Goal: Information Seeking & Learning: Learn about a topic

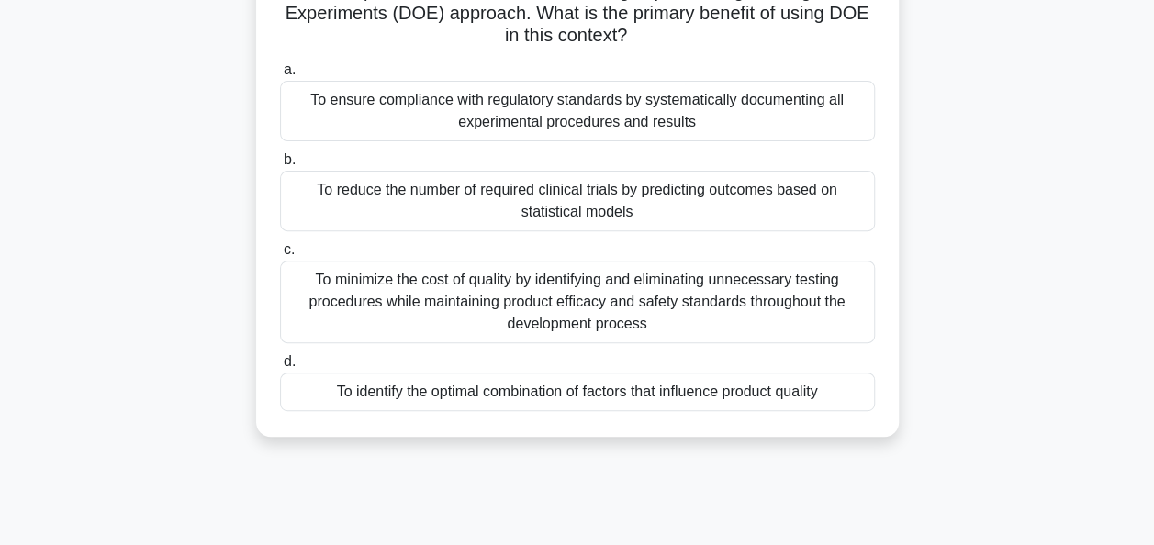
scroll to position [220, 0]
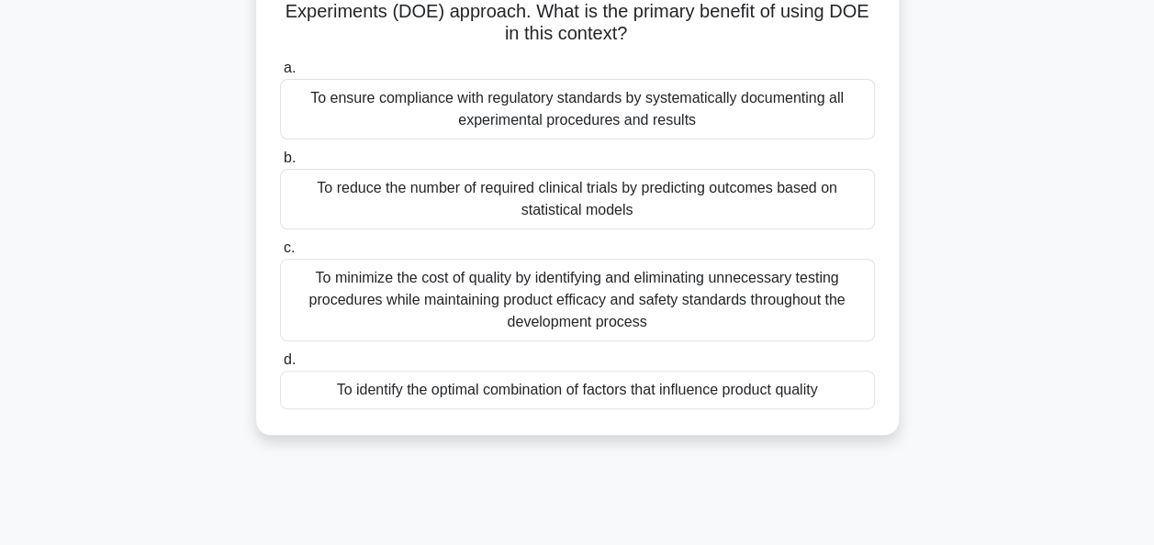
click at [485, 397] on div "To identify the optimal combination of factors that influence product quality" at bounding box center [577, 390] width 595 height 39
click at [280, 366] on input "d. To identify the optimal combination of factors that influence product quality" at bounding box center [280, 360] width 0 height 12
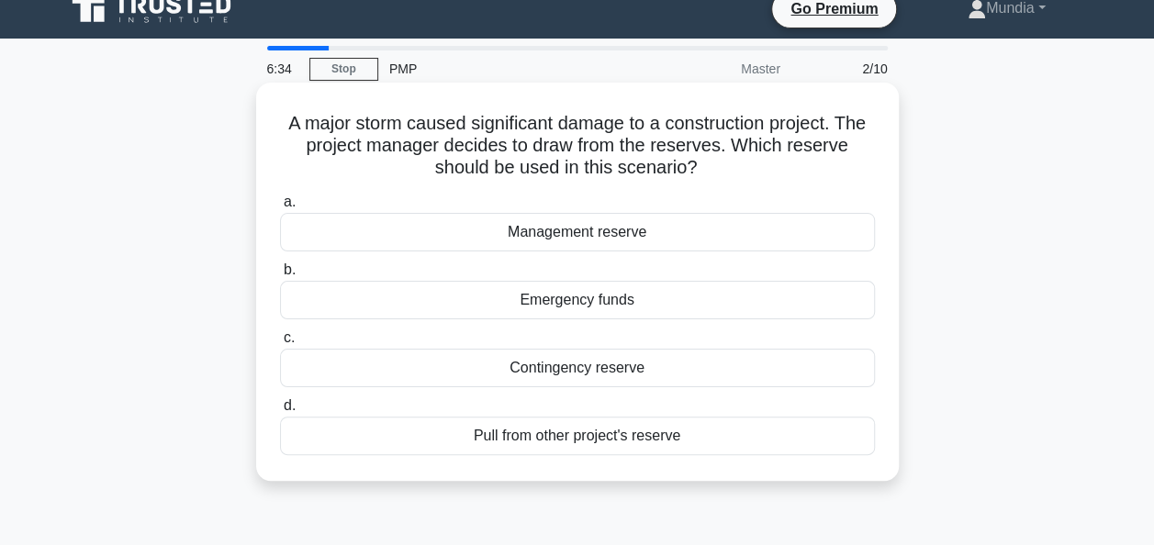
scroll to position [0, 0]
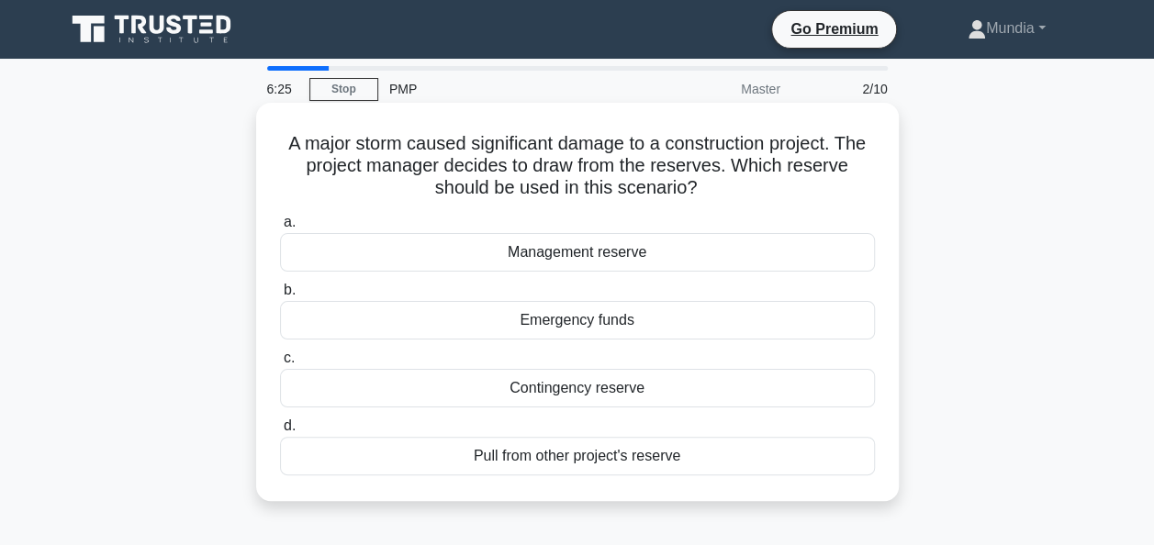
click at [562, 391] on div "Contingency reserve" at bounding box center [577, 388] width 595 height 39
click at [280, 365] on input "c. [GEOGRAPHIC_DATA]" at bounding box center [280, 359] width 0 height 12
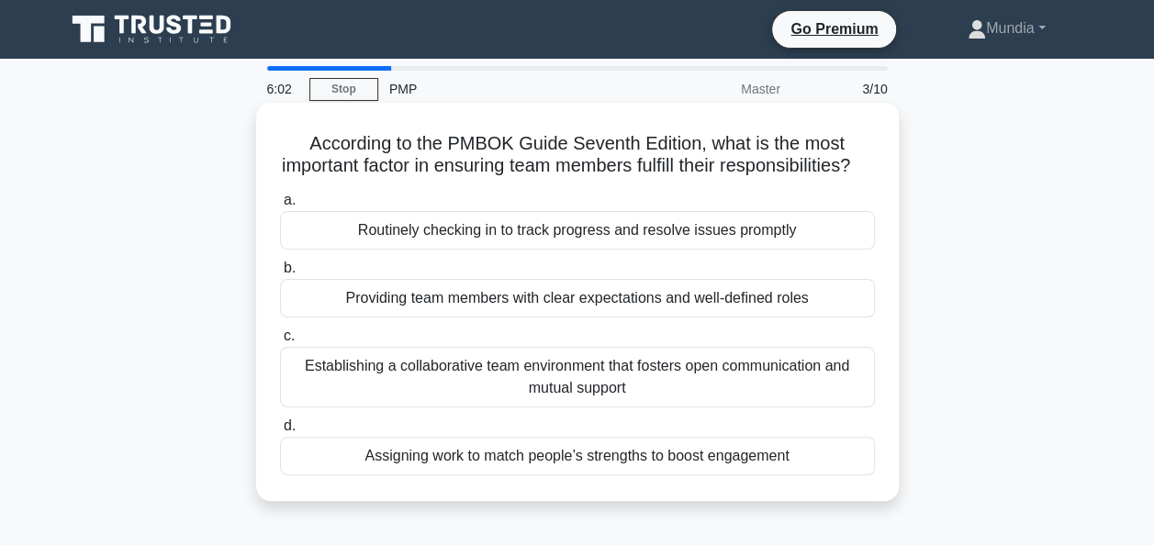
click at [501, 316] on div "Providing team members with clear expectations and well-defined roles" at bounding box center [577, 298] width 595 height 39
click at [280, 275] on input "b. Providing team members with clear expectations and well-defined roles" at bounding box center [280, 269] width 0 height 12
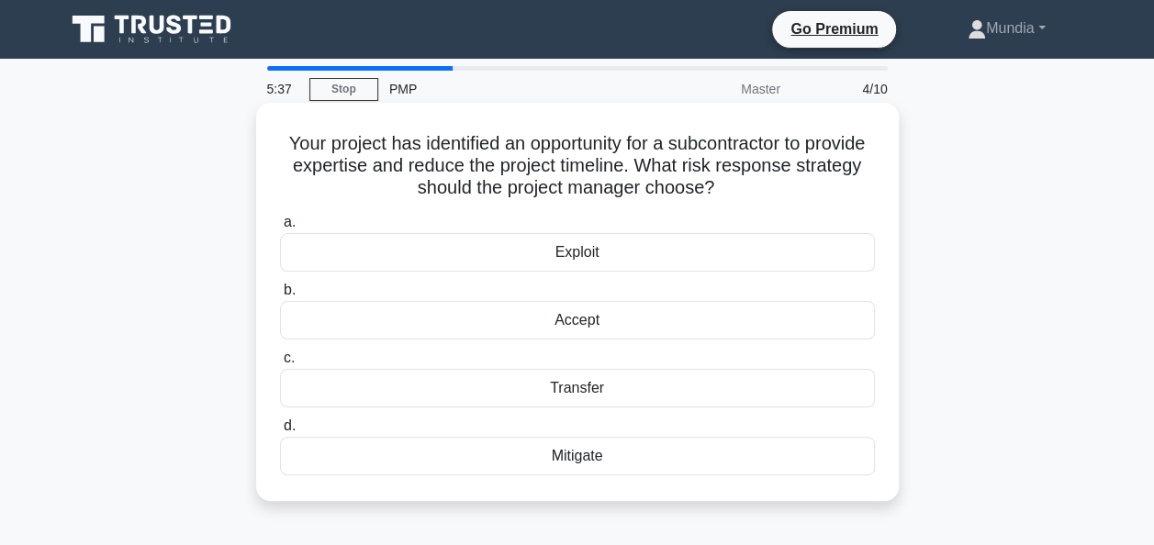
click at [575, 324] on div "Accept" at bounding box center [577, 320] width 595 height 39
click at [280, 297] on input "b. Accept" at bounding box center [280, 291] width 0 height 12
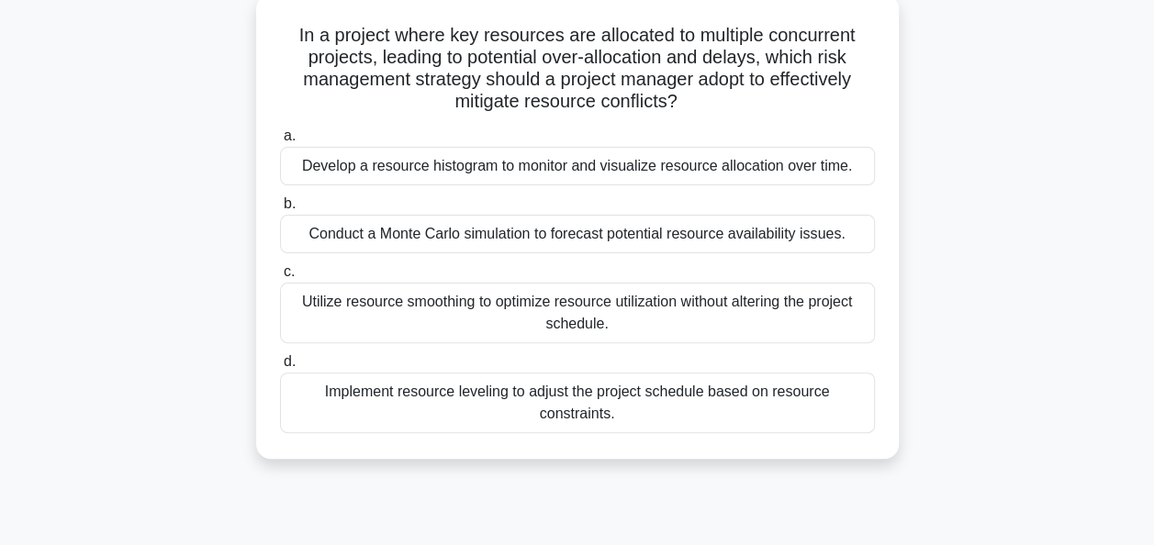
scroll to position [110, 0]
click at [584, 386] on div "Implement resource leveling to adjust the project schedule based on resource co…" at bounding box center [577, 401] width 595 height 61
click at [280, 366] on input "d. Implement resource leveling to adjust the project schedule based on resource…" at bounding box center [280, 360] width 0 height 12
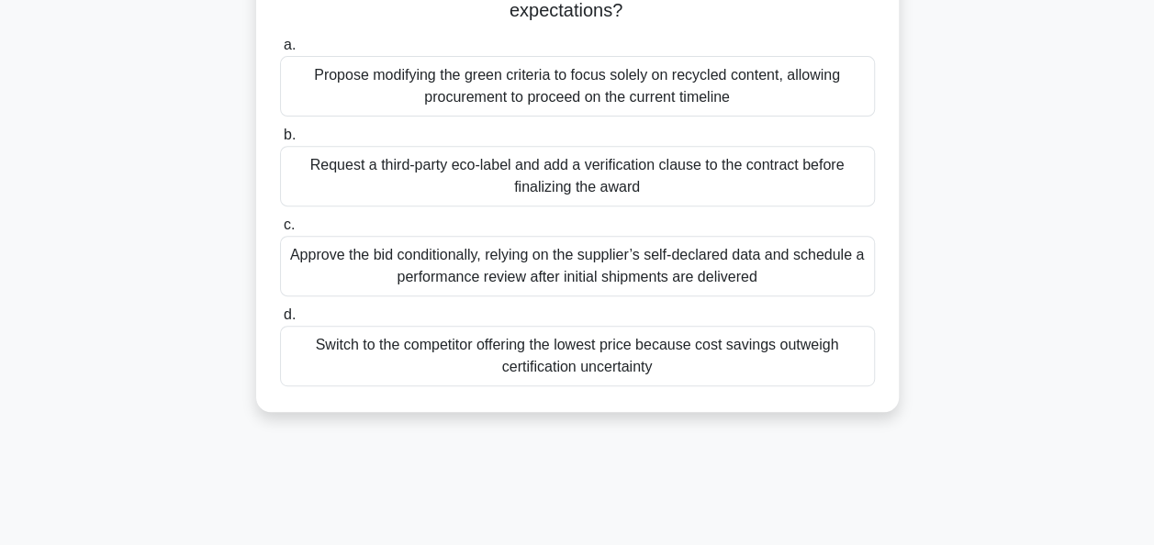
scroll to position [294, 0]
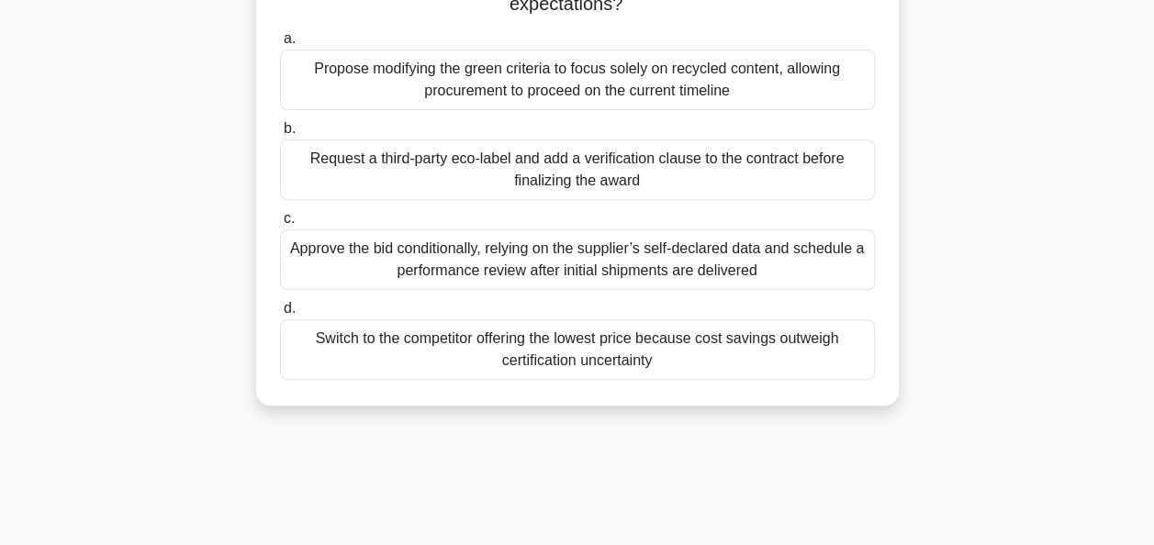
click at [630, 160] on div "Request a third-party eco-label and add a verification clause to the contract b…" at bounding box center [577, 170] width 595 height 61
click at [280, 135] on input "b. Request a third-party eco-label and add a verification clause to the contrac…" at bounding box center [280, 129] width 0 height 12
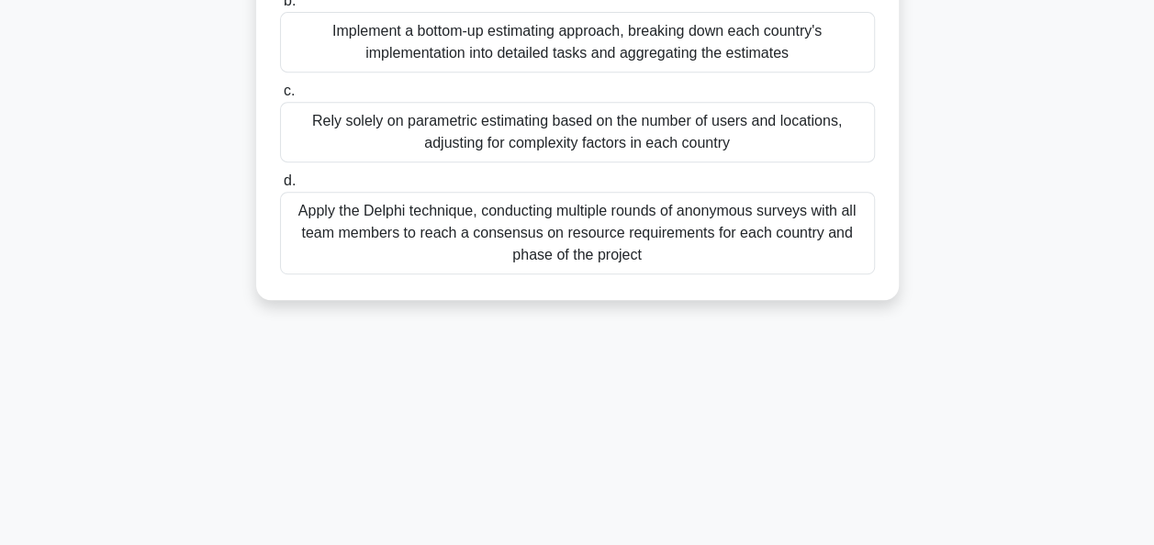
scroll to position [441, 0]
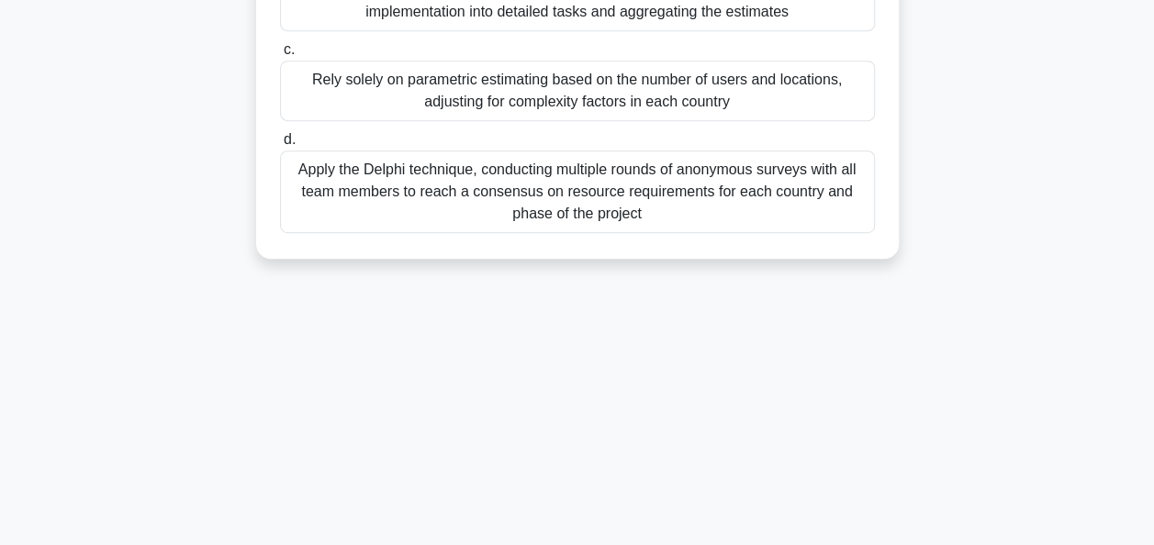
click at [598, 178] on div "Apply the Delphi technique, conducting multiple rounds of anonymous surveys wit…" at bounding box center [577, 192] width 595 height 83
click at [280, 146] on input "d. Apply the Delphi technique, conducting multiple rounds of anonymous surveys …" at bounding box center [280, 140] width 0 height 12
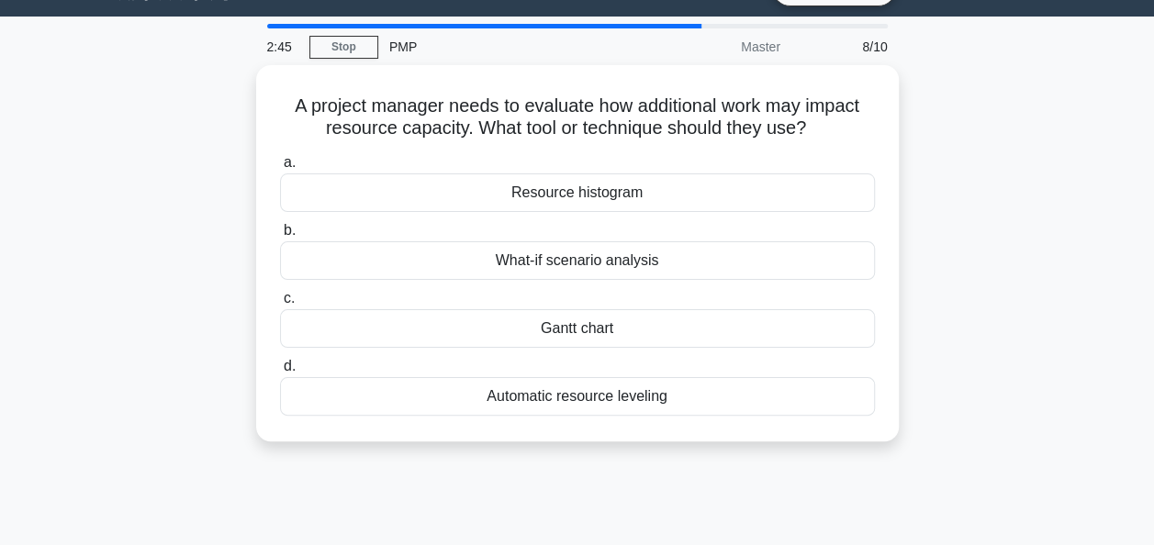
scroll to position [0, 0]
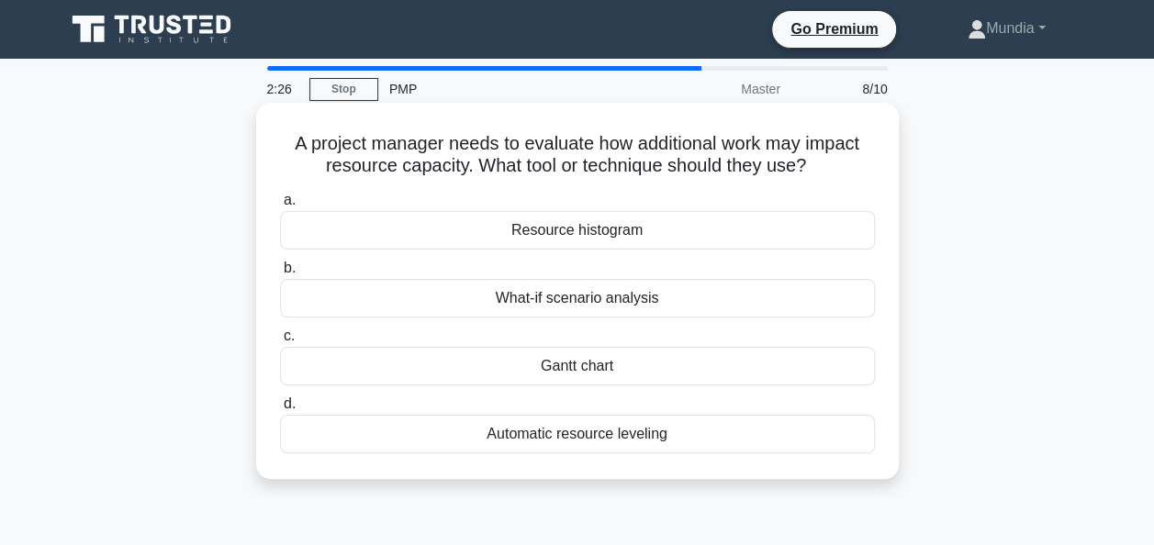
click at [611, 304] on div "What-if scenario analysis" at bounding box center [577, 298] width 595 height 39
click at [280, 275] on input "b. What-if scenario analysis" at bounding box center [280, 269] width 0 height 12
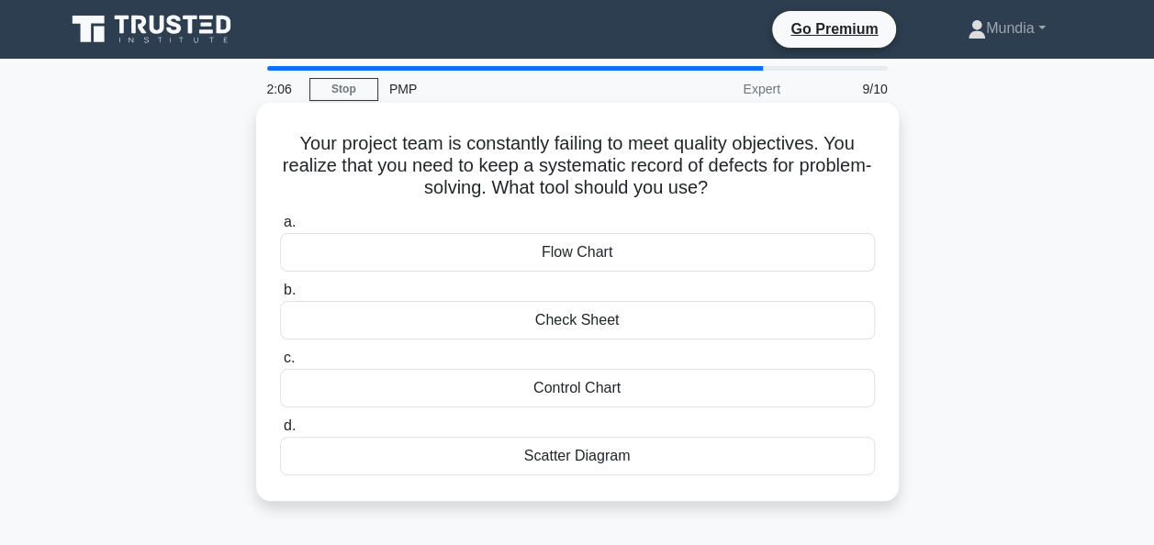
click at [589, 322] on div "Check Sheet" at bounding box center [577, 320] width 595 height 39
click at [280, 297] on input "b. Check Sheet" at bounding box center [280, 291] width 0 height 12
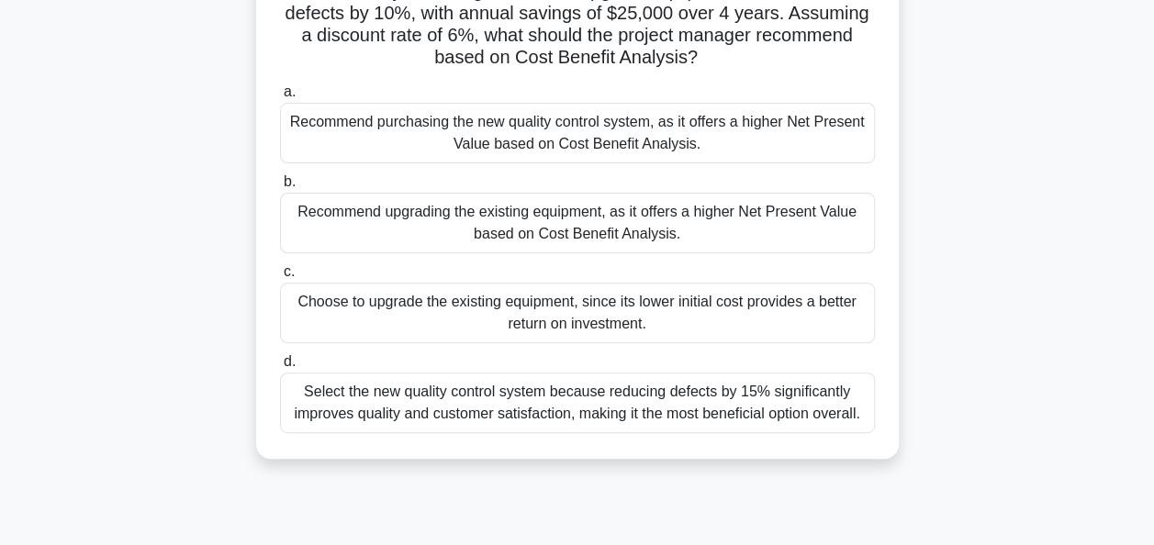
scroll to position [220, 0]
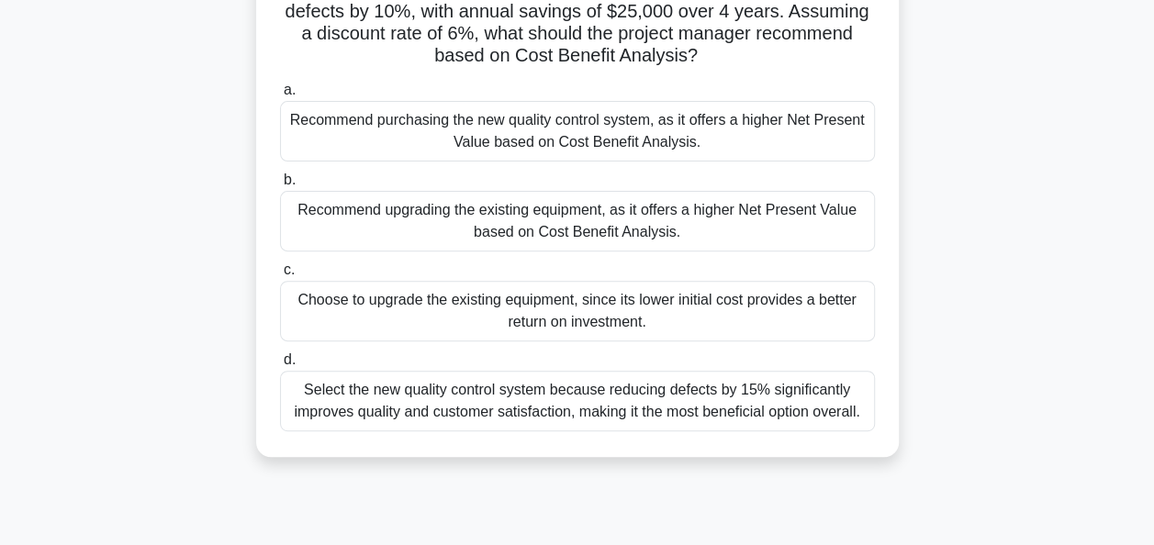
click at [652, 223] on div "Recommend upgrading the existing equipment, as it offers a higher Net Present V…" at bounding box center [577, 221] width 595 height 61
click at [280, 186] on input "b. Recommend upgrading the existing equipment, as it offers a higher Net Presen…" at bounding box center [280, 180] width 0 height 12
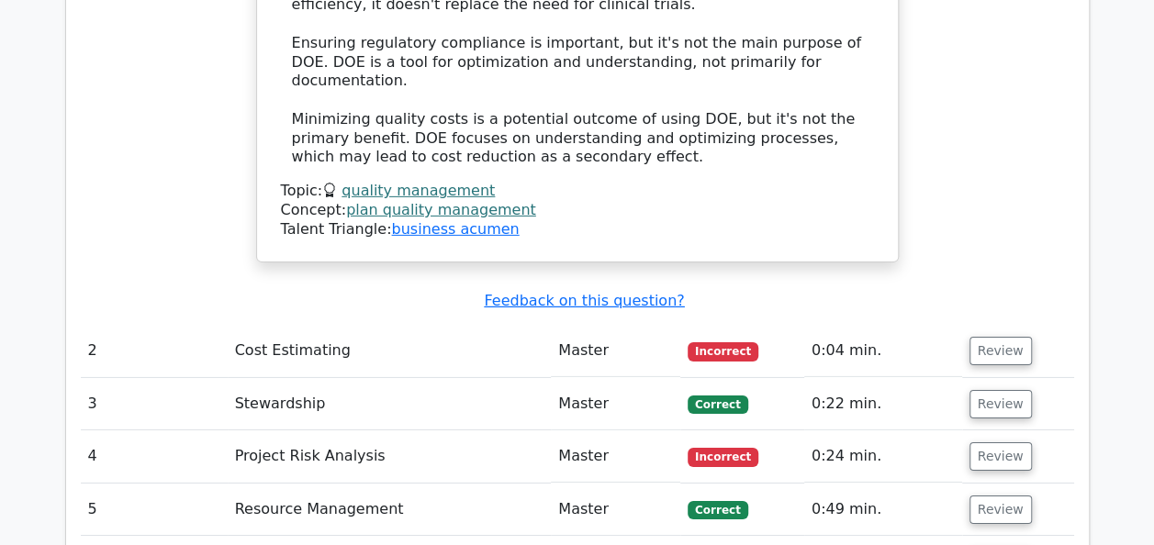
scroll to position [2828, 0]
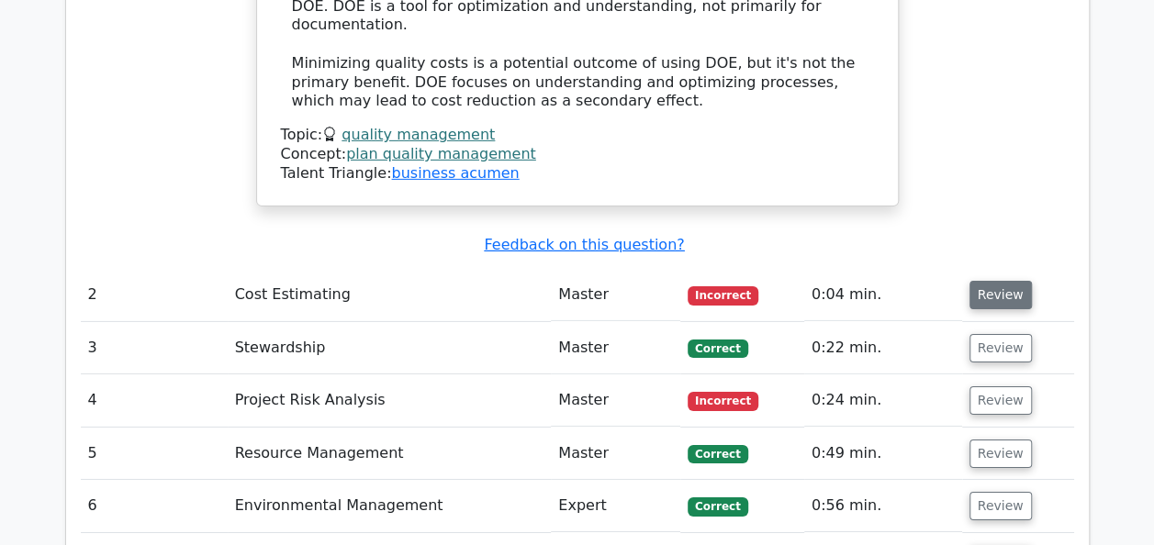
click at [974, 281] on button "Review" at bounding box center [1001, 295] width 62 height 28
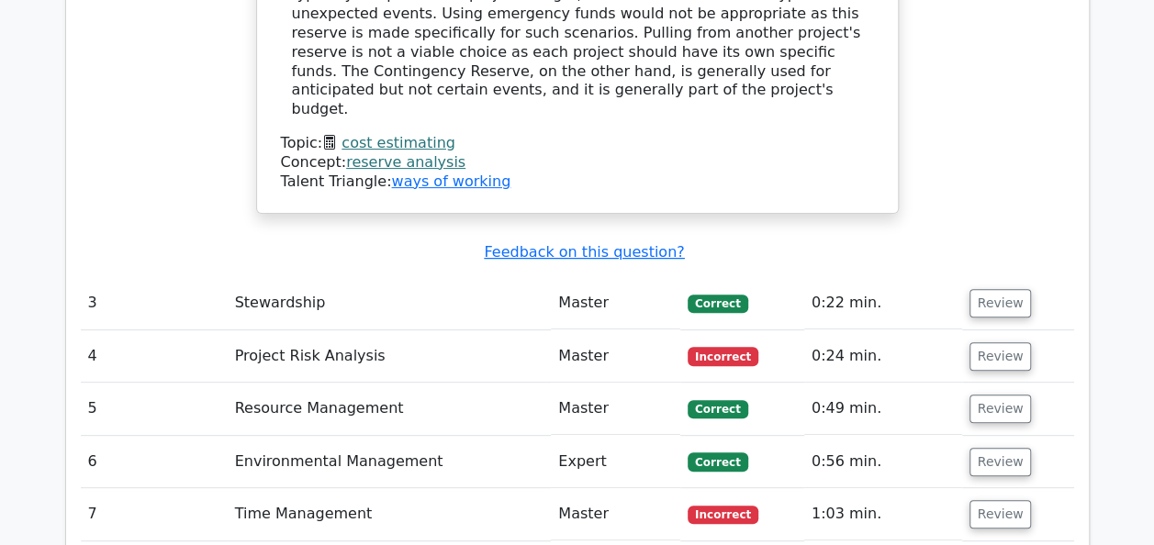
scroll to position [3489, 0]
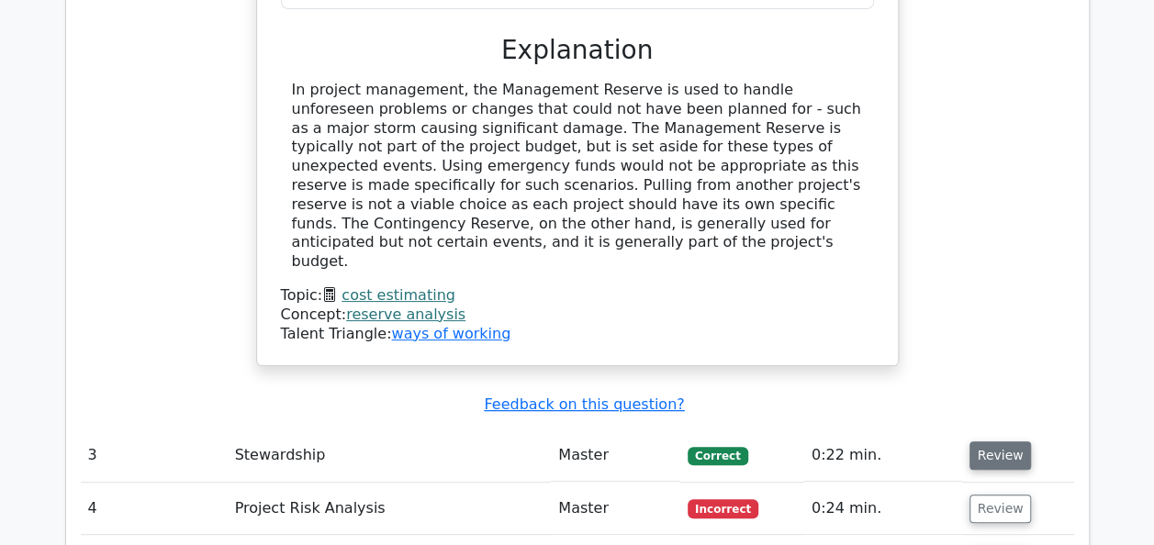
click at [996, 442] on button "Review" at bounding box center [1001, 456] width 62 height 28
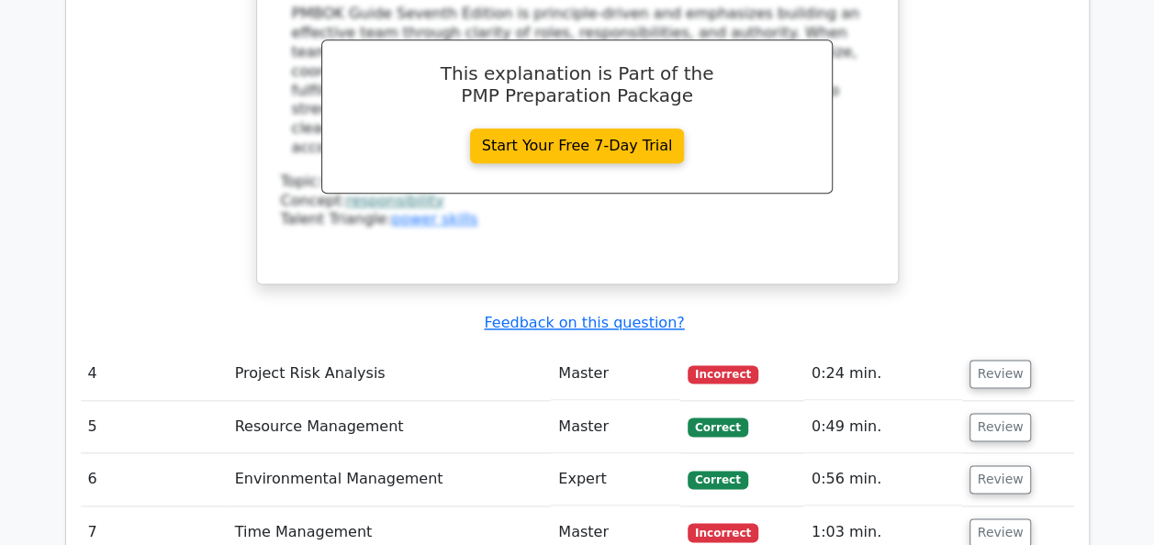
scroll to position [4407, 0]
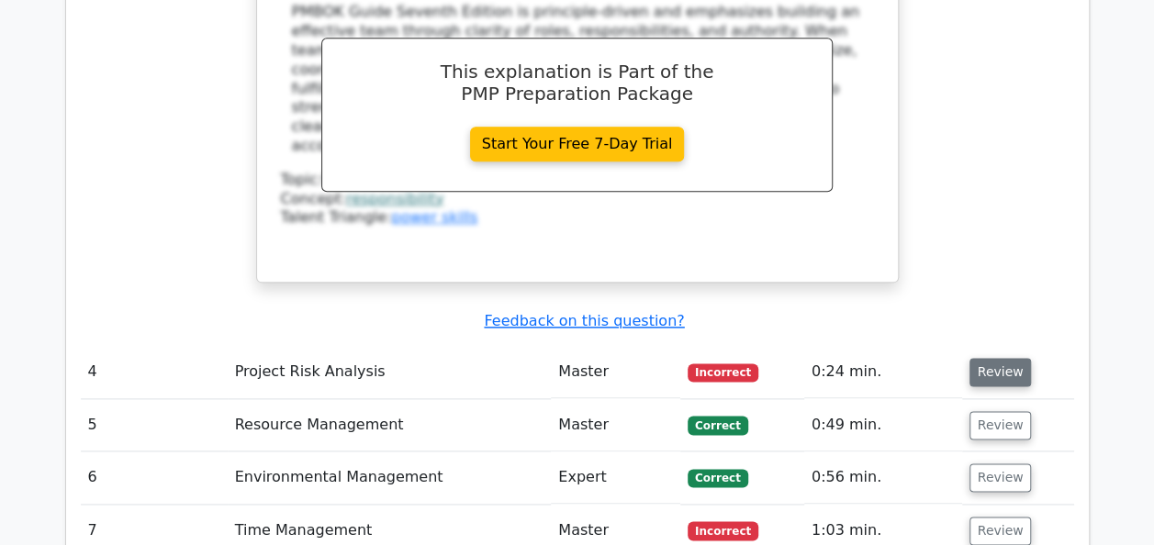
click at [1005, 358] on button "Review" at bounding box center [1001, 372] width 62 height 28
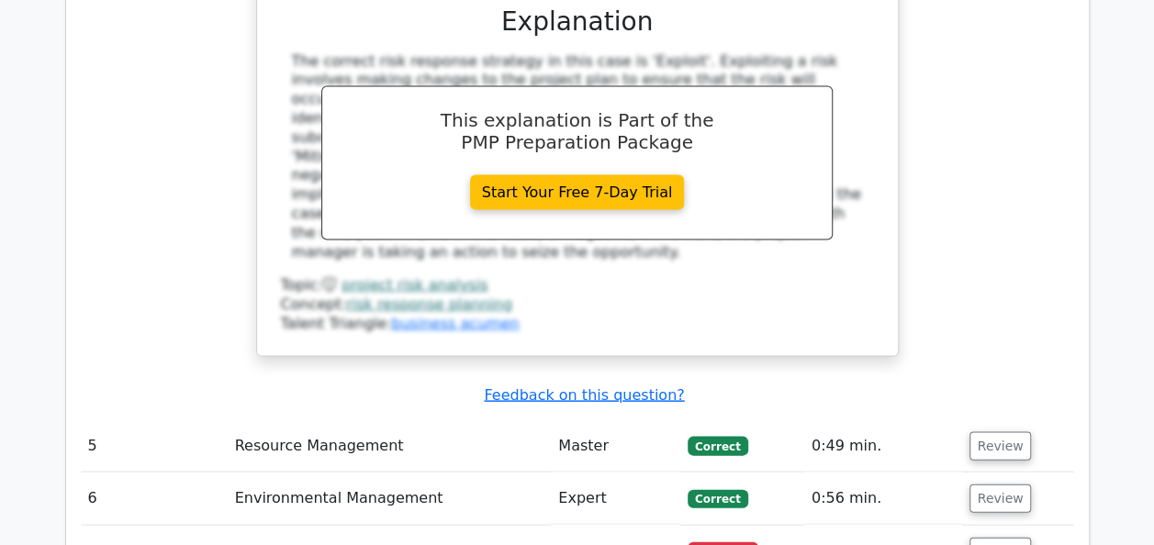
scroll to position [5179, 0]
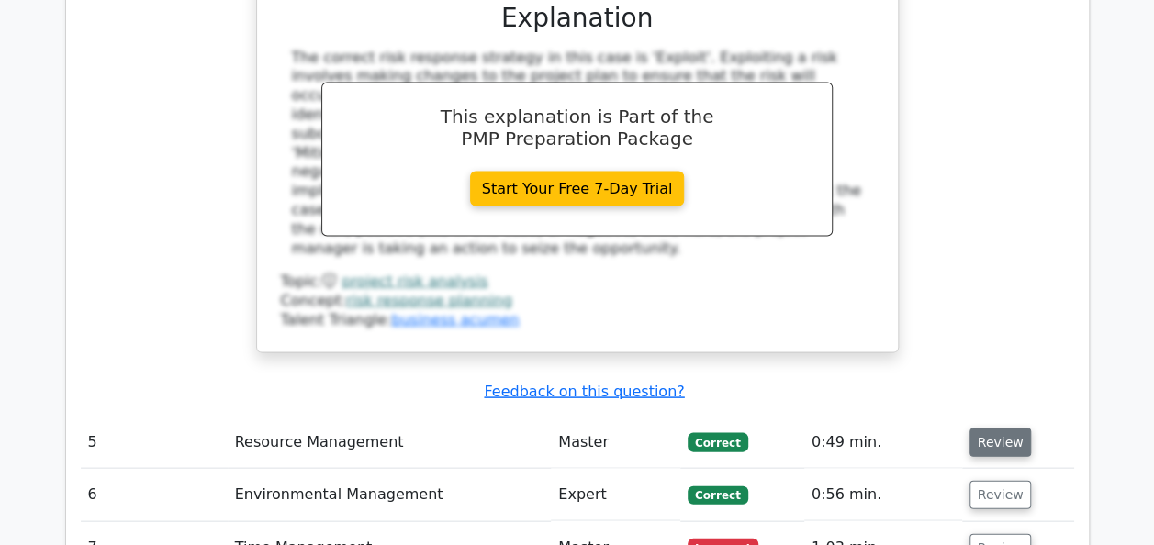
click at [990, 428] on button "Review" at bounding box center [1001, 442] width 62 height 28
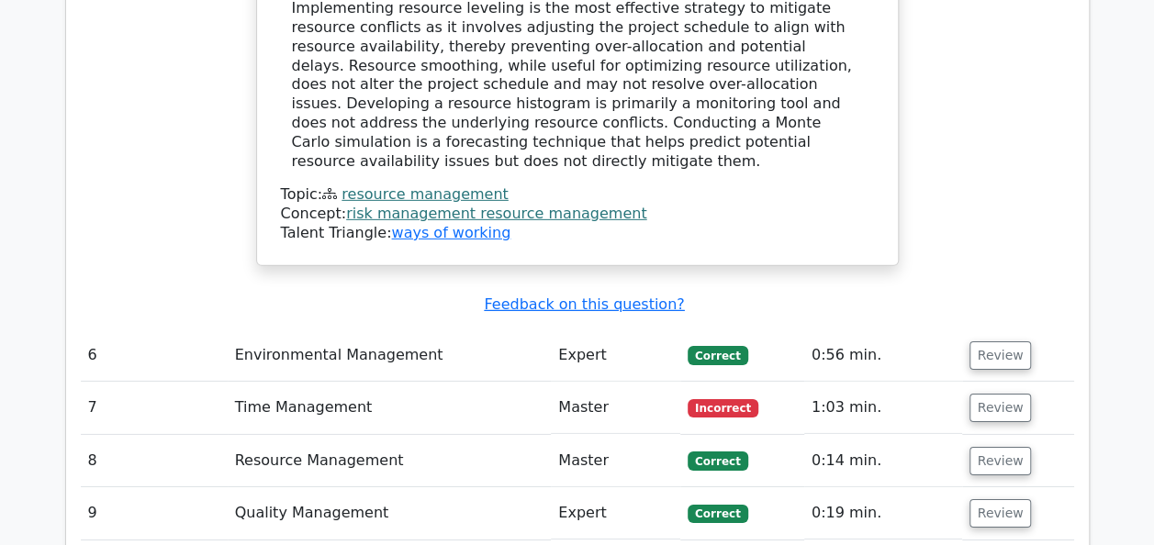
scroll to position [6134, 0]
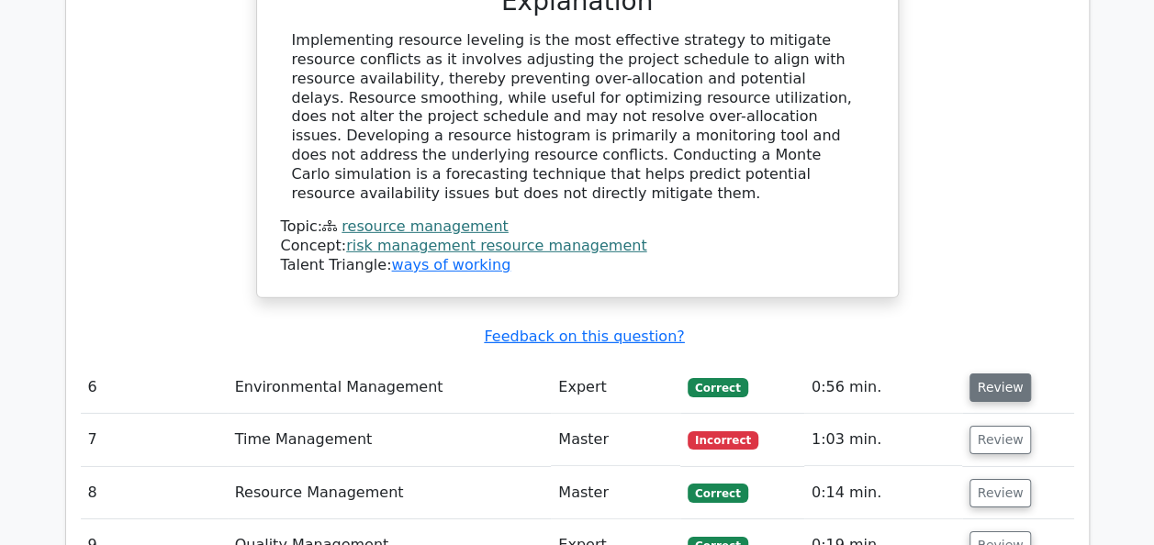
click at [1010, 374] on button "Review" at bounding box center [1001, 388] width 62 height 28
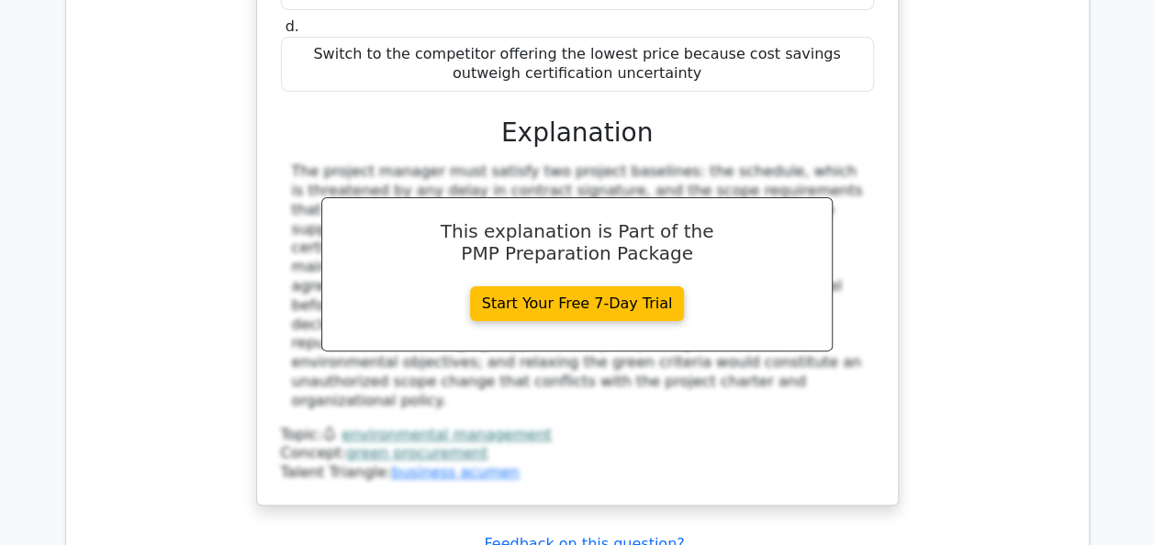
scroll to position [7015, 0]
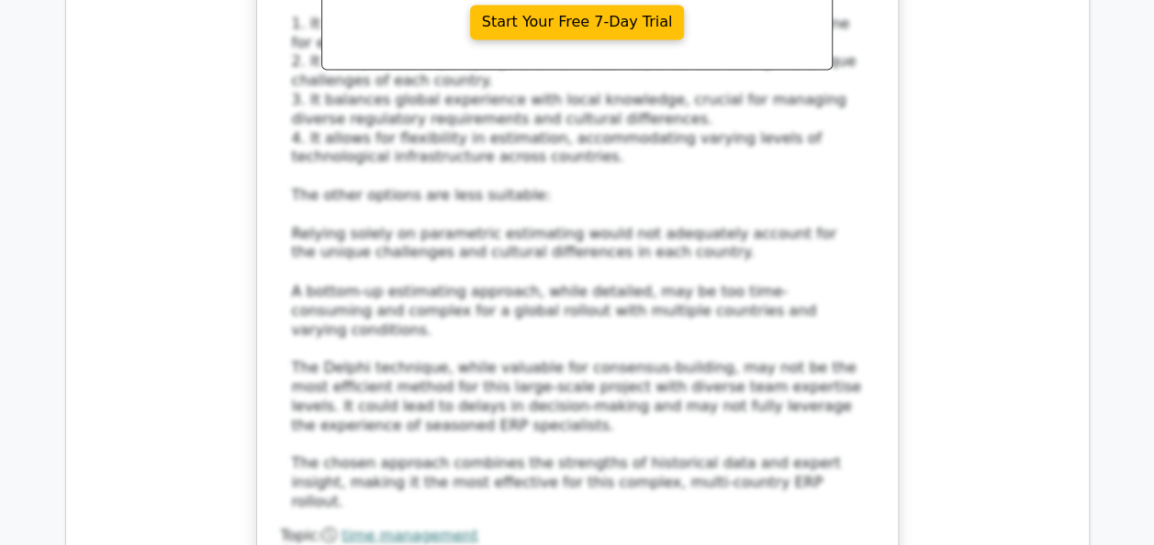
scroll to position [8521, 0]
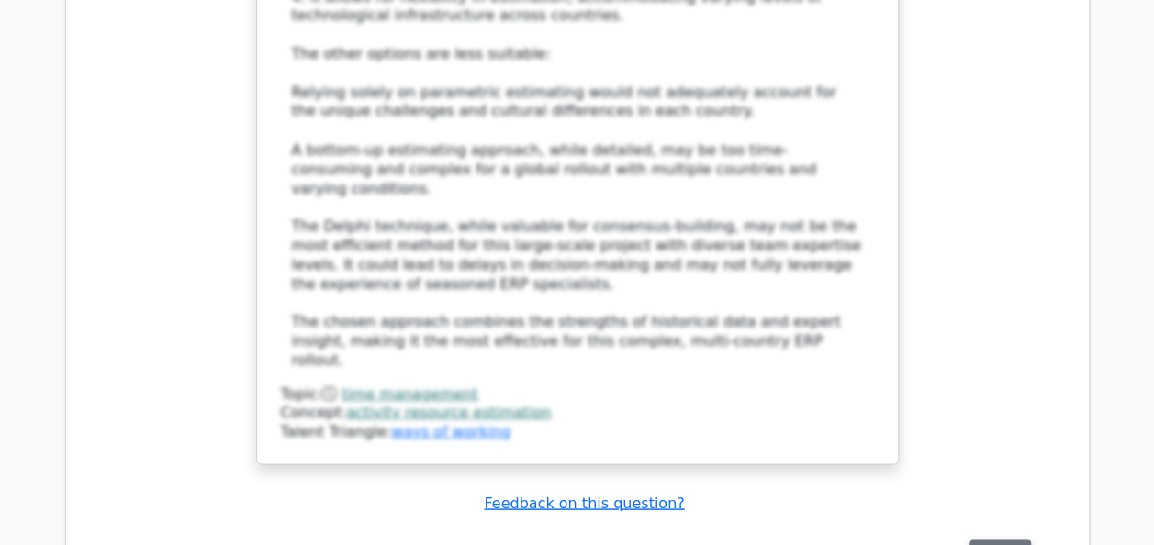
click at [1007, 540] on button "Review" at bounding box center [1001, 554] width 62 height 28
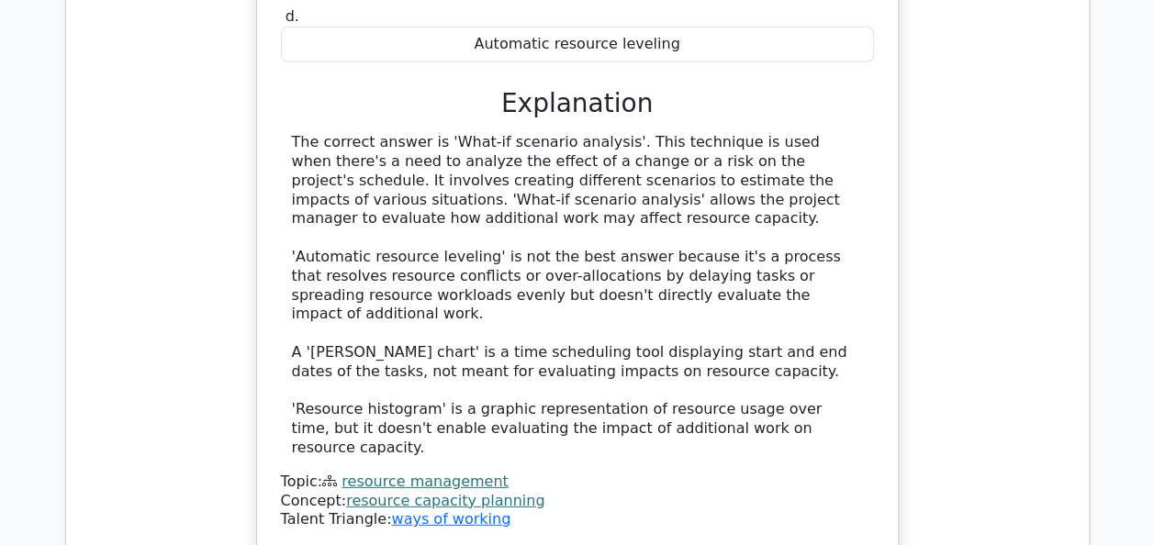
scroll to position [9439, 0]
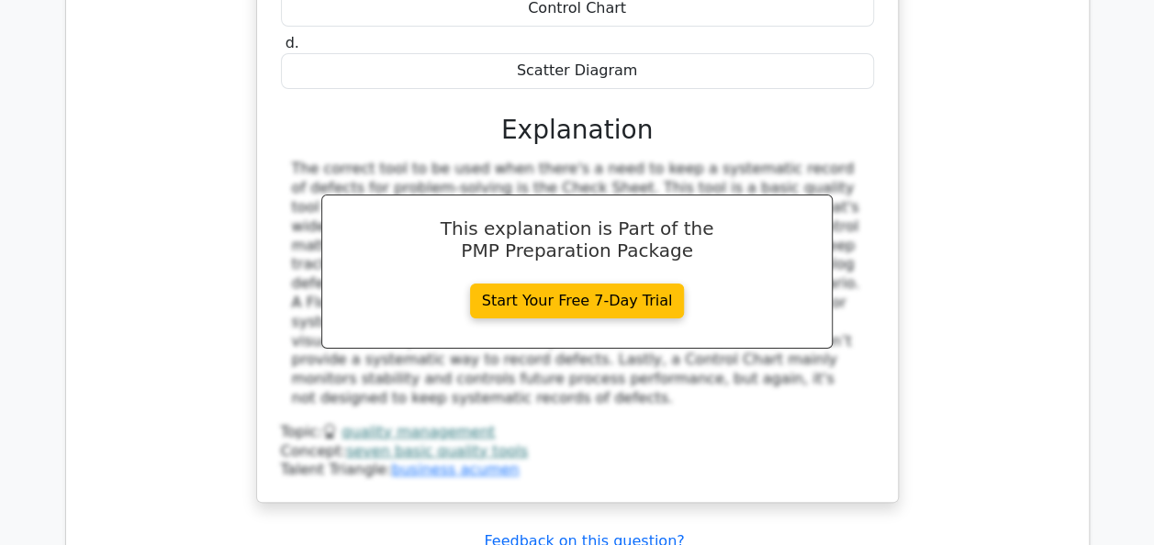
scroll to position [10284, 0]
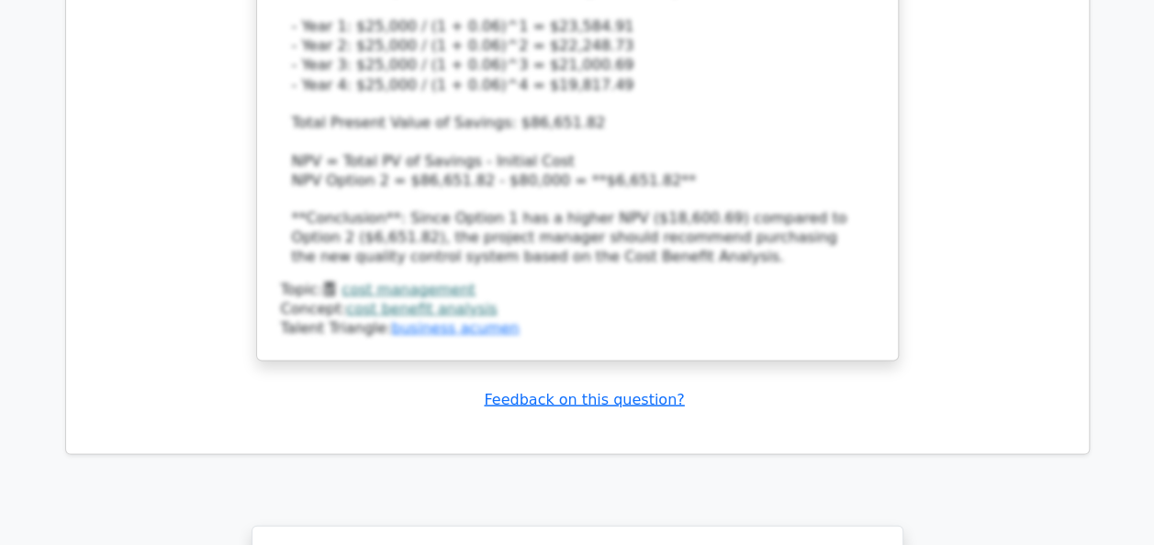
scroll to position [12047, 0]
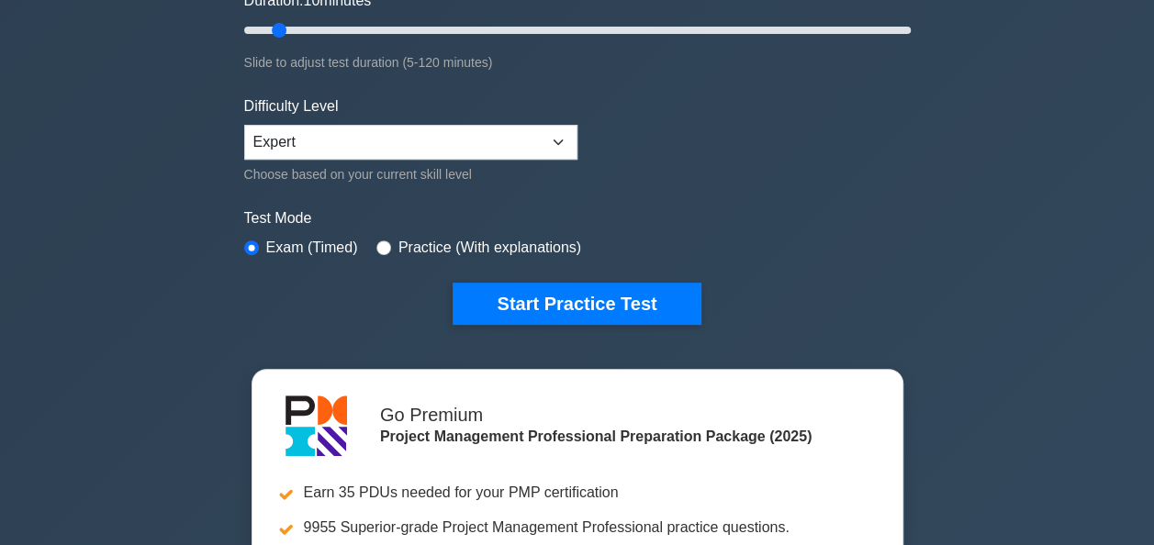
scroll to position [379, 0]
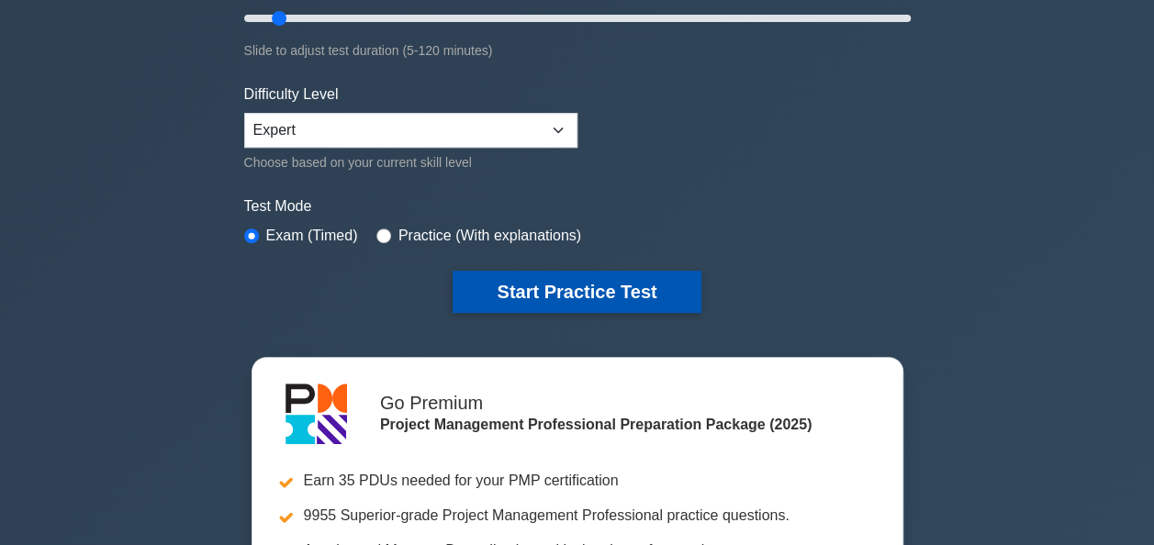
click at [637, 290] on button "Start Practice Test" at bounding box center [577, 292] width 248 height 42
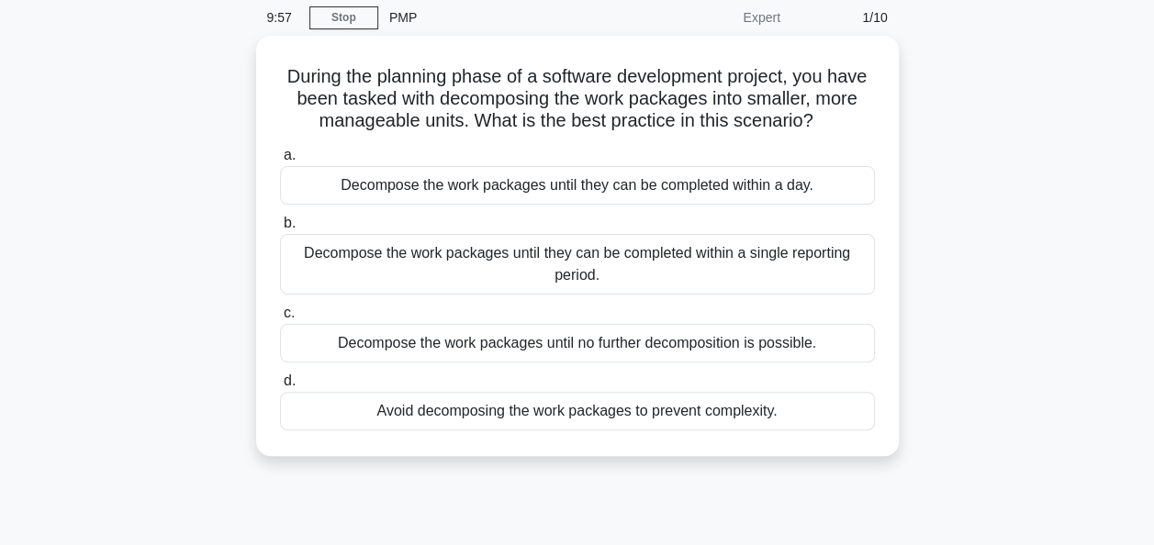
scroll to position [73, 0]
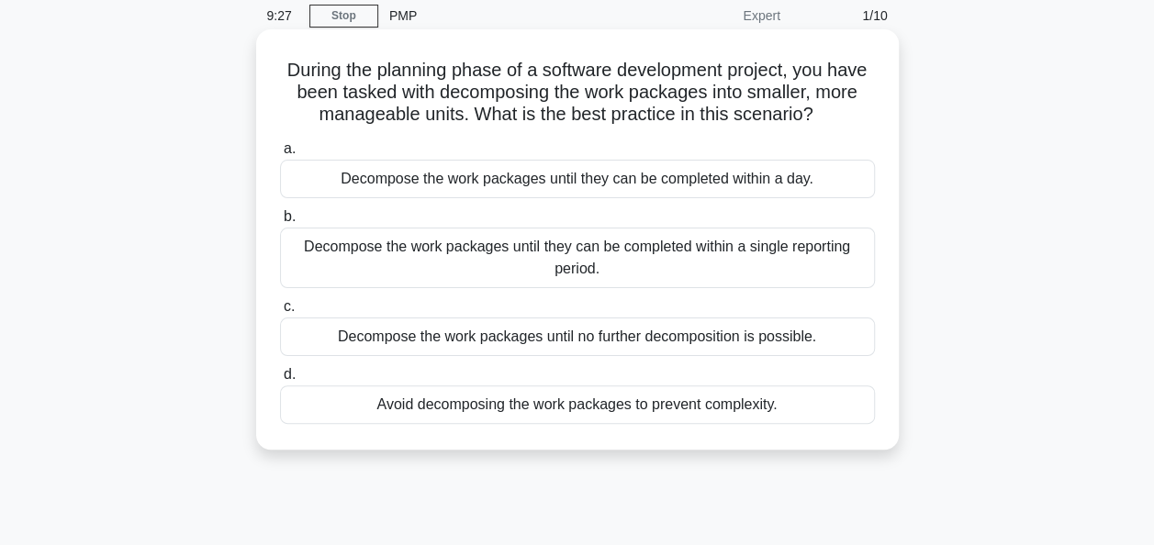
click at [591, 253] on div "Decompose the work packages until they can be completed within a single reporti…" at bounding box center [577, 258] width 595 height 61
click at [280, 223] on input "b. Decompose the work packages until they can be completed within a single repo…" at bounding box center [280, 217] width 0 height 12
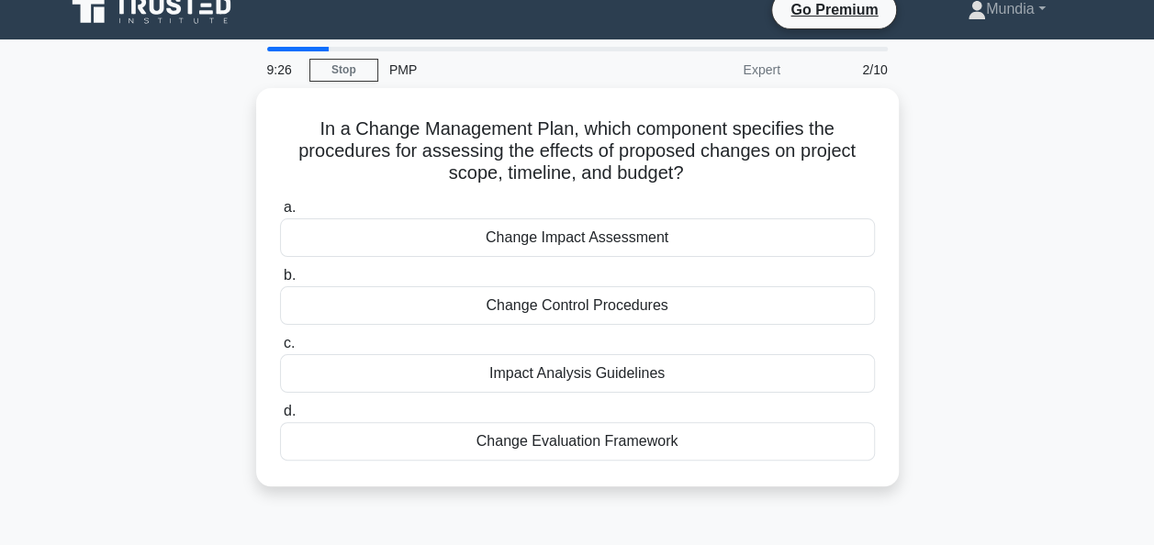
scroll to position [0, 0]
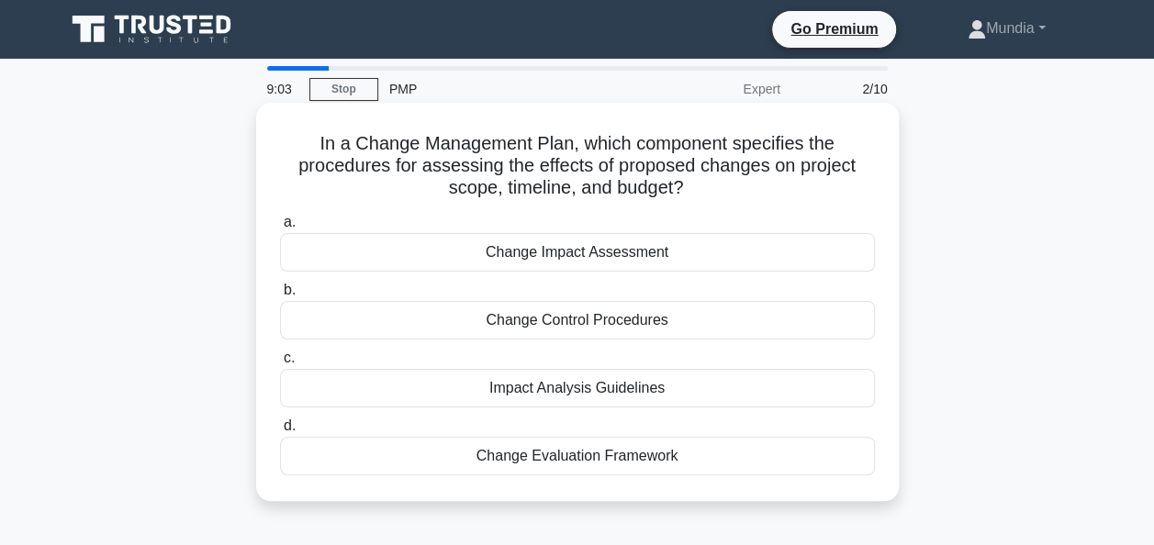
click at [573, 325] on div "Change Control Procedures" at bounding box center [577, 320] width 595 height 39
click at [280, 297] on input "b. Change Control Procedures" at bounding box center [280, 291] width 0 height 12
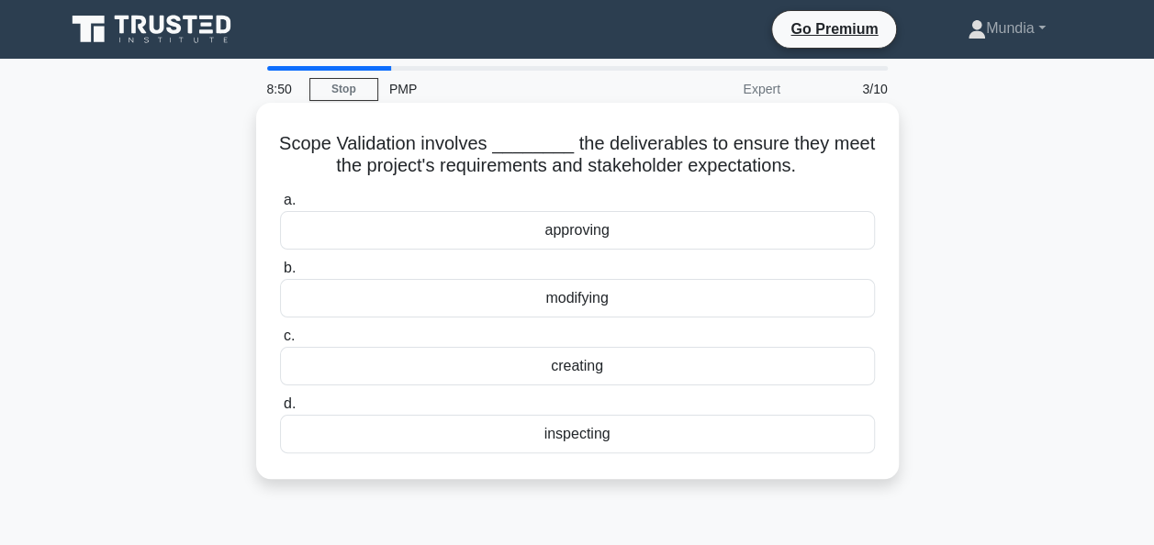
click at [571, 235] on div "approving" at bounding box center [577, 230] width 595 height 39
click at [280, 207] on input "a. approving" at bounding box center [280, 201] width 0 height 12
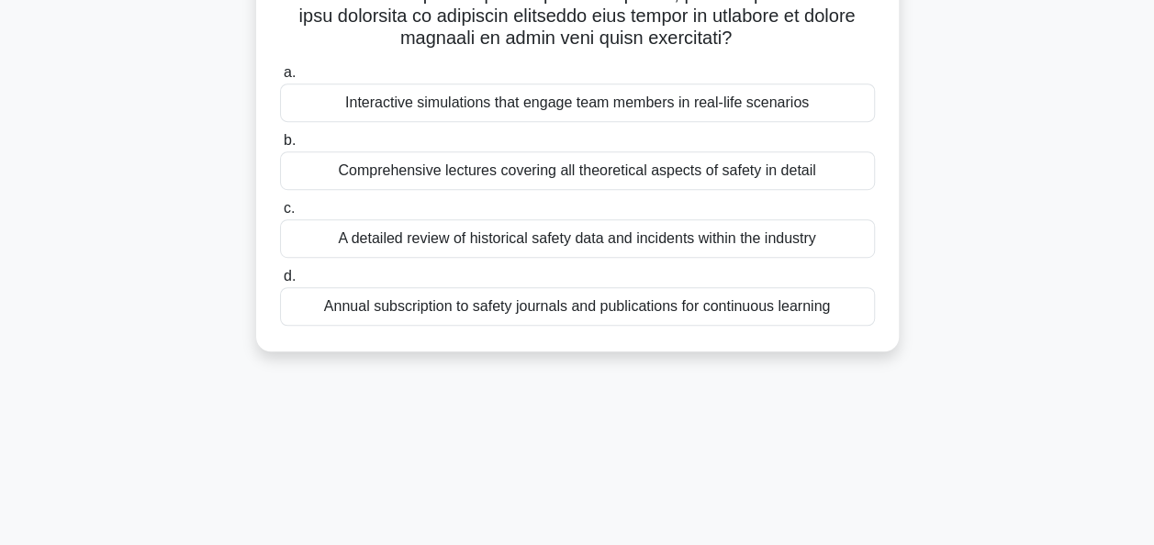
scroll to position [446, 0]
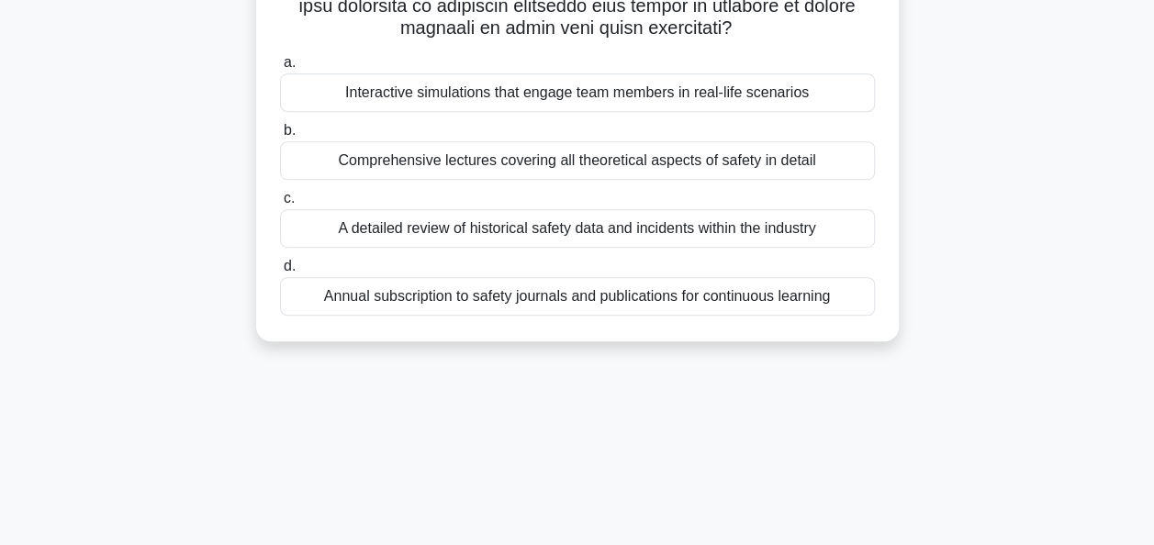
click at [544, 96] on div "Interactive simulations that engage team members in real-life scenarios" at bounding box center [577, 92] width 595 height 39
click at [280, 69] on input "a. Interactive simulations that engage team members in real-life scenarios" at bounding box center [280, 63] width 0 height 12
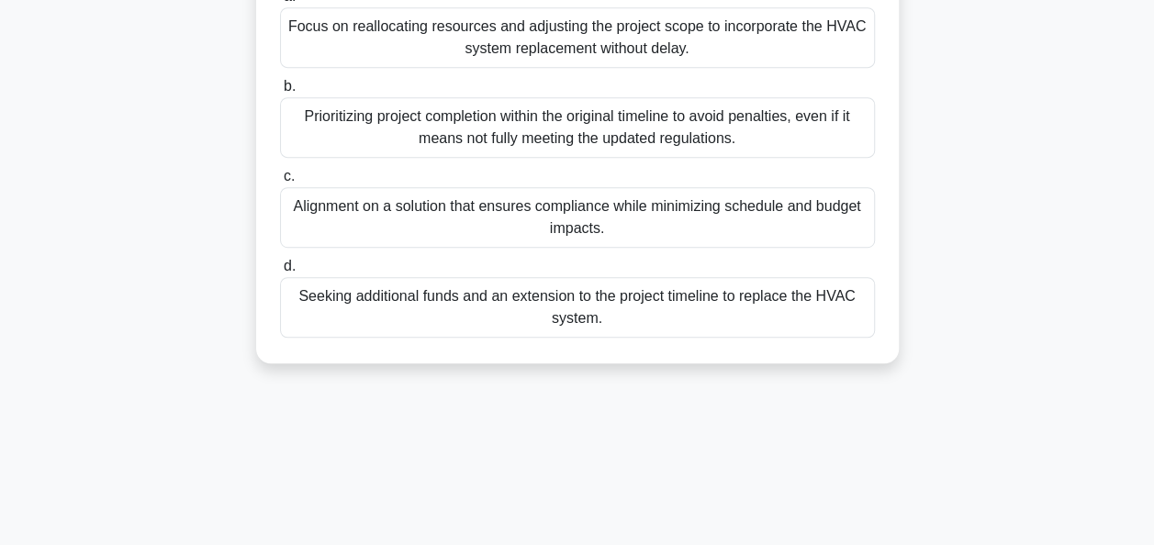
click at [567, 230] on div "Alignment on a solution that ensures compliance while minimizing schedule and b…" at bounding box center [577, 217] width 595 height 61
click at [280, 183] on input "c. Alignment on a solution that ensures compliance while minimizing schedule an…" at bounding box center [280, 177] width 0 height 12
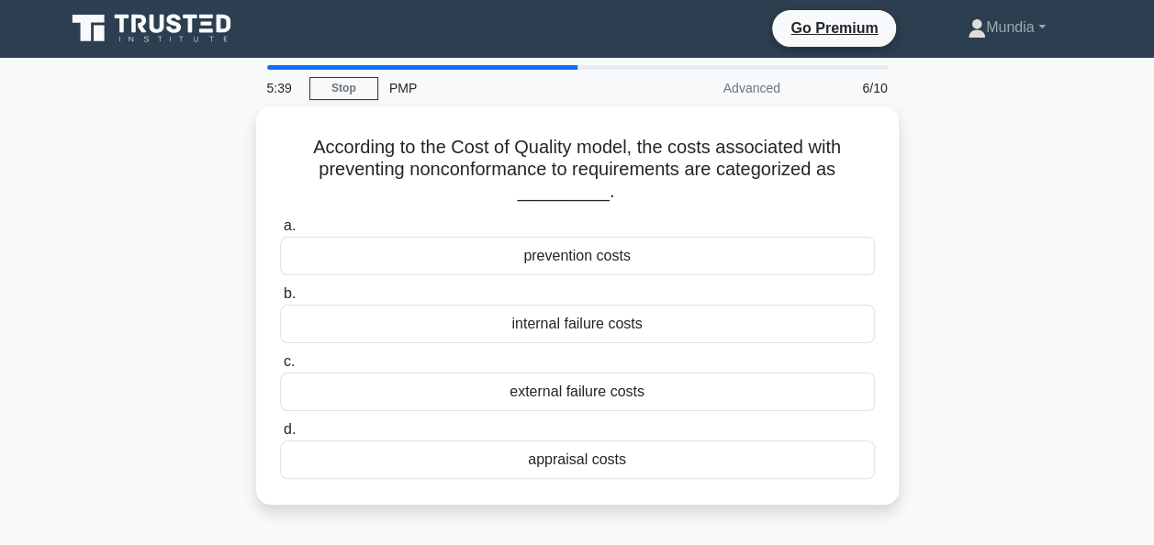
scroll to position [0, 0]
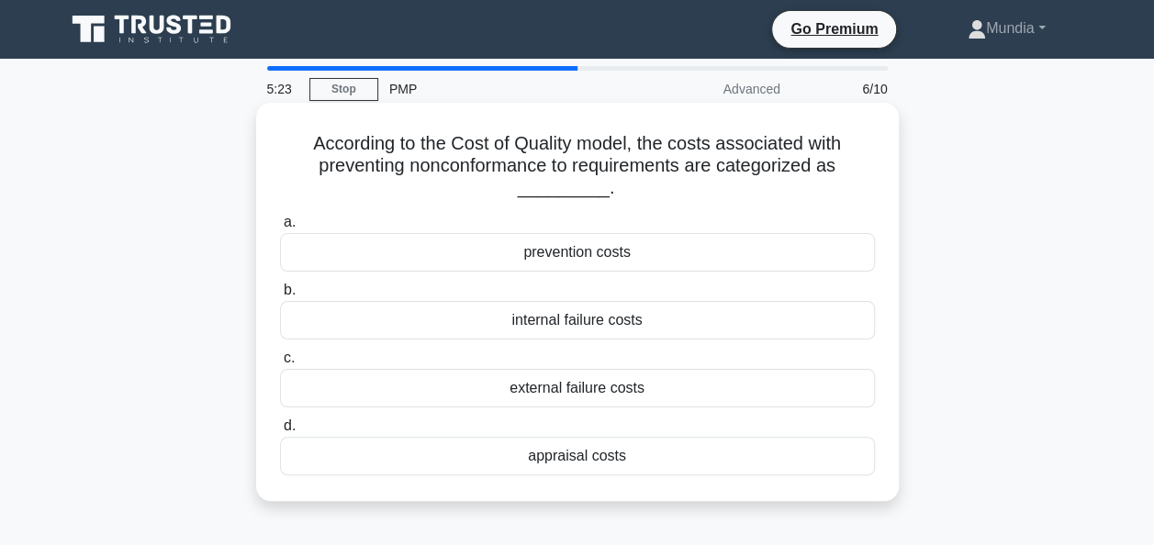
click at [580, 256] on div "prevention costs" at bounding box center [577, 252] width 595 height 39
click at [280, 229] on input "a. prevention costs" at bounding box center [280, 223] width 0 height 12
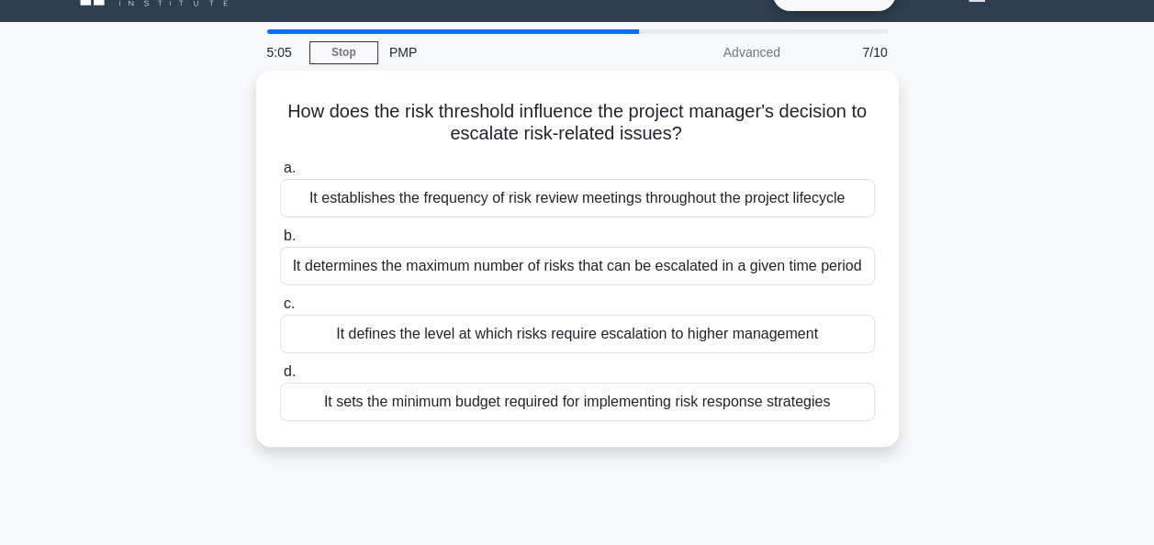
scroll to position [73, 0]
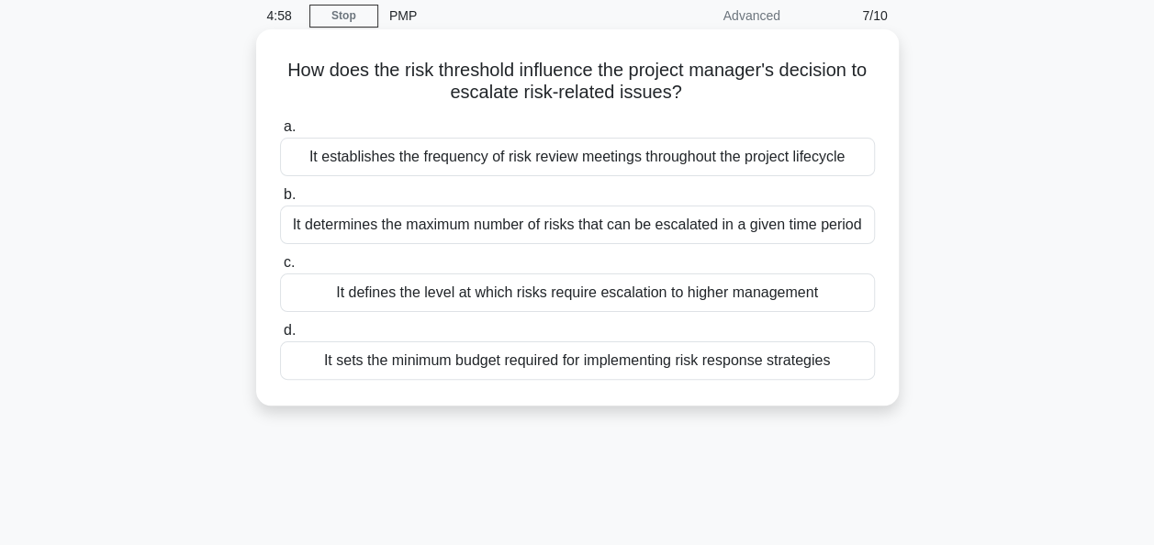
click at [664, 284] on div "It defines the level at which risks require escalation to higher management" at bounding box center [577, 293] width 595 height 39
click at [280, 269] on input "c. It defines the level at which risks require escalation to higher management" at bounding box center [280, 263] width 0 height 12
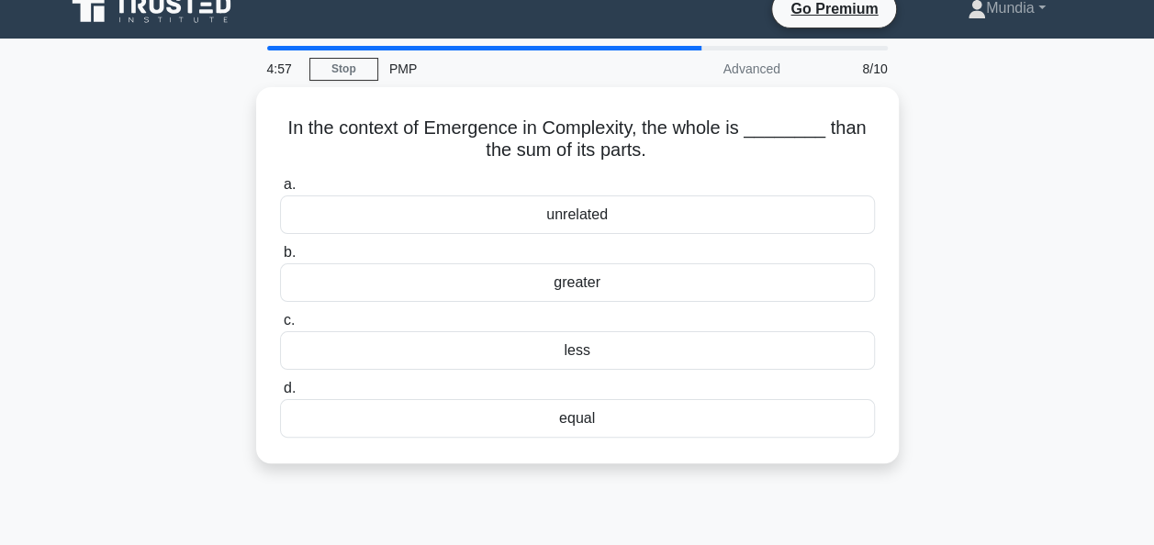
scroll to position [0, 0]
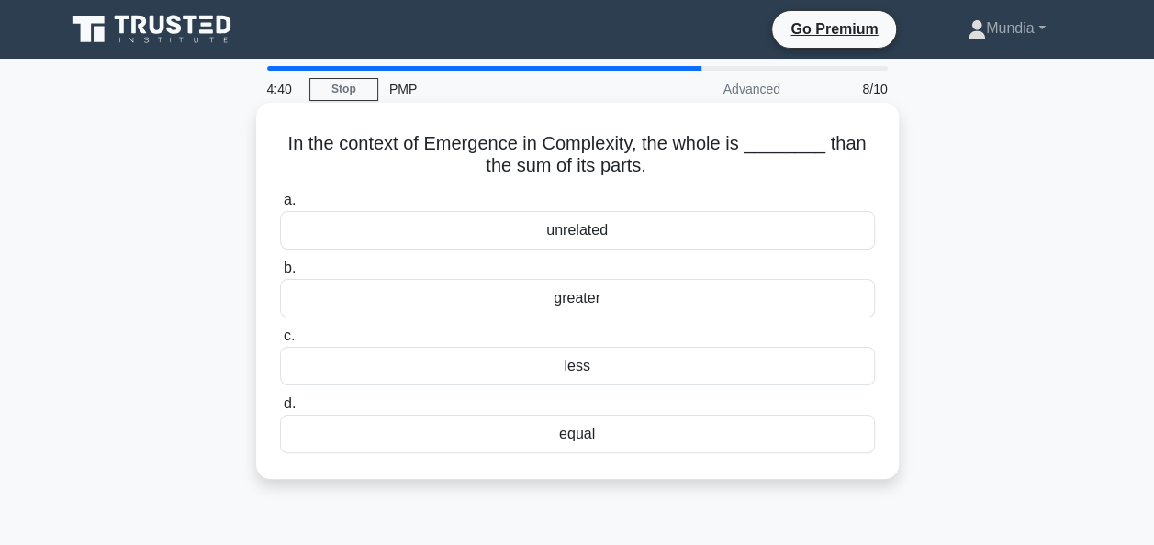
click at [599, 303] on div "greater" at bounding box center [577, 298] width 595 height 39
click at [280, 275] on input "b. greater" at bounding box center [280, 269] width 0 height 12
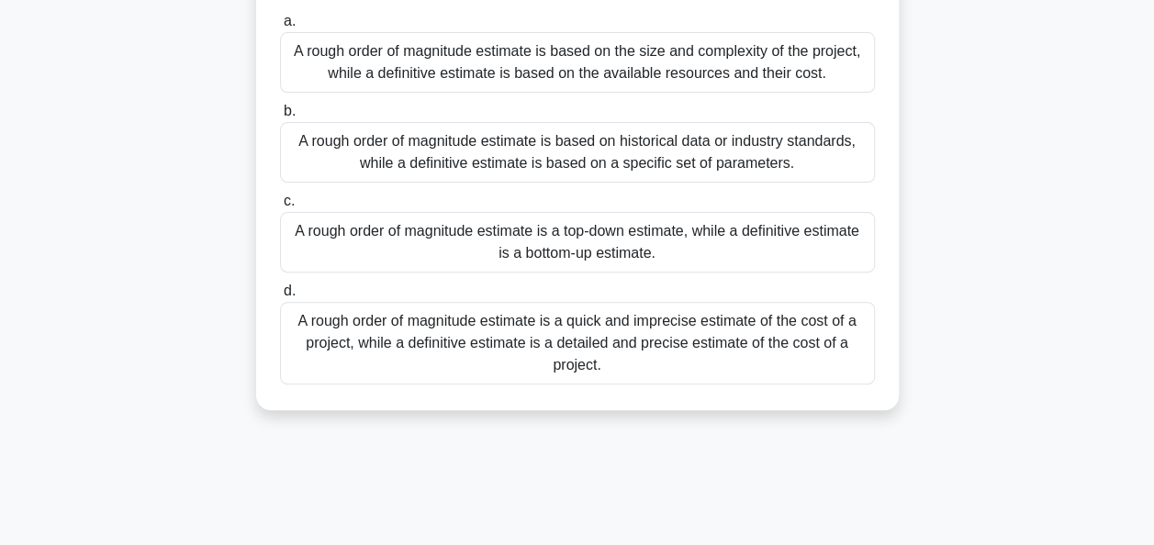
scroll to position [220, 0]
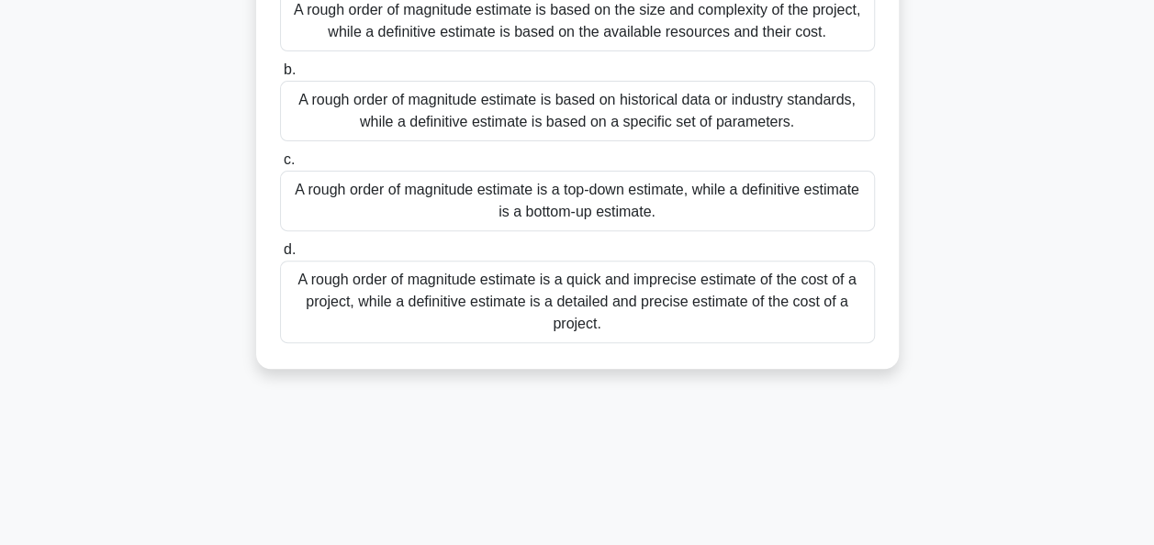
click at [628, 275] on div "A rough order of magnitude estimate is a quick and imprecise estimate of the co…" at bounding box center [577, 302] width 595 height 83
click at [280, 256] on input "d. A rough order of magnitude estimate is a quick and imprecise estimate of the…" at bounding box center [280, 250] width 0 height 12
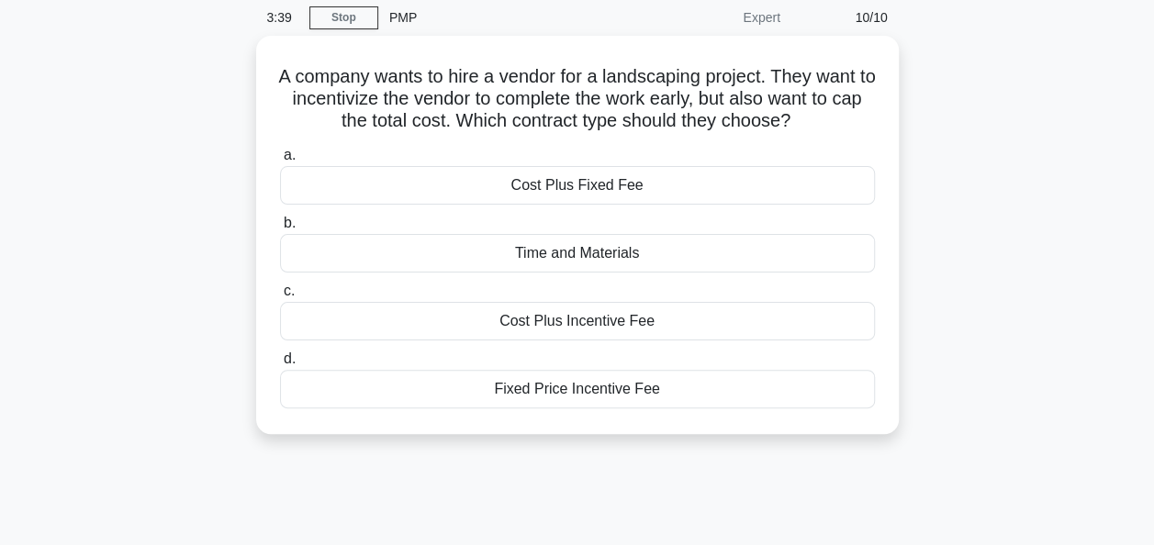
scroll to position [73, 0]
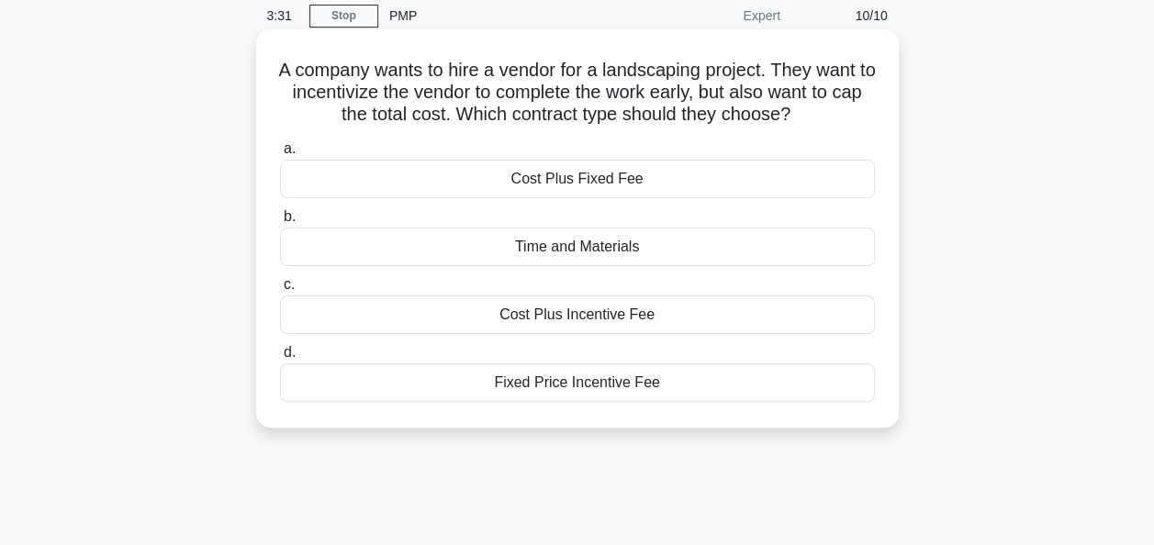
click at [580, 376] on div "Fixed Price Incentive Fee" at bounding box center [577, 383] width 595 height 39
click at [280, 359] on input "d. Fixed Price Incentive Fee" at bounding box center [280, 353] width 0 height 12
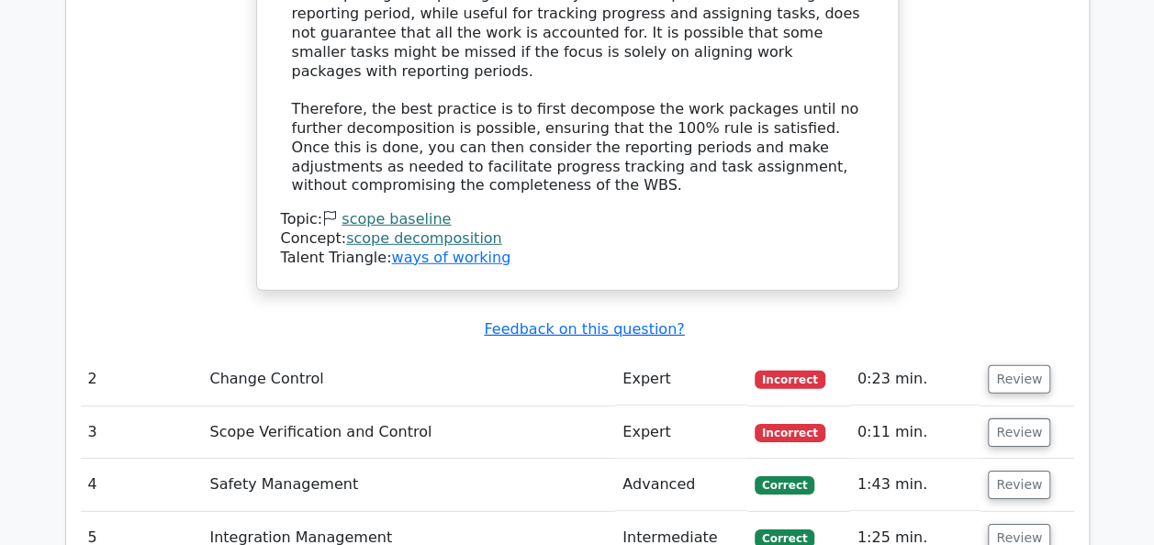
scroll to position [2608, 0]
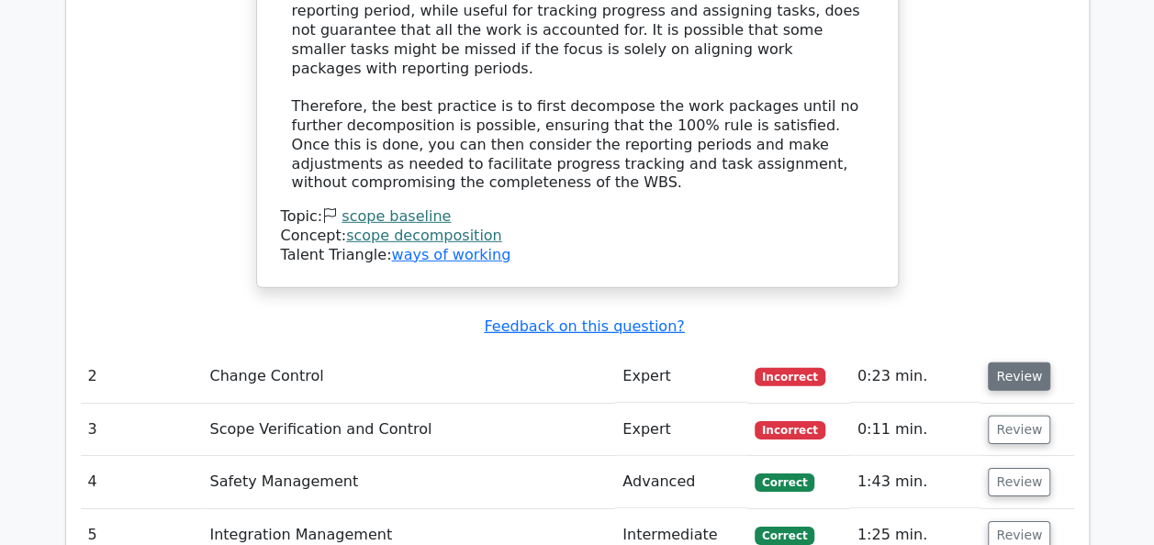
click at [1026, 363] on button "Review" at bounding box center [1019, 377] width 62 height 28
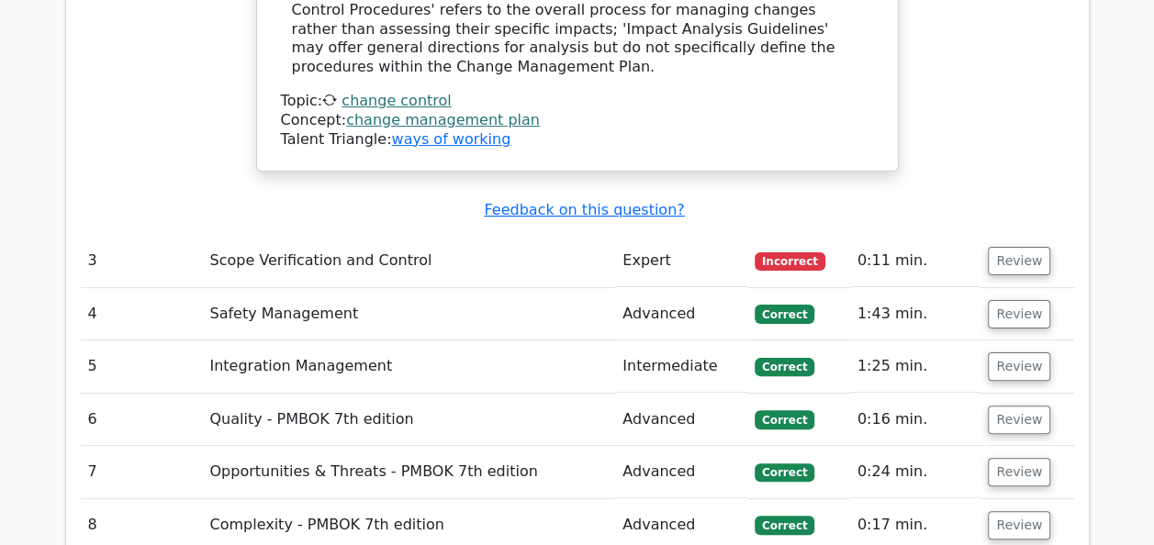
scroll to position [3489, 0]
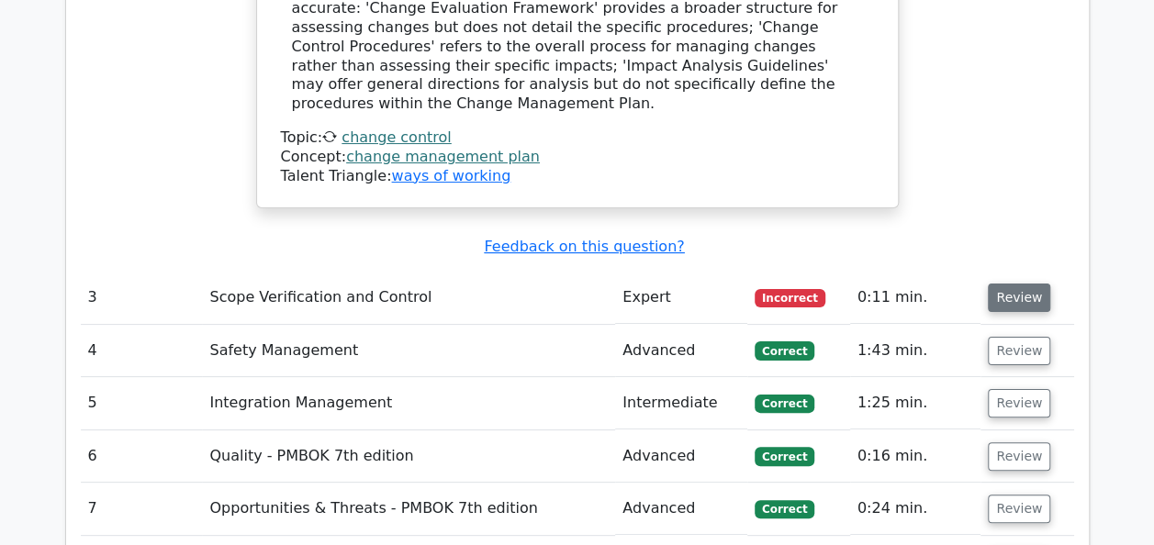
click at [1007, 284] on button "Review" at bounding box center [1019, 298] width 62 height 28
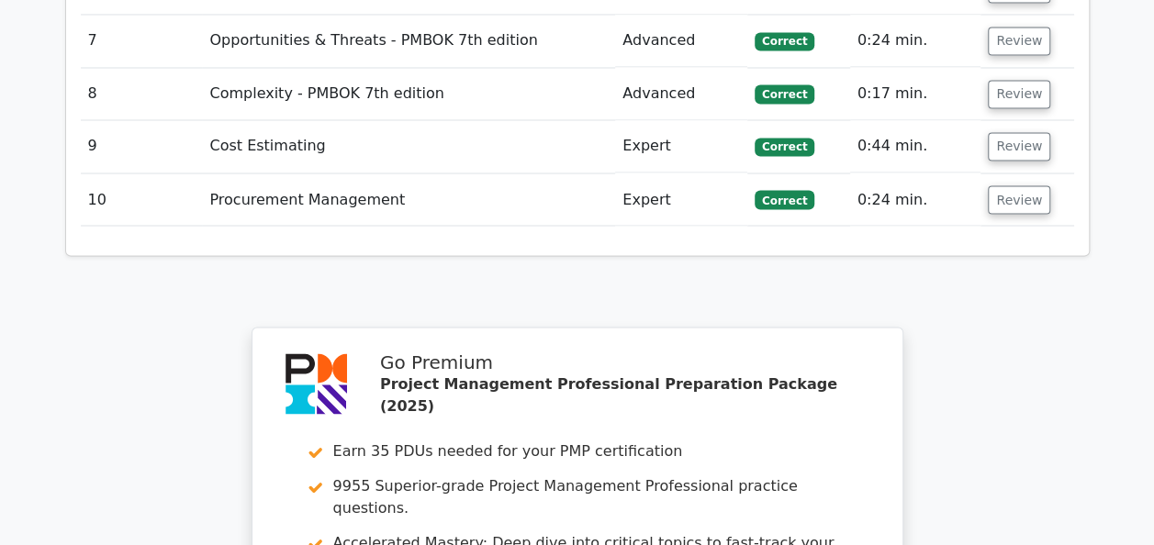
scroll to position [5069, 0]
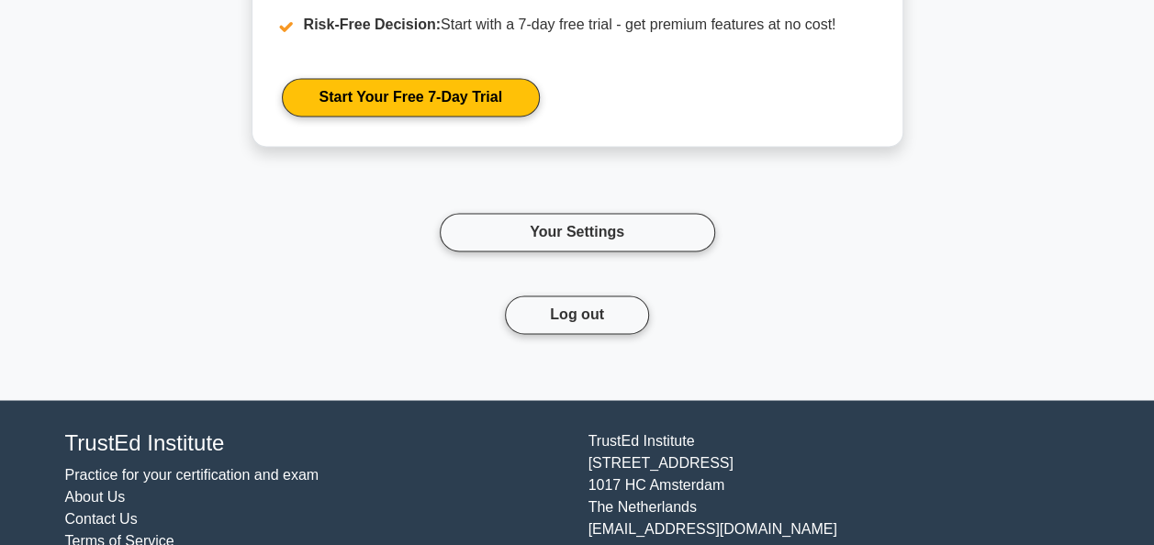
scroll to position [8301, 0]
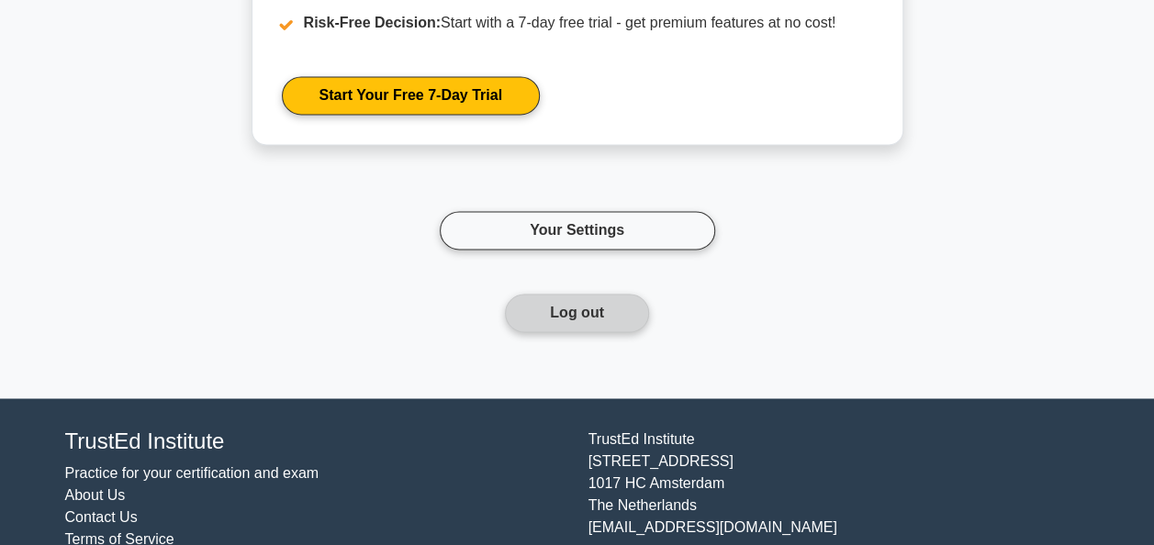
click at [551, 301] on button "Log out" at bounding box center [577, 313] width 144 height 39
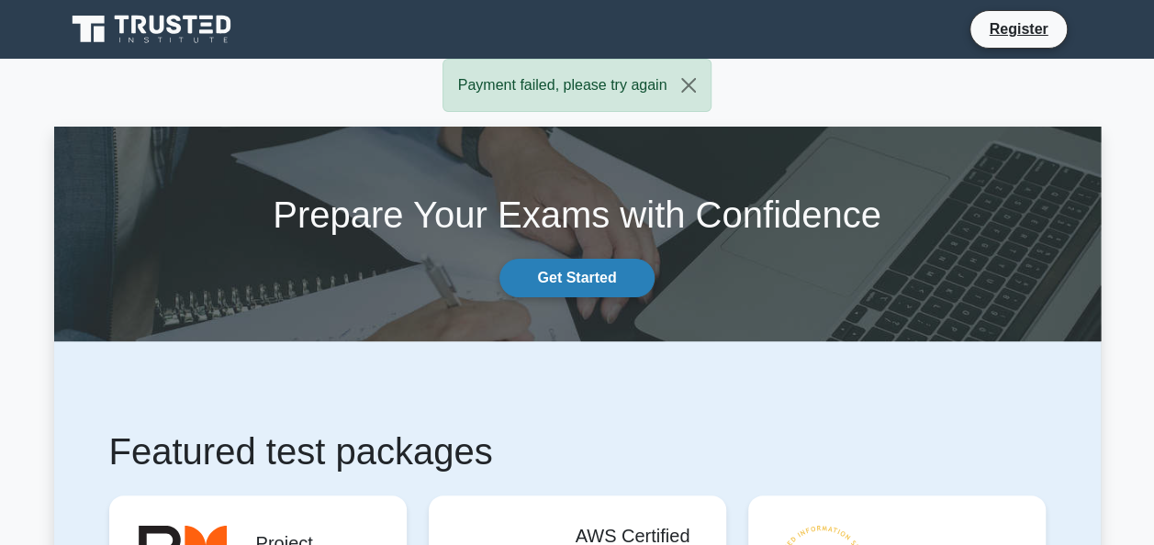
click at [589, 275] on link "Get Started" at bounding box center [577, 278] width 154 height 39
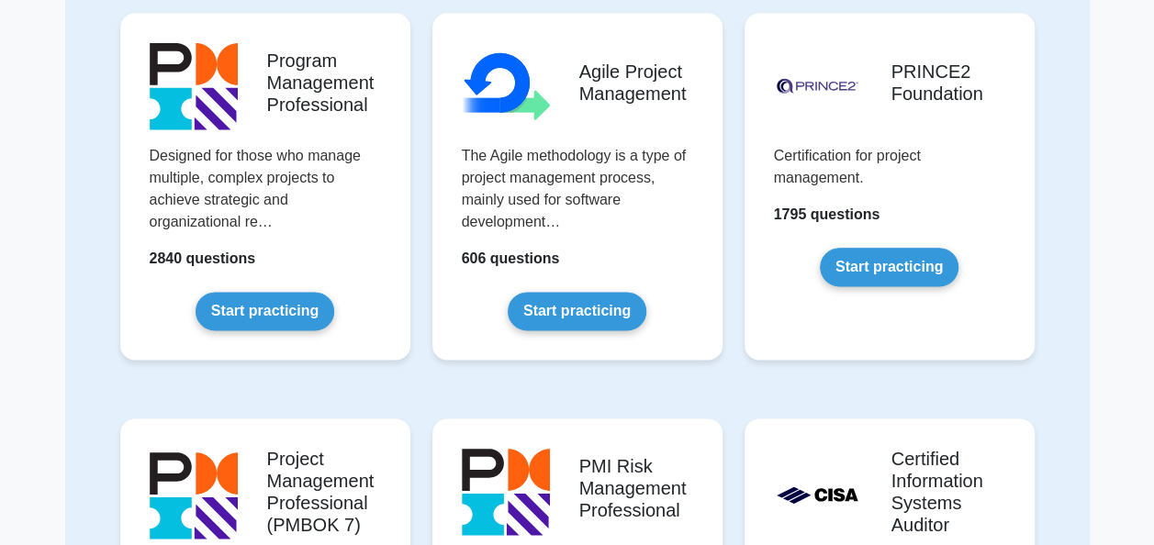
scroll to position [1028, 0]
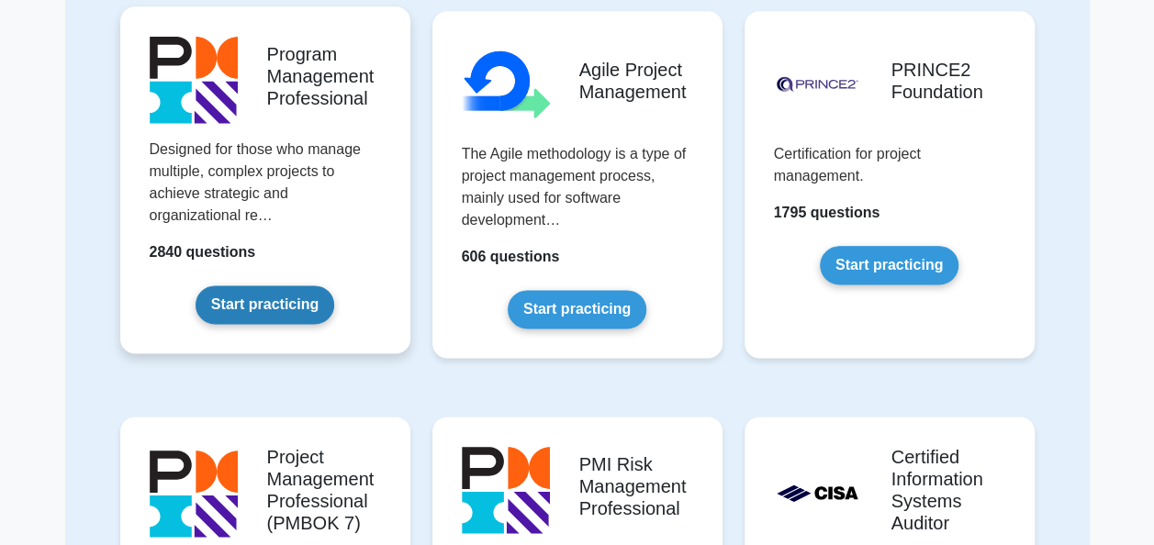
click at [290, 315] on link "Start practicing" at bounding box center [265, 305] width 139 height 39
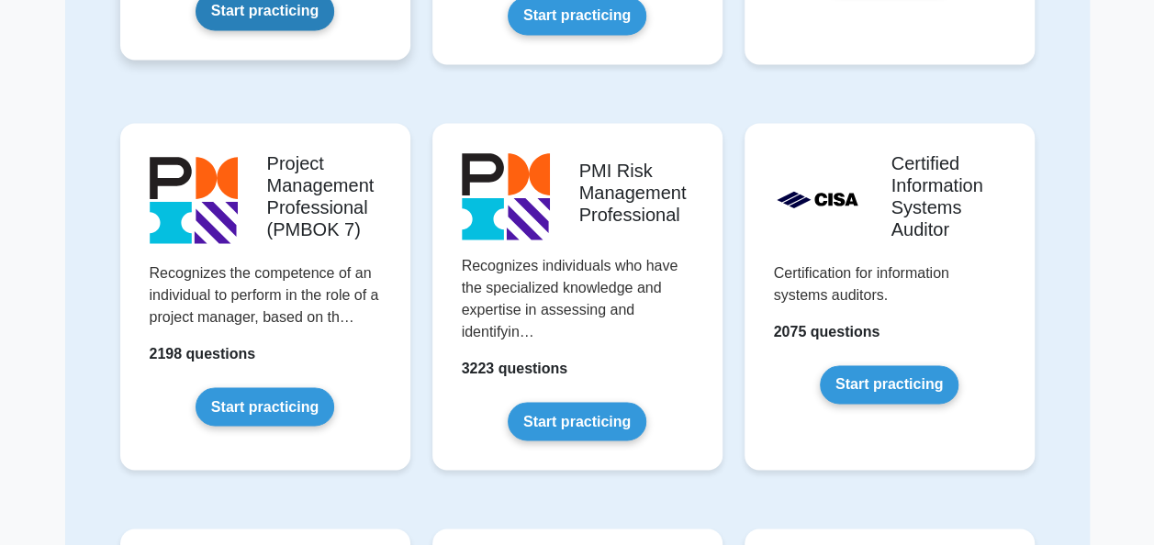
scroll to position [1359, 0]
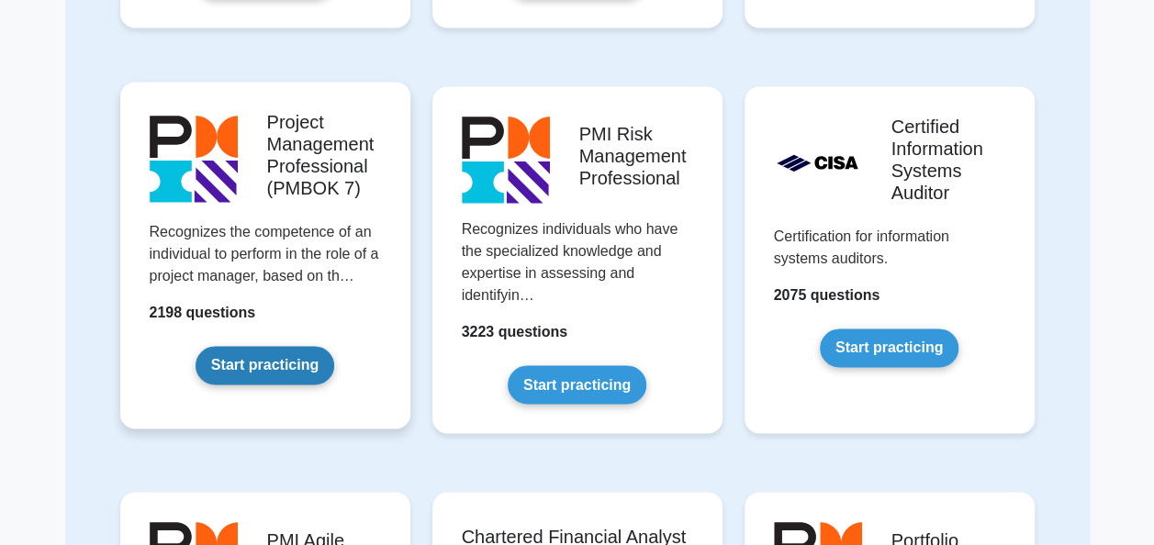
click at [275, 362] on link "Start practicing" at bounding box center [265, 365] width 139 height 39
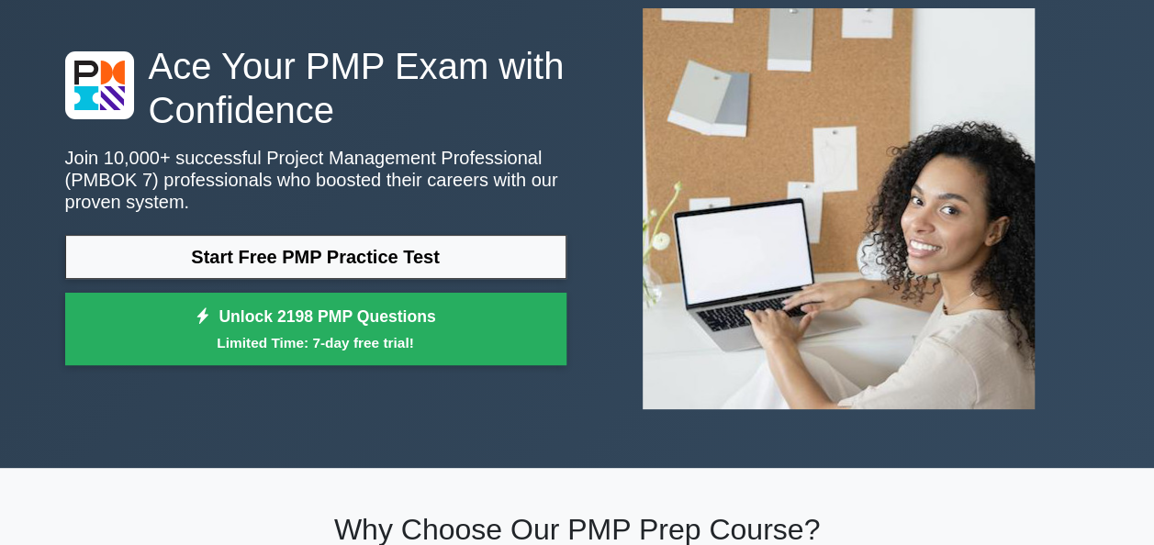
scroll to position [110, 0]
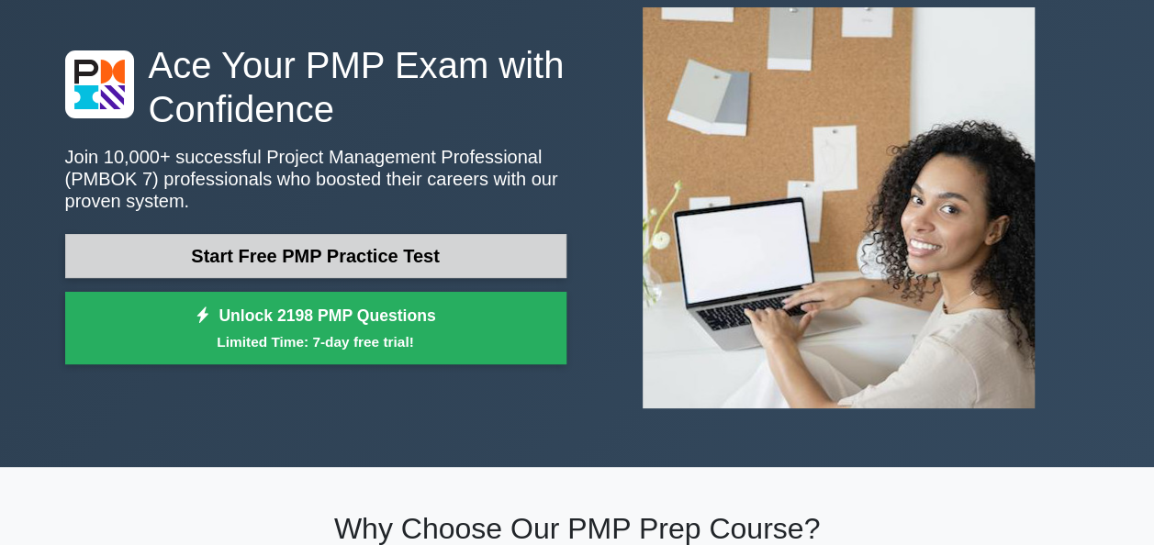
click at [286, 261] on link "Start Free PMP Practice Test" at bounding box center [315, 256] width 501 height 44
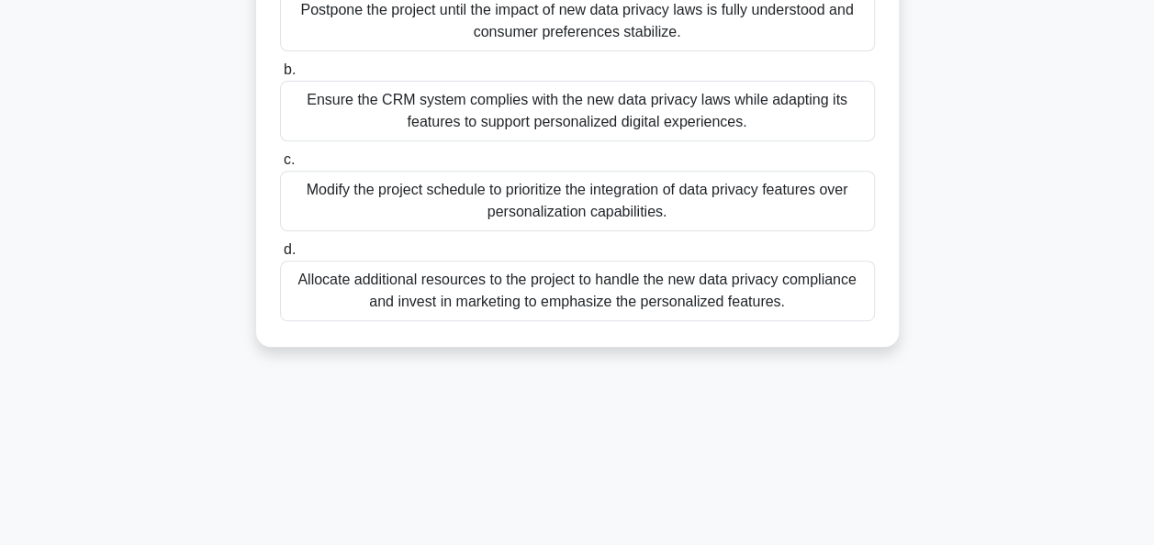
scroll to position [367, 0]
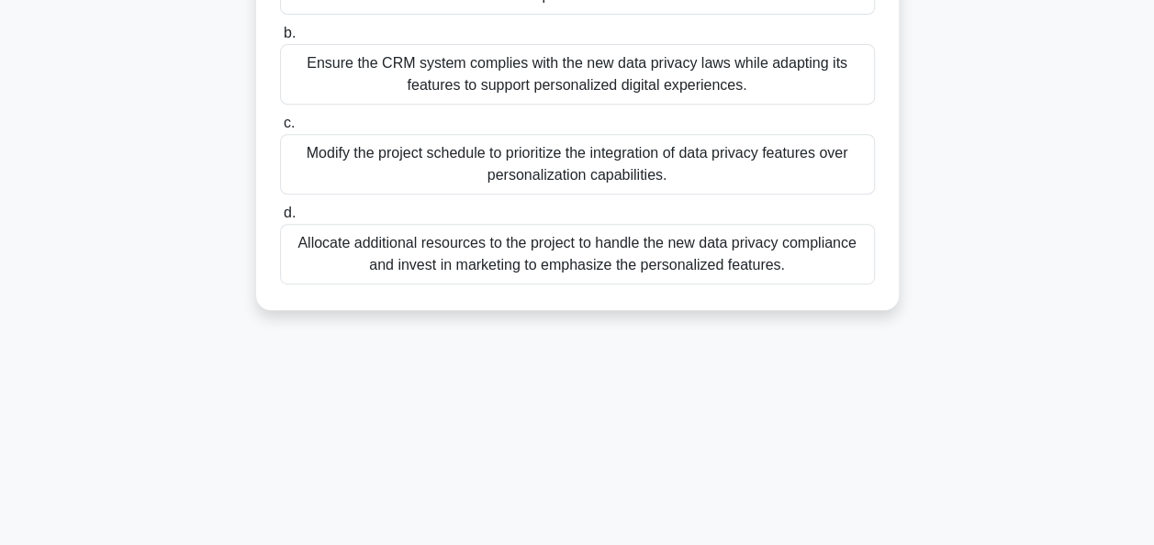
click at [550, 81] on div "Ensure the CRM system complies with the new data privacy laws while adapting it…" at bounding box center [577, 74] width 595 height 61
click at [280, 39] on input "b. Ensure the CRM system complies with the new data privacy laws while adapting…" at bounding box center [280, 34] width 0 height 12
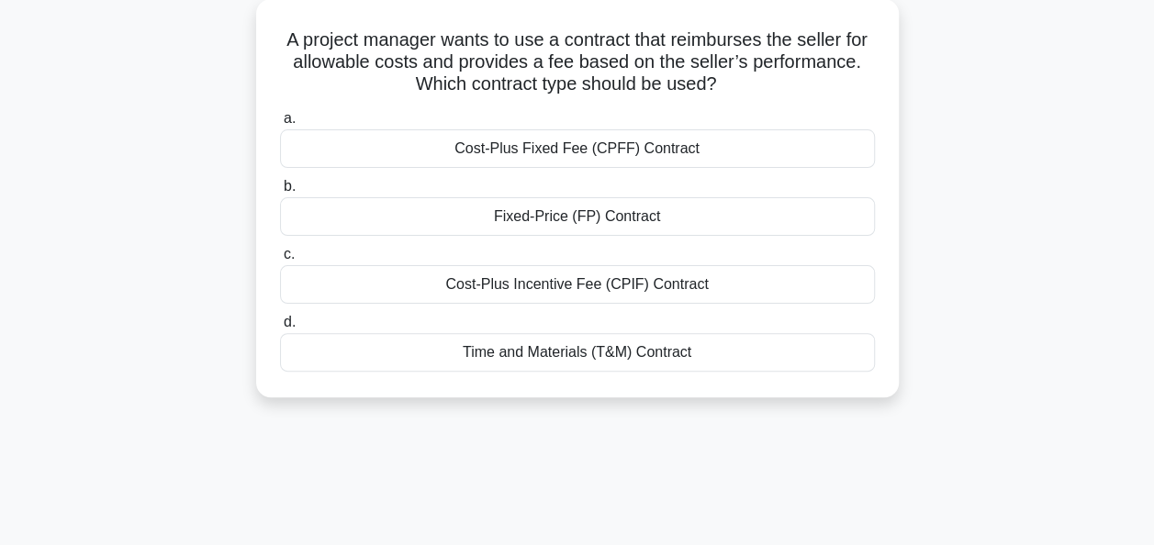
scroll to position [110, 0]
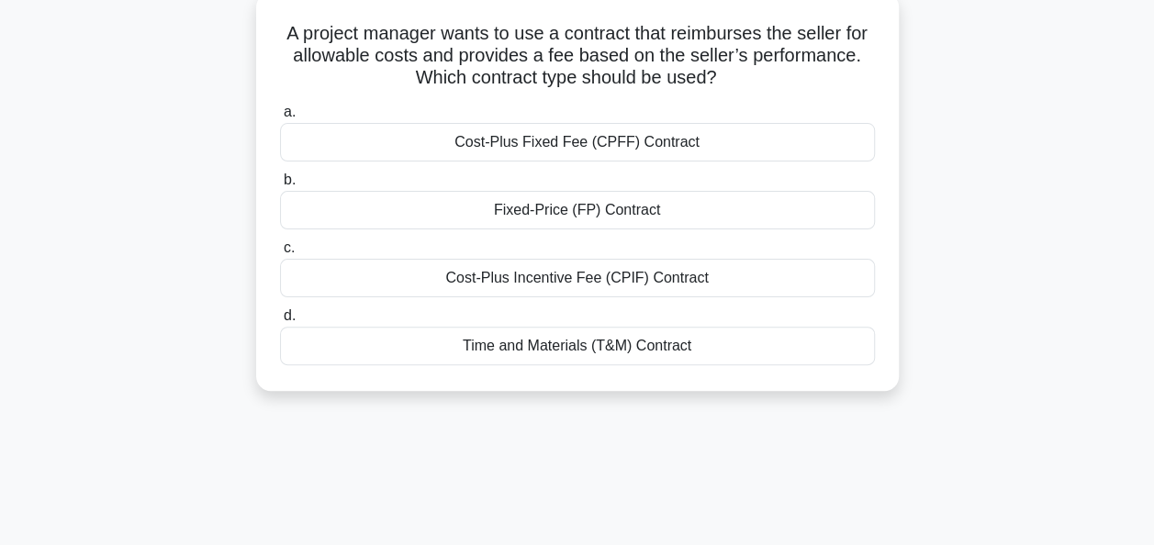
click at [571, 289] on div "Cost-Plus Incentive Fee (CPIF) Contract" at bounding box center [577, 278] width 595 height 39
click at [280, 254] on input "c. Cost-Plus Incentive Fee (CPIF) Contract" at bounding box center [280, 248] width 0 height 12
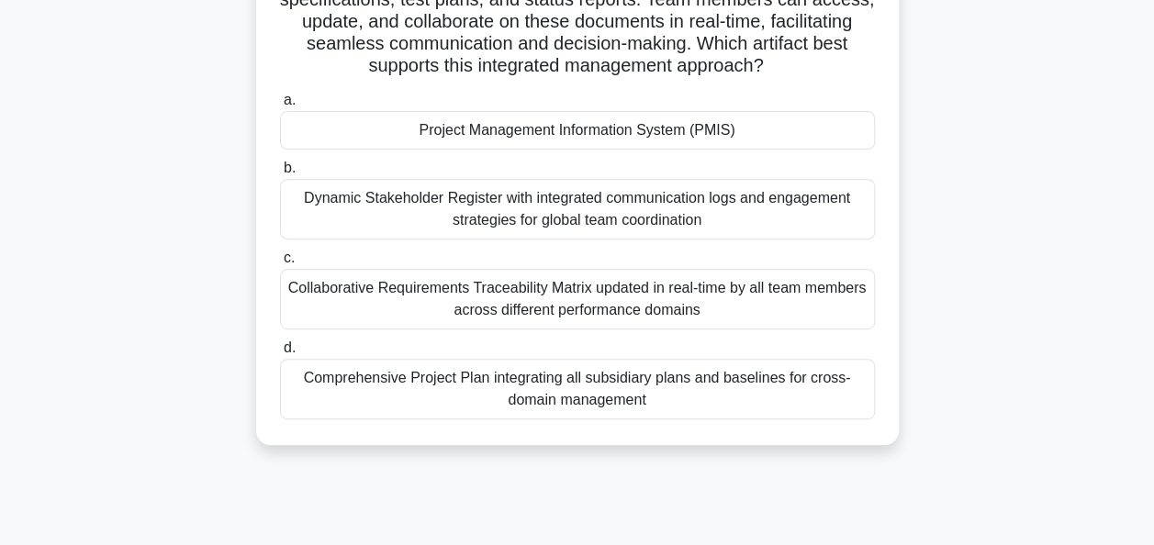
scroll to position [257, 0]
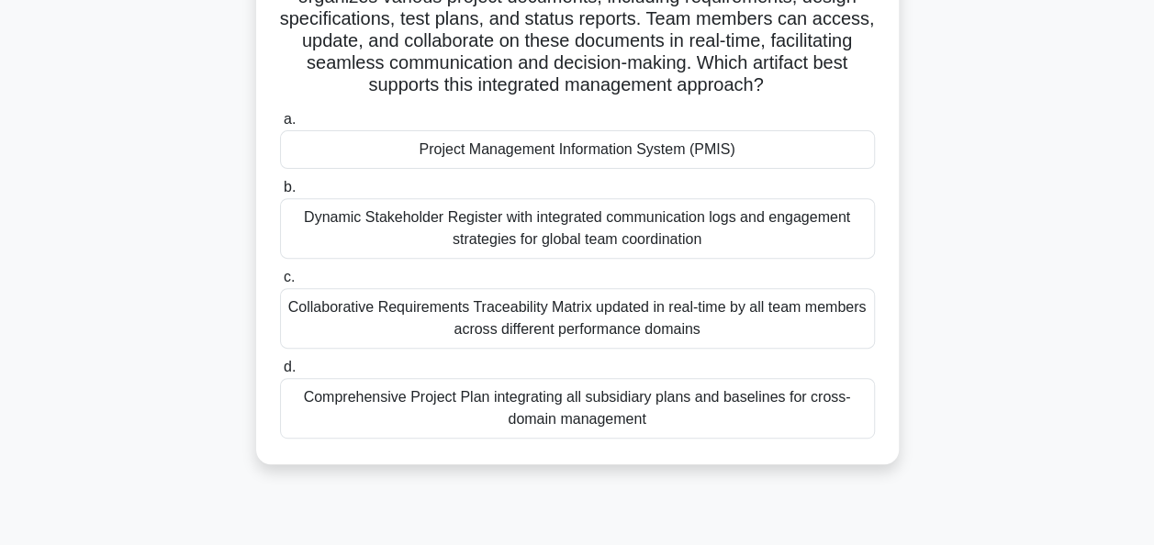
click at [586, 149] on div "Project Management Information System (PMIS)" at bounding box center [577, 149] width 595 height 39
click at [280, 126] on input "a. Project Management Information System (PMIS)" at bounding box center [280, 120] width 0 height 12
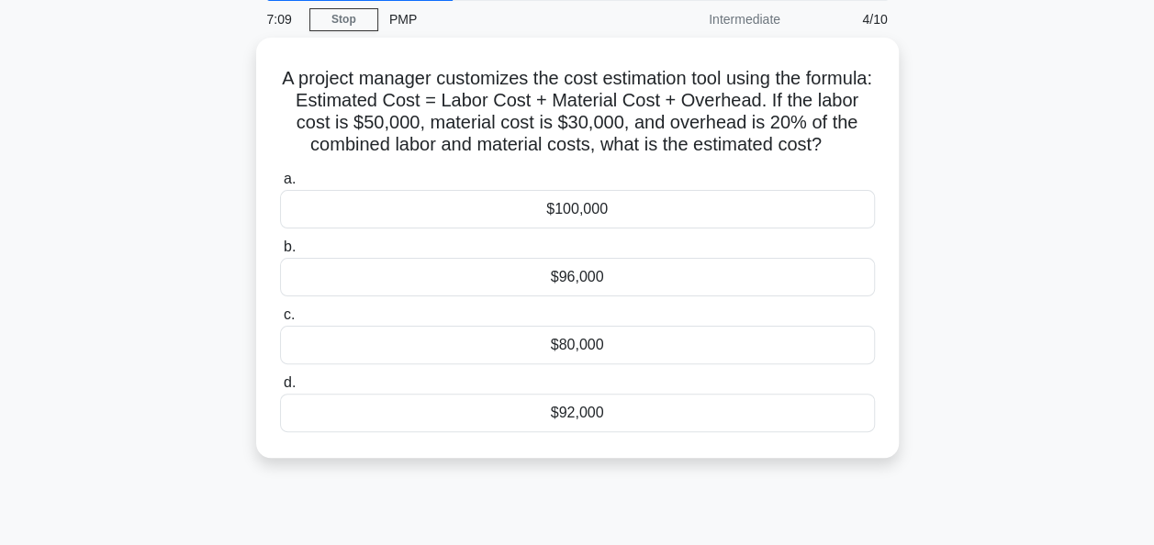
scroll to position [73, 0]
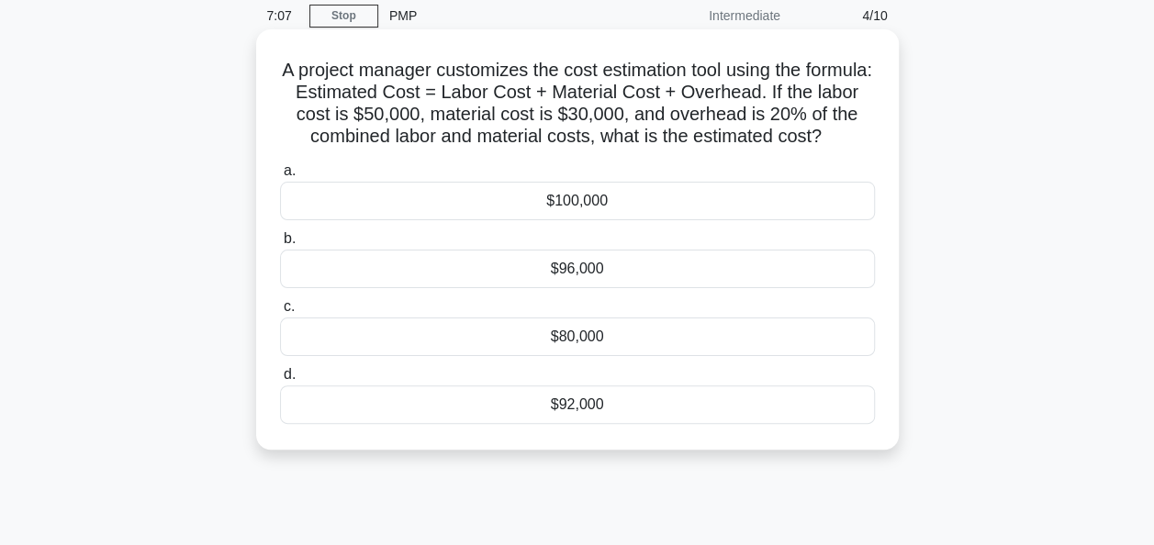
click at [591, 288] on div "$96,000" at bounding box center [577, 269] width 595 height 39
click at [280, 245] on input "b. $96,000" at bounding box center [280, 239] width 0 height 12
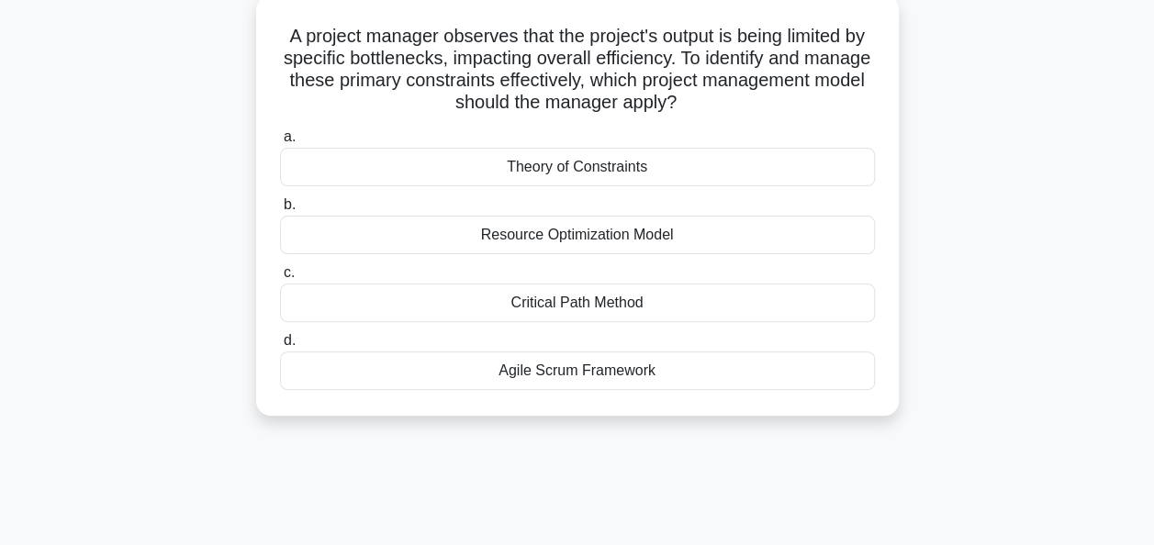
scroll to position [110, 0]
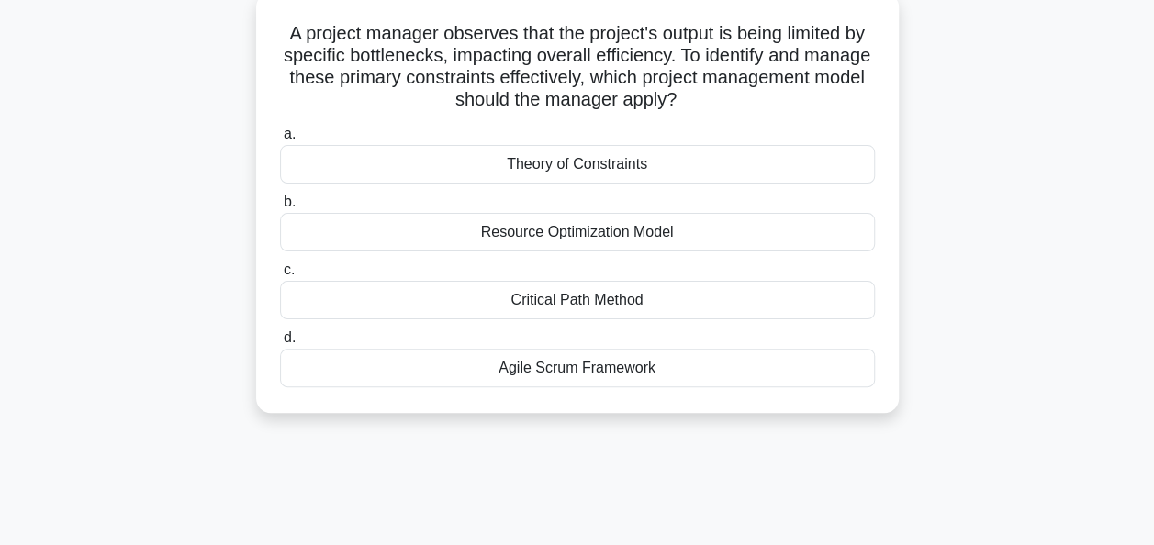
click at [595, 298] on div "Critical Path Method" at bounding box center [577, 300] width 595 height 39
click at [280, 276] on input "c. Critical Path Method" at bounding box center [280, 270] width 0 height 12
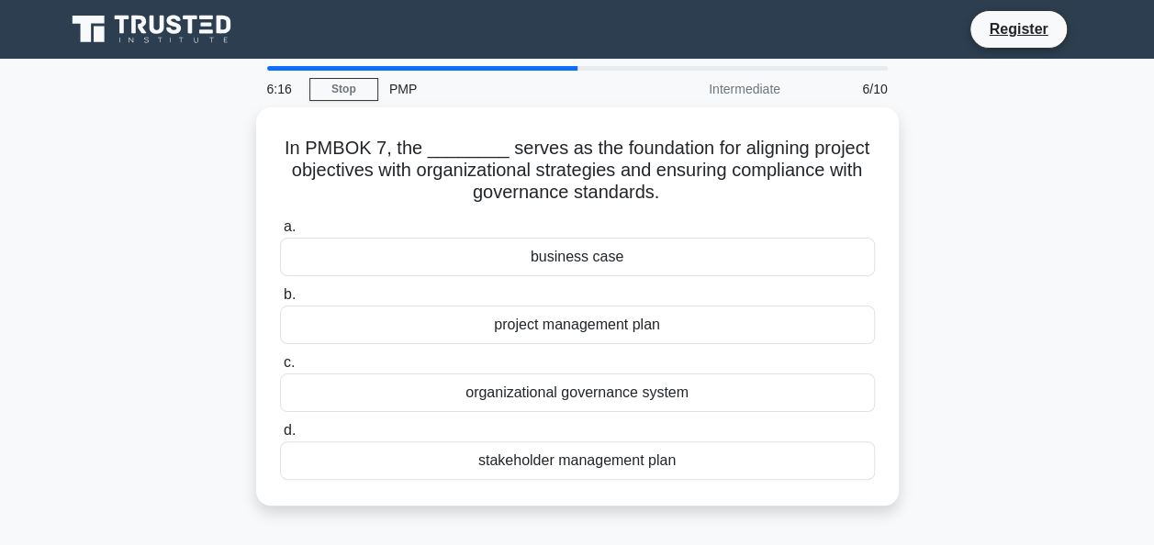
scroll to position [37, 0]
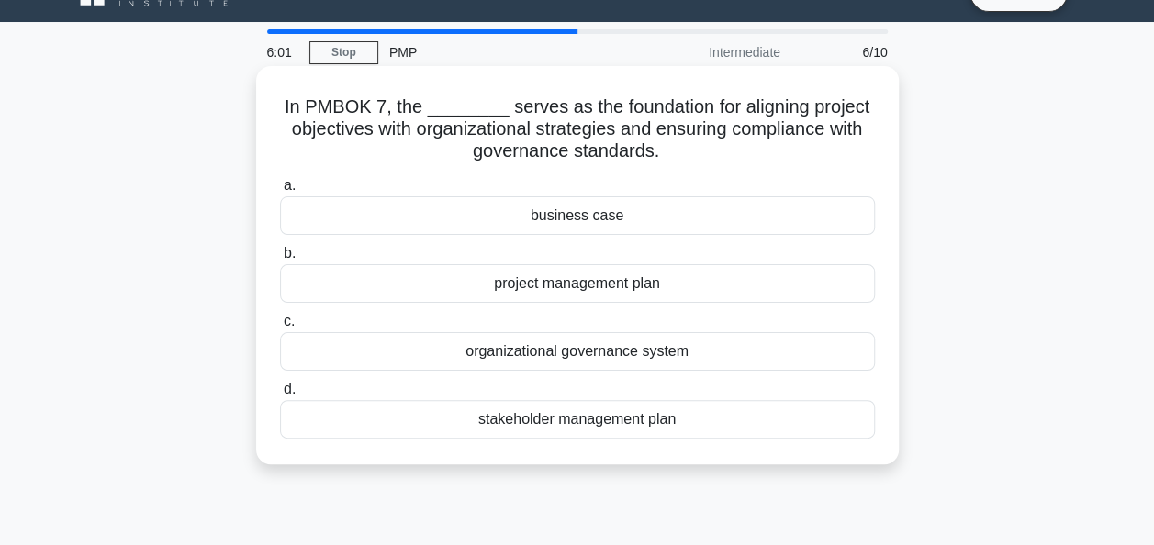
click at [579, 219] on div "business case" at bounding box center [577, 215] width 595 height 39
click at [280, 192] on input "a. business case" at bounding box center [280, 186] width 0 height 12
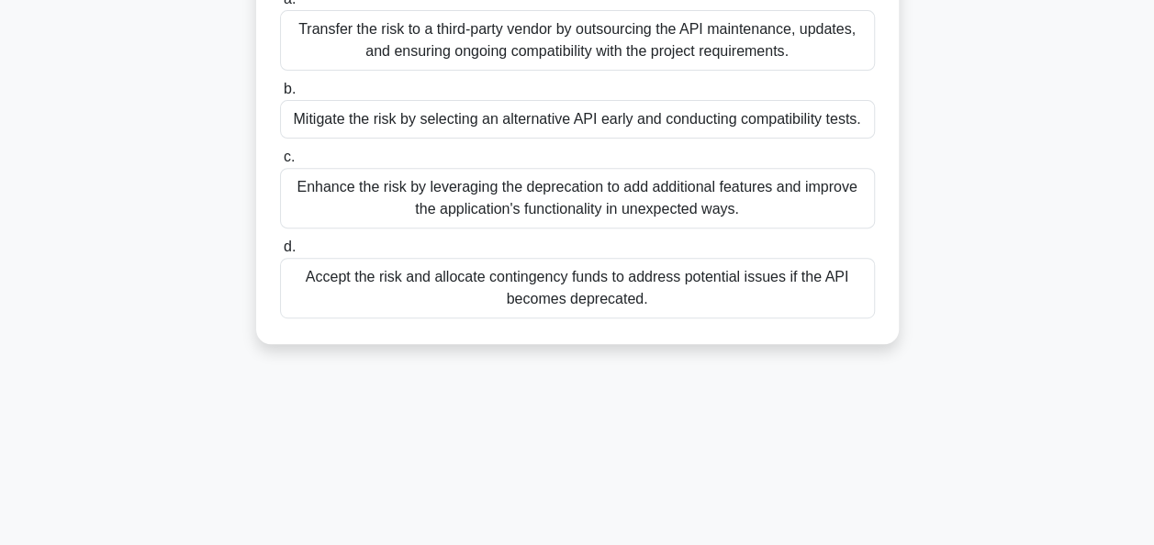
scroll to position [257, 0]
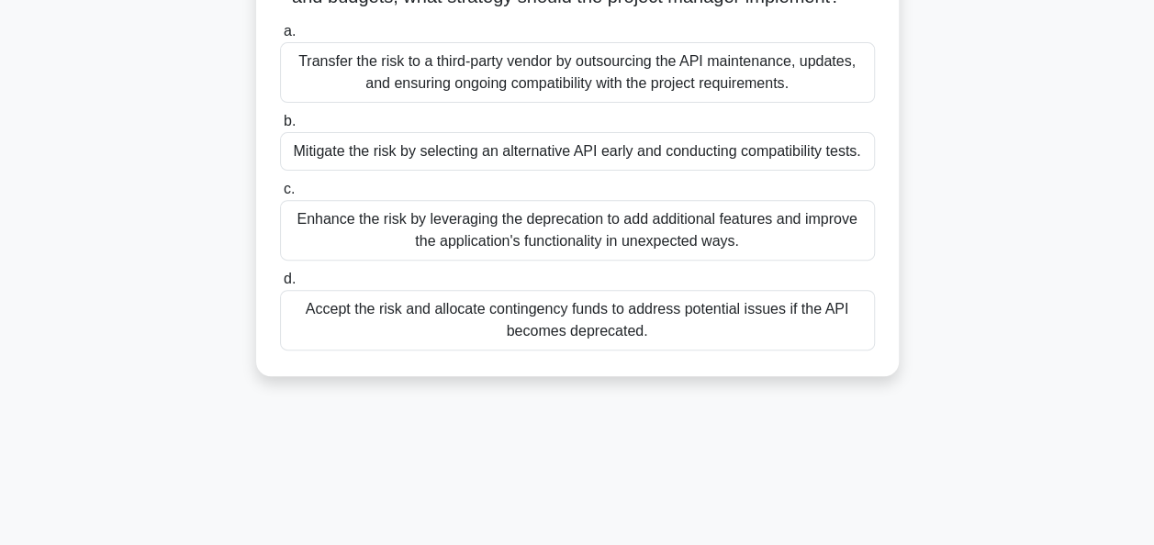
click at [602, 171] on div "Mitigate the risk by selecting an alternative API early and conducting compatib…" at bounding box center [577, 151] width 595 height 39
click at [280, 128] on input "b. Mitigate the risk by selecting an alternative API early and conducting compa…" at bounding box center [280, 122] width 0 height 12
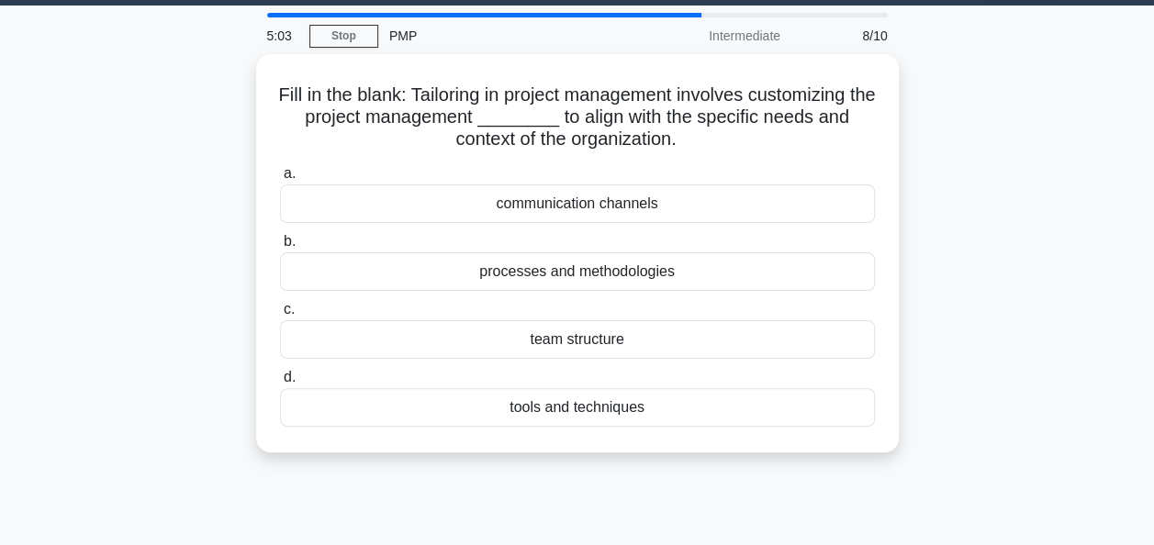
scroll to position [0, 0]
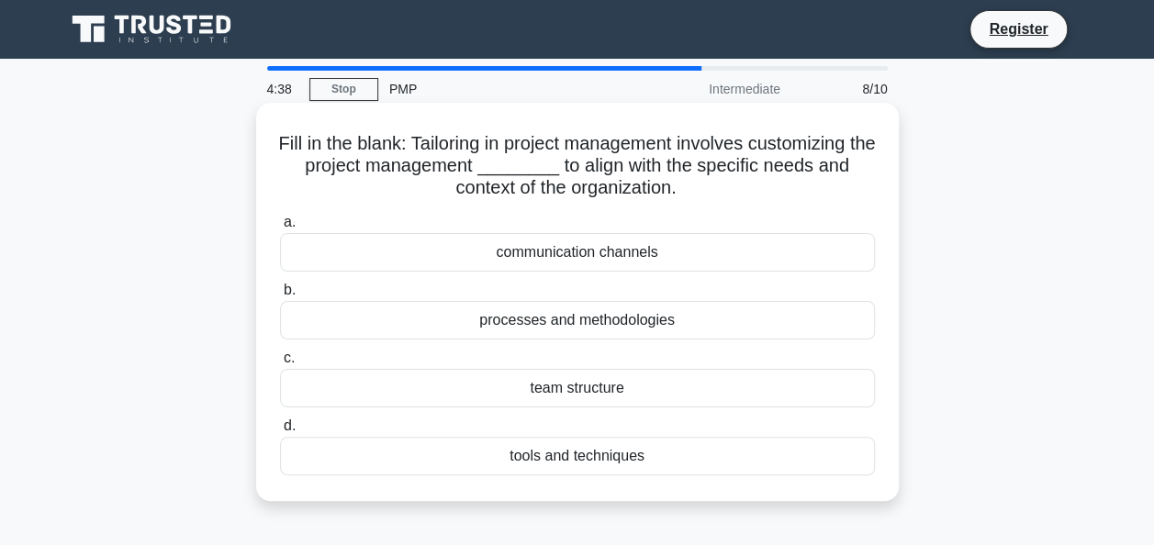
click at [594, 323] on div "processes and methodologies" at bounding box center [577, 320] width 595 height 39
click at [280, 297] on input "b. processes and methodologies" at bounding box center [280, 291] width 0 height 12
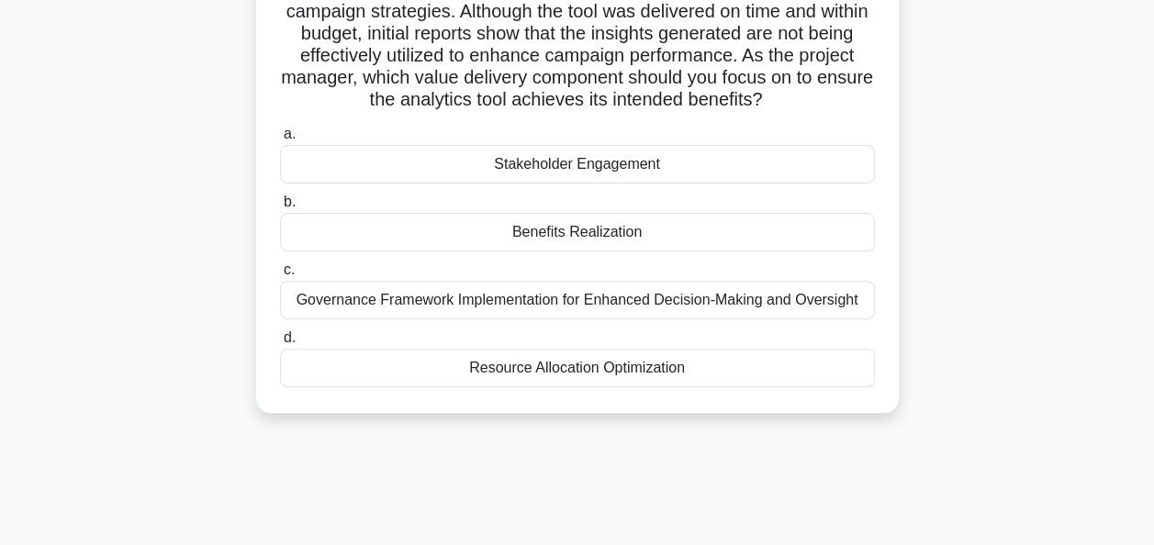
scroll to position [184, 0]
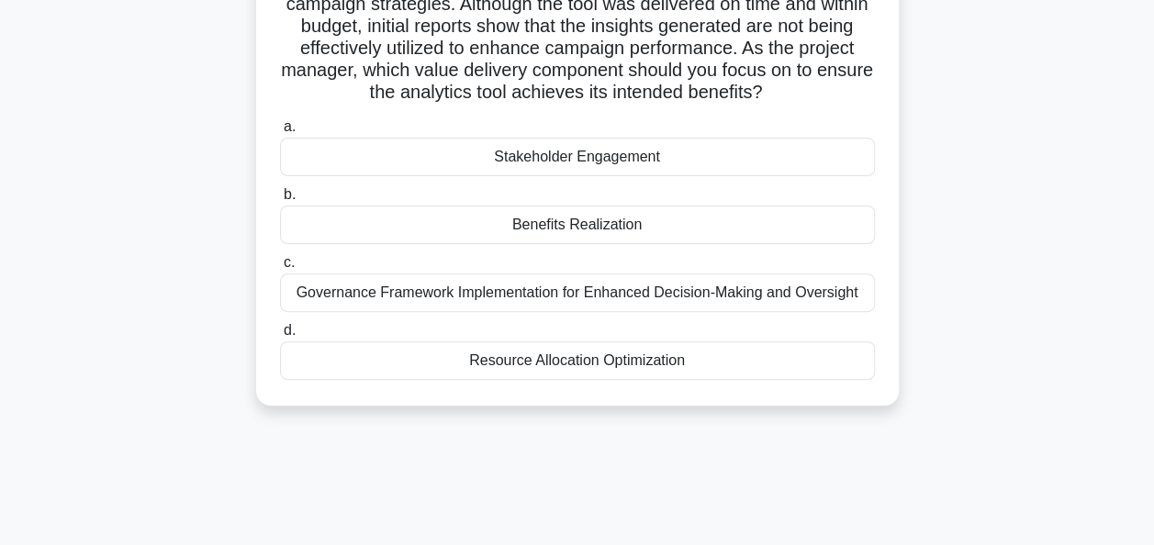
click at [582, 229] on div "Benefits Realization" at bounding box center [577, 225] width 595 height 39
click at [280, 201] on input "b. Benefits Realization" at bounding box center [280, 195] width 0 height 12
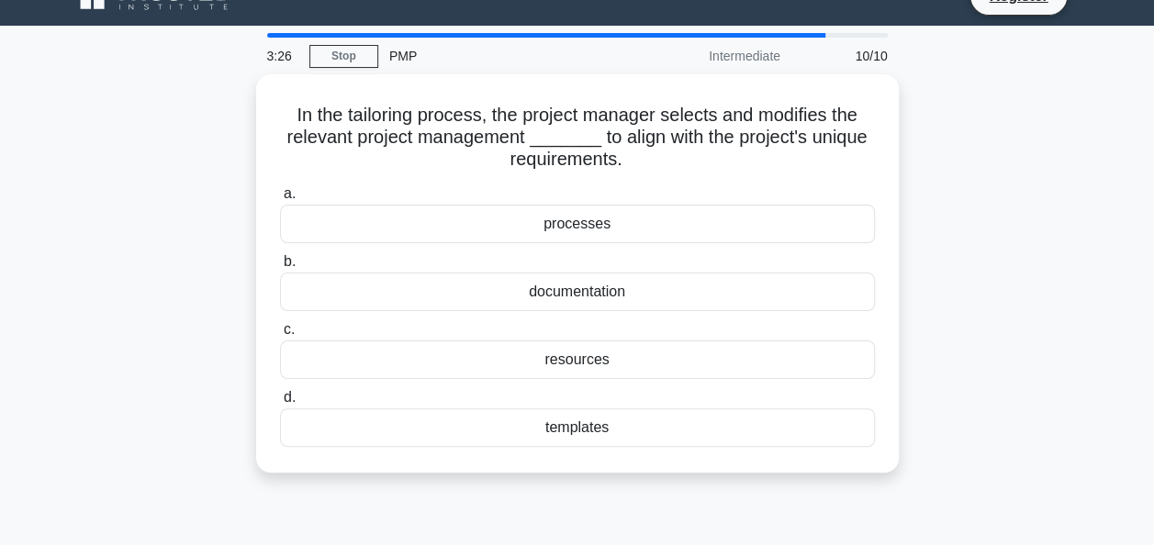
scroll to position [37, 0]
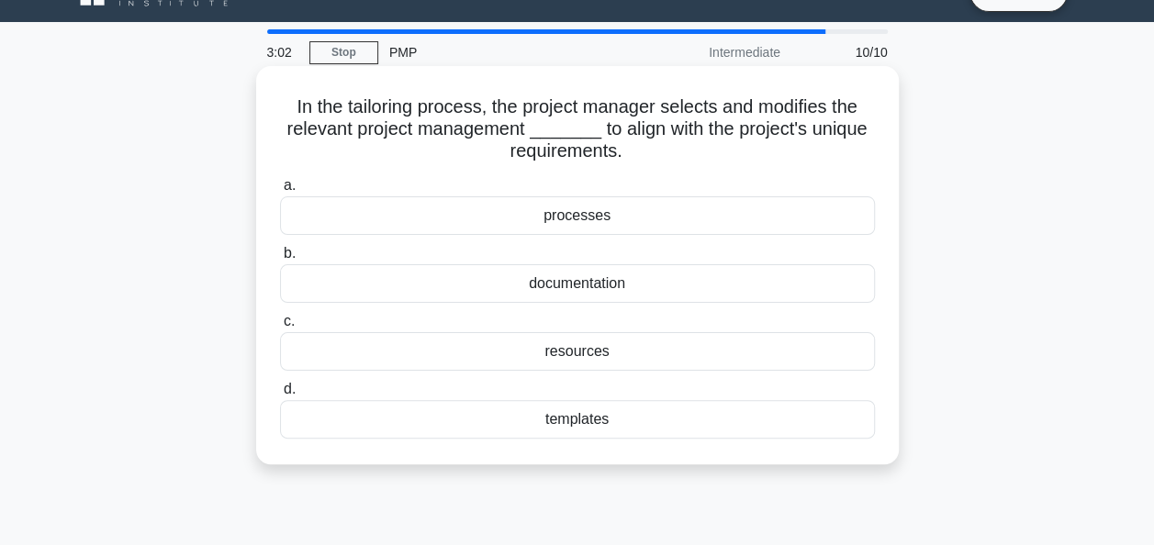
click at [567, 222] on div "processes" at bounding box center [577, 215] width 595 height 39
click at [280, 192] on input "a. processes" at bounding box center [280, 186] width 0 height 12
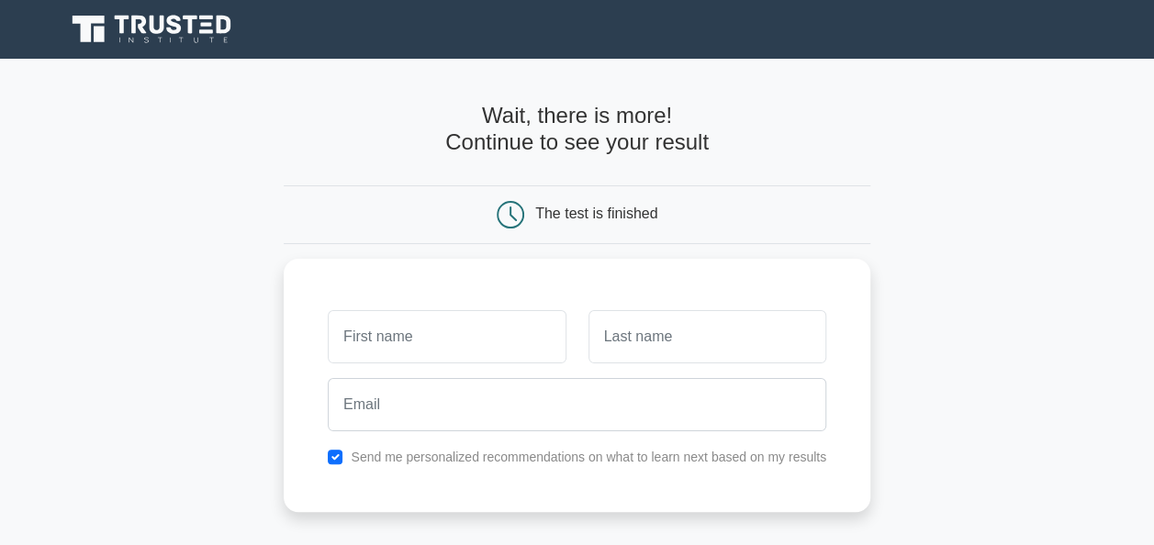
type input "Mundia"
type input "matongo"
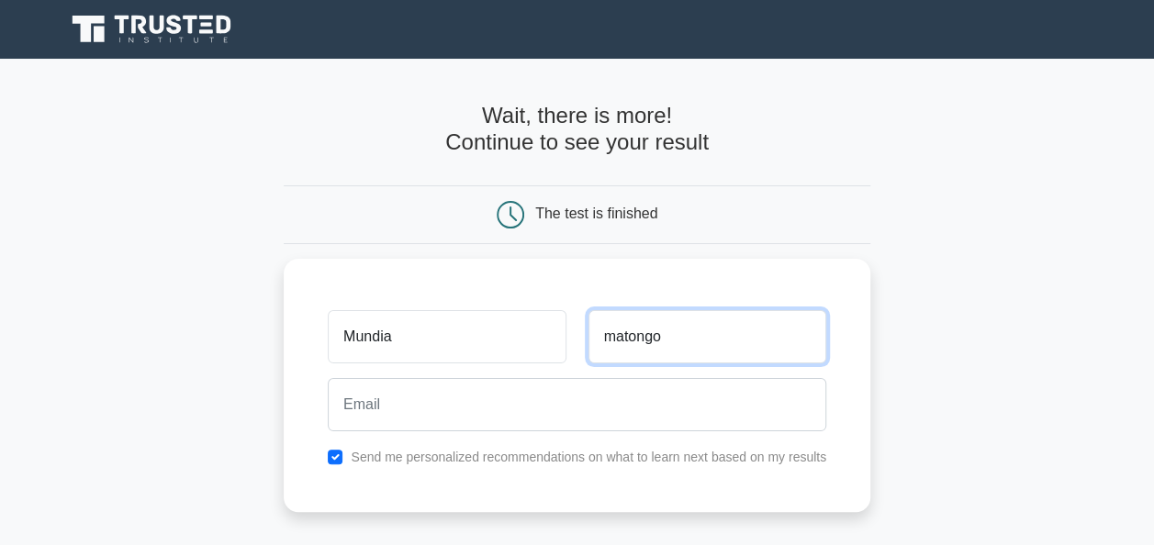
type input "[EMAIL_ADDRESS][DOMAIN_NAME]"
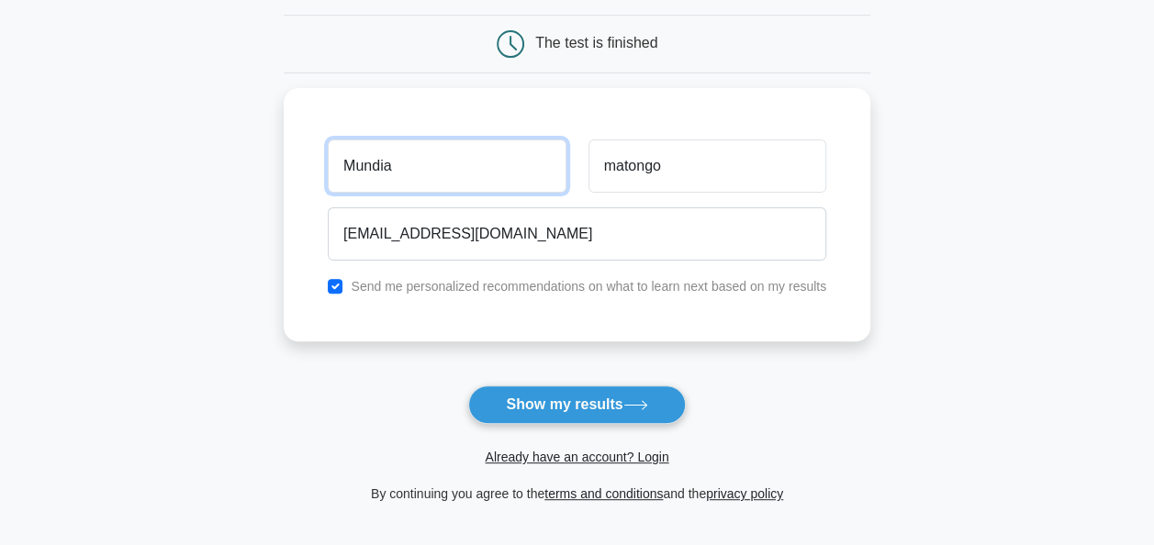
scroll to position [318, 0]
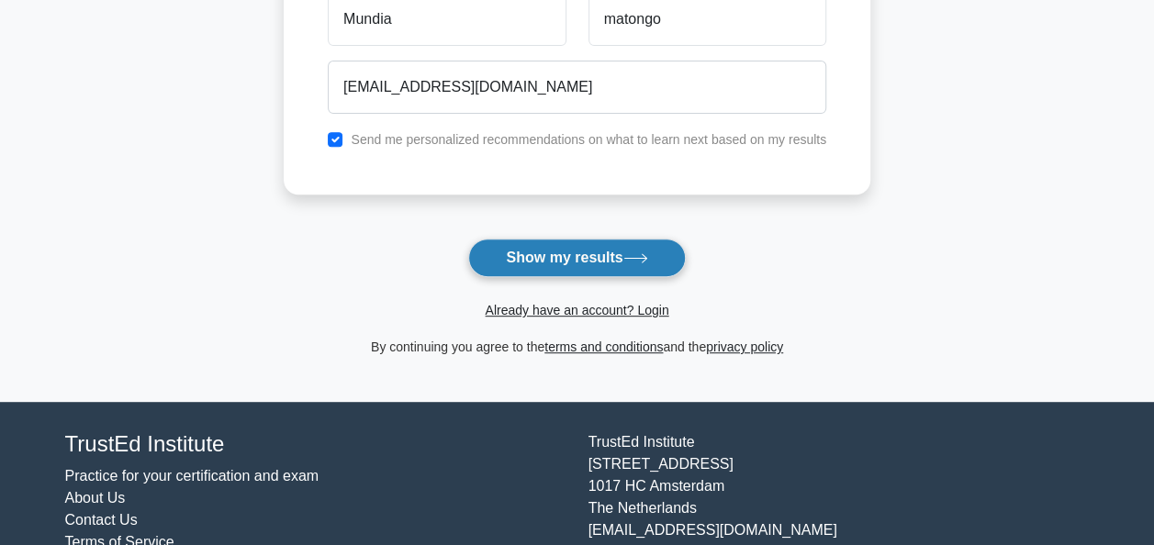
click at [564, 245] on button "Show my results" at bounding box center [576, 258] width 217 height 39
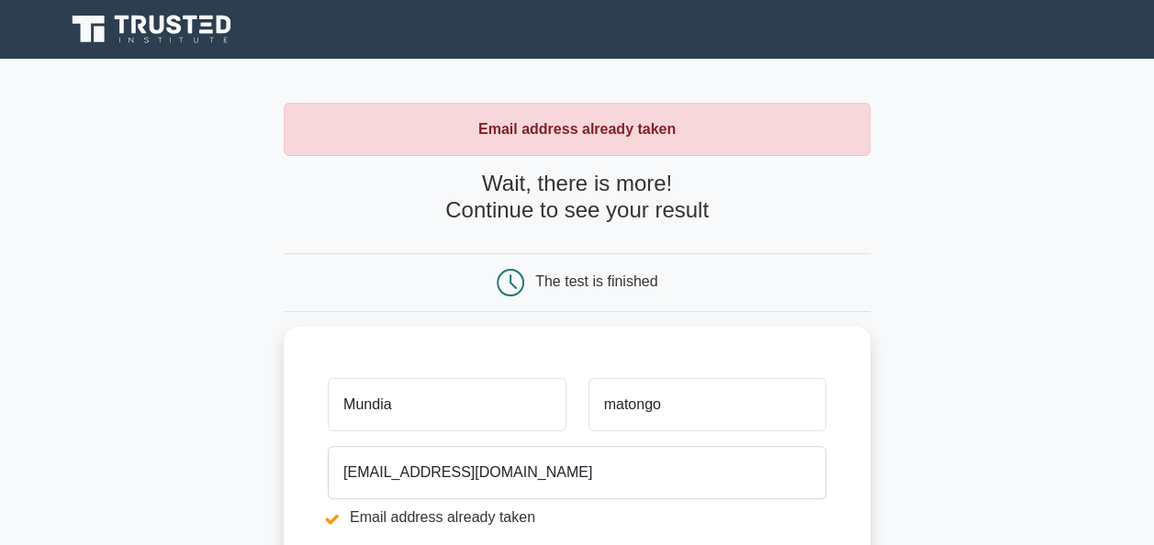
click at [971, 333] on main "Email address already taken Wait, there is more! Continue to see your result Th…" at bounding box center [577, 441] width 1154 height 764
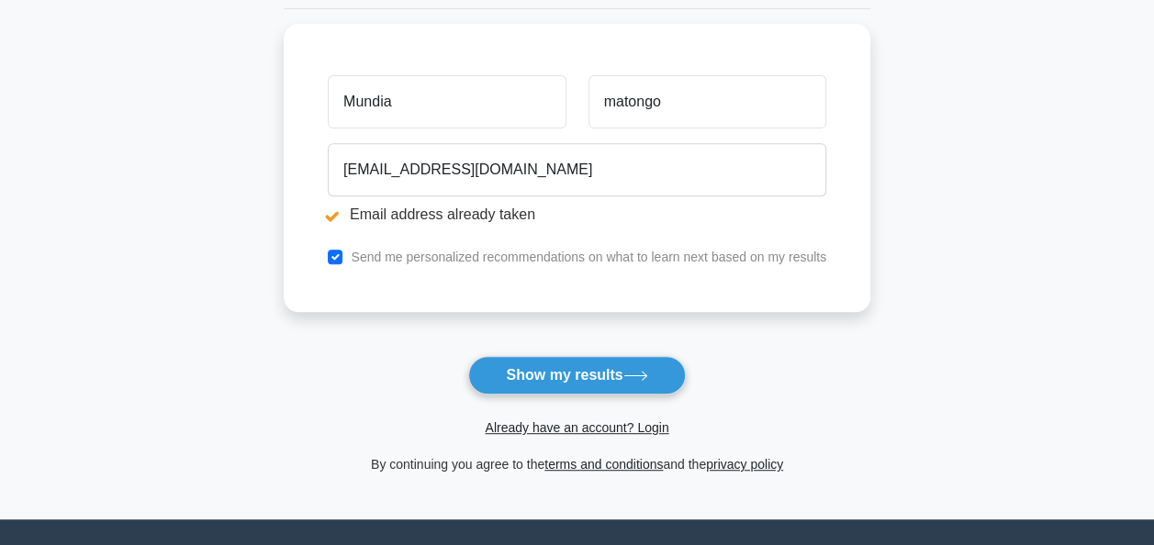
scroll to position [319, 0]
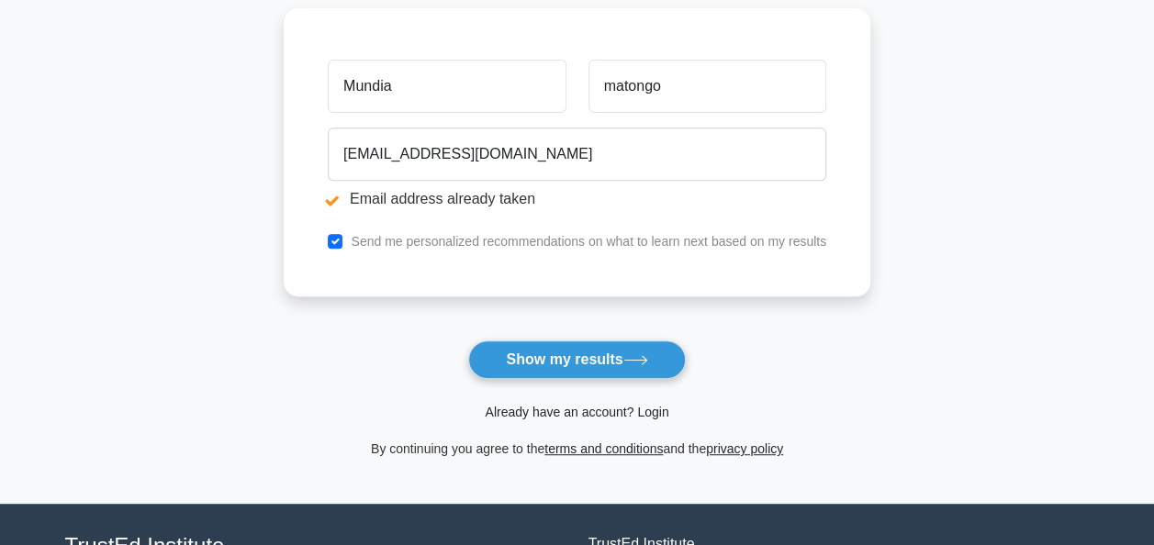
click at [584, 411] on link "Already have an account? Login" at bounding box center [577, 412] width 184 height 15
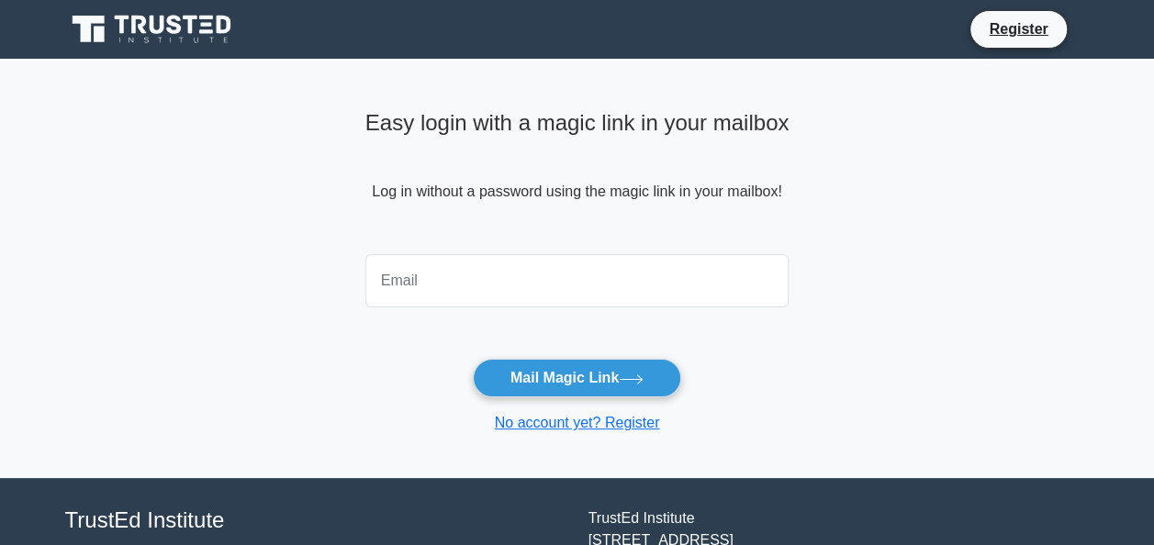
click at [463, 258] on input "email" at bounding box center [577, 280] width 424 height 53
type input "[EMAIL_ADDRESS][DOMAIN_NAME]"
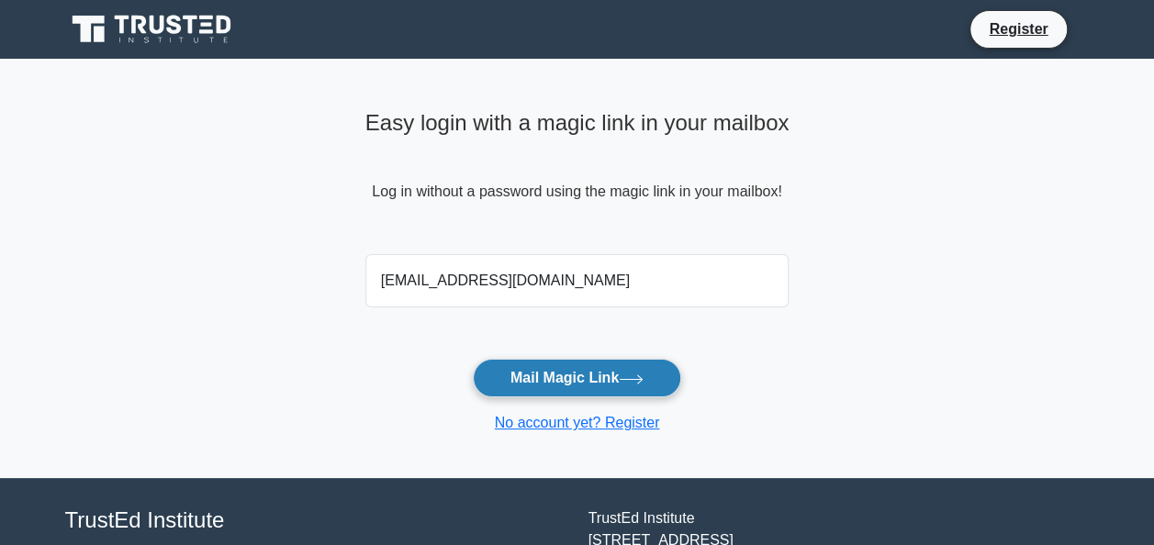
click at [559, 370] on button "Mail Magic Link" at bounding box center [577, 378] width 208 height 39
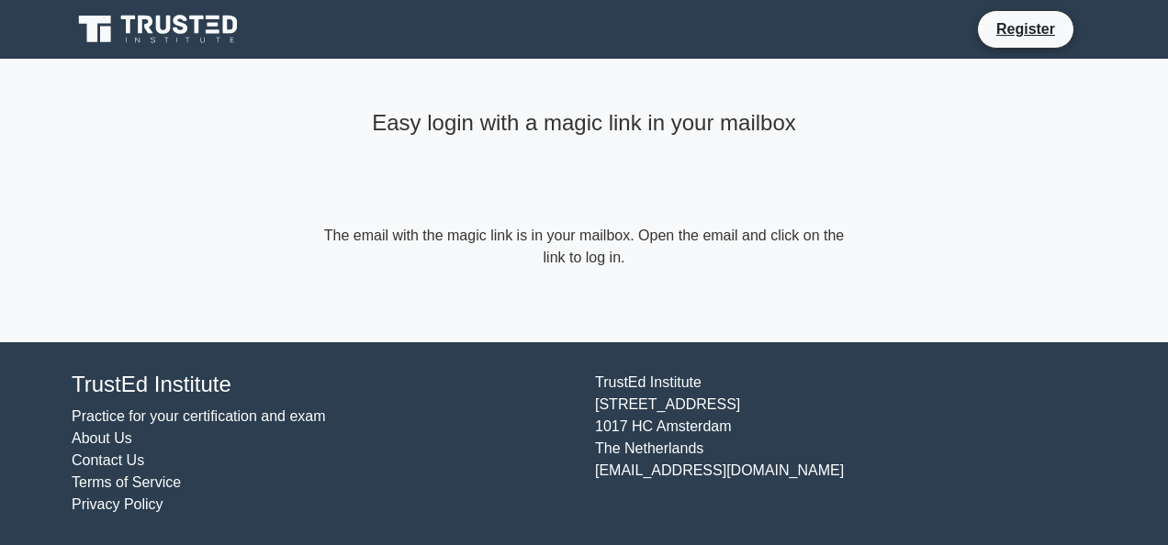
click at [432, 140] on div "Easy login with a magic link in your mailbox" at bounding box center [584, 164] width 529 height 122
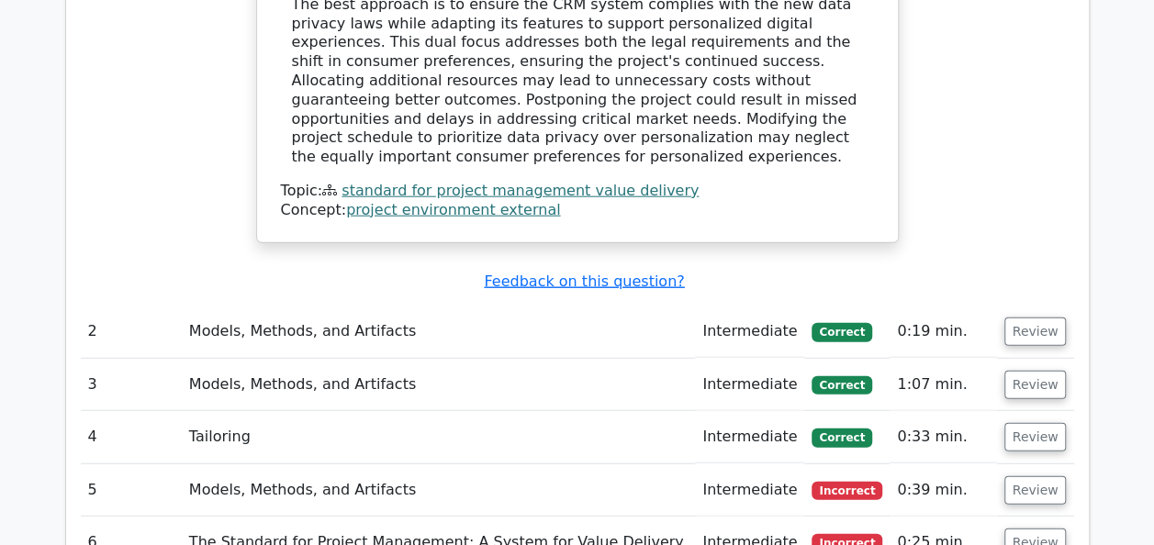
scroll to position [2277, 0]
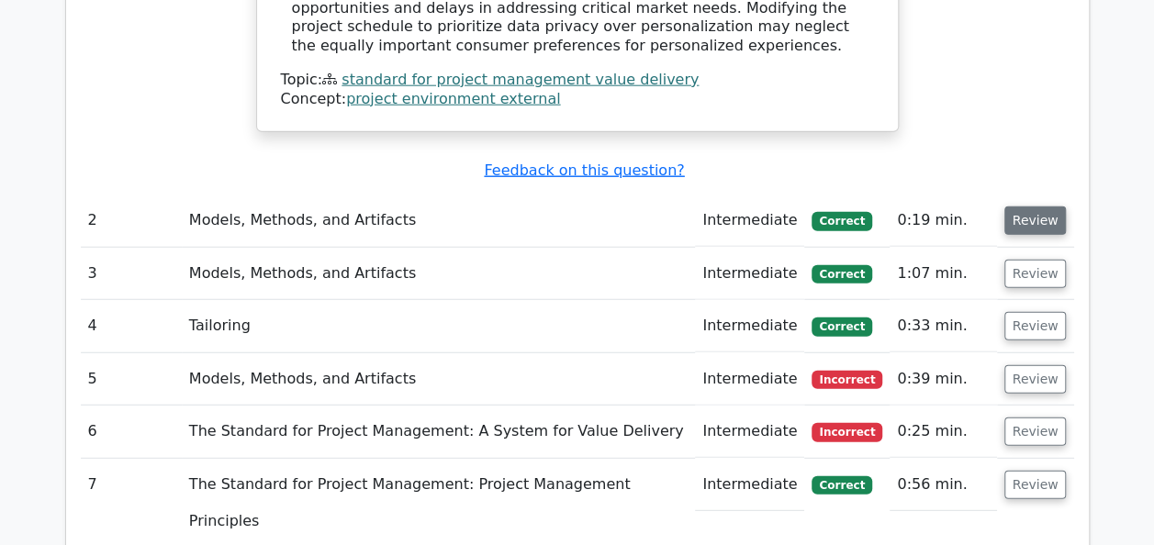
click at [1023, 207] on button "Review" at bounding box center [1036, 221] width 62 height 28
click at [1039, 365] on button "Review" at bounding box center [1036, 379] width 62 height 28
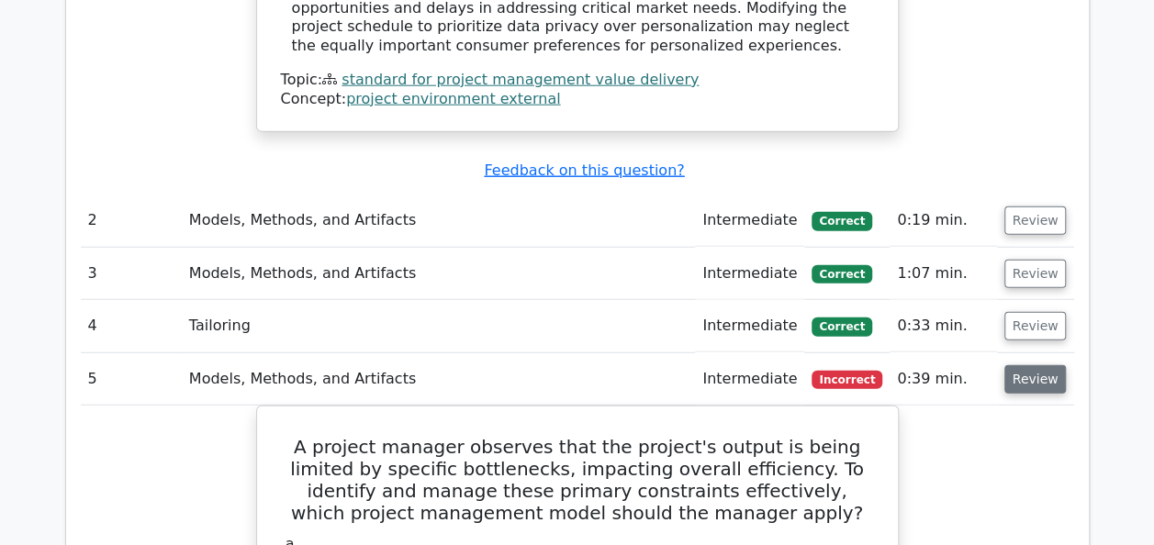
click at [1030, 365] on button "Review" at bounding box center [1036, 379] width 62 height 28
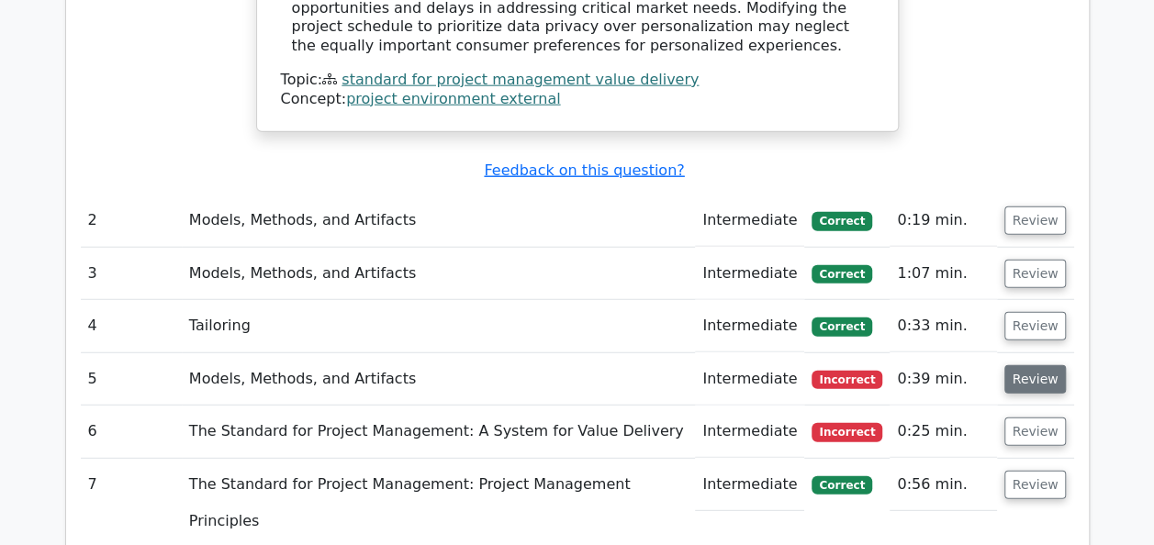
click at [1030, 365] on button "Review" at bounding box center [1036, 379] width 62 height 28
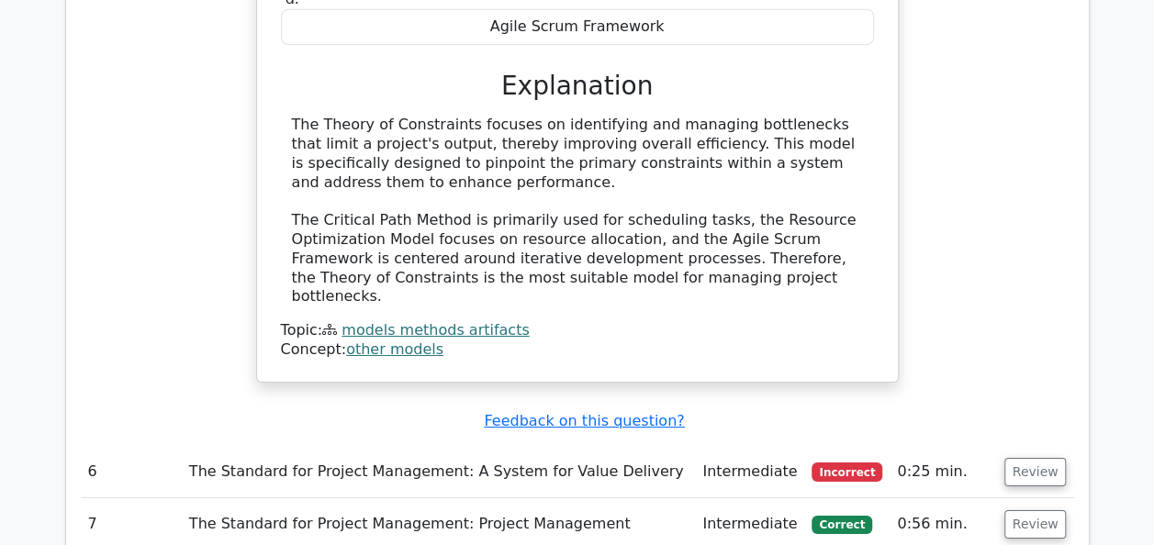
scroll to position [3012, 0]
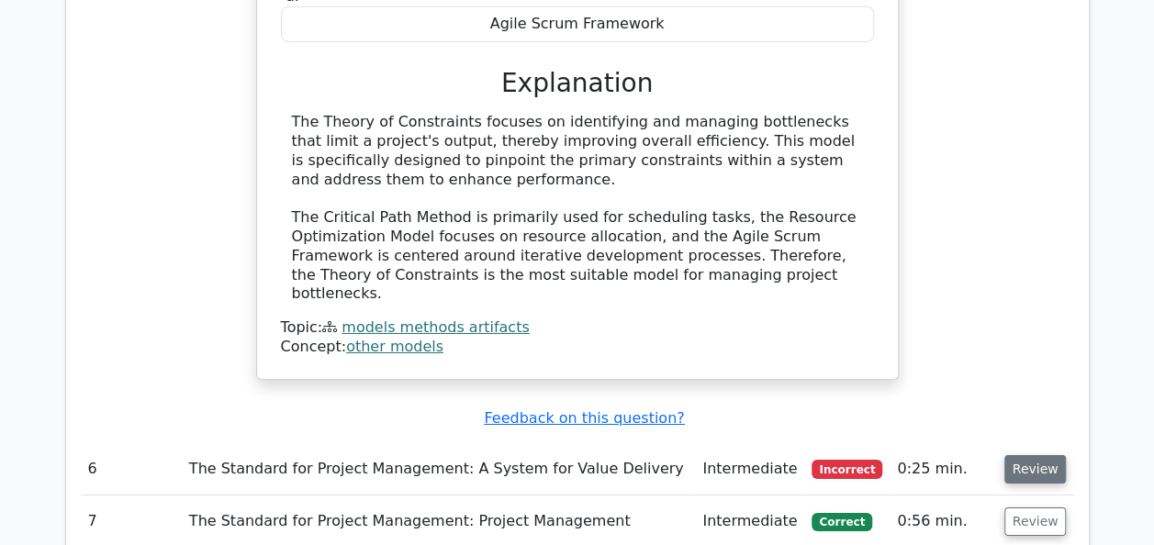
click at [1028, 455] on button "Review" at bounding box center [1036, 469] width 62 height 28
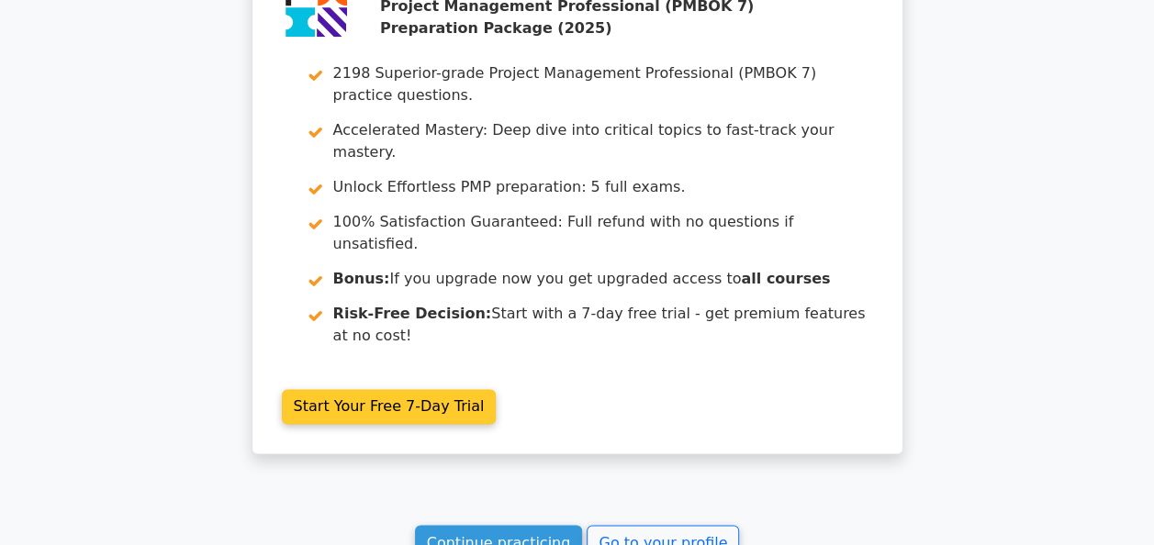
scroll to position [4669, 0]
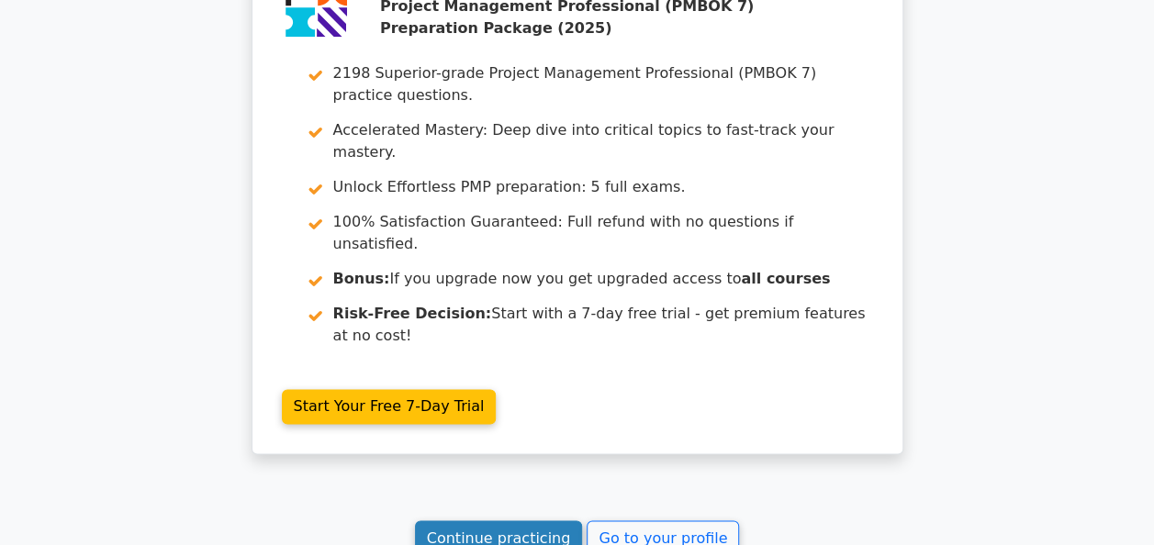
click at [521, 521] on link "Continue practicing" at bounding box center [499, 538] width 168 height 35
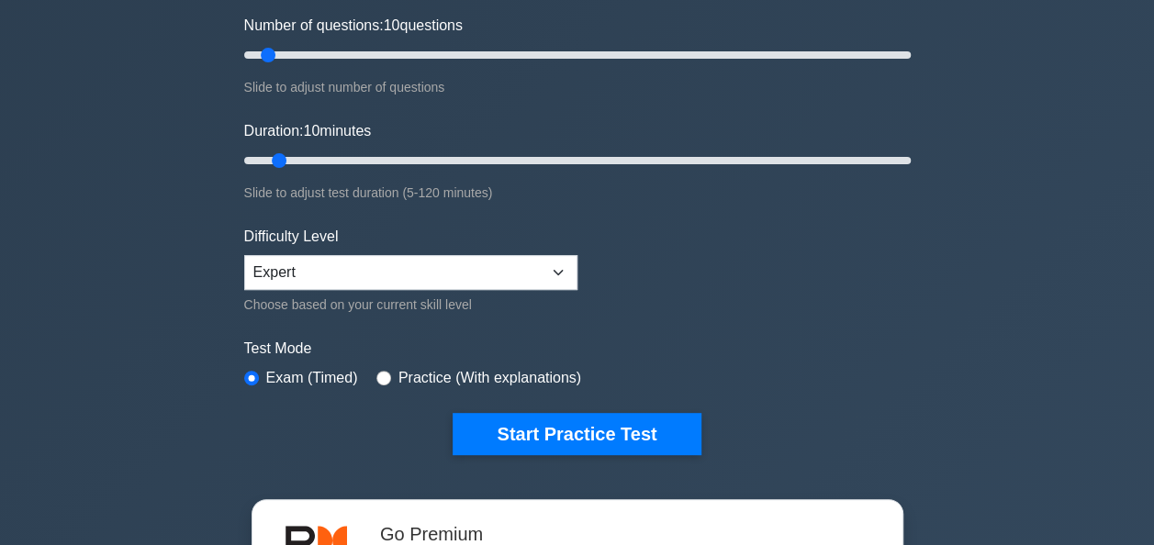
scroll to position [220, 0]
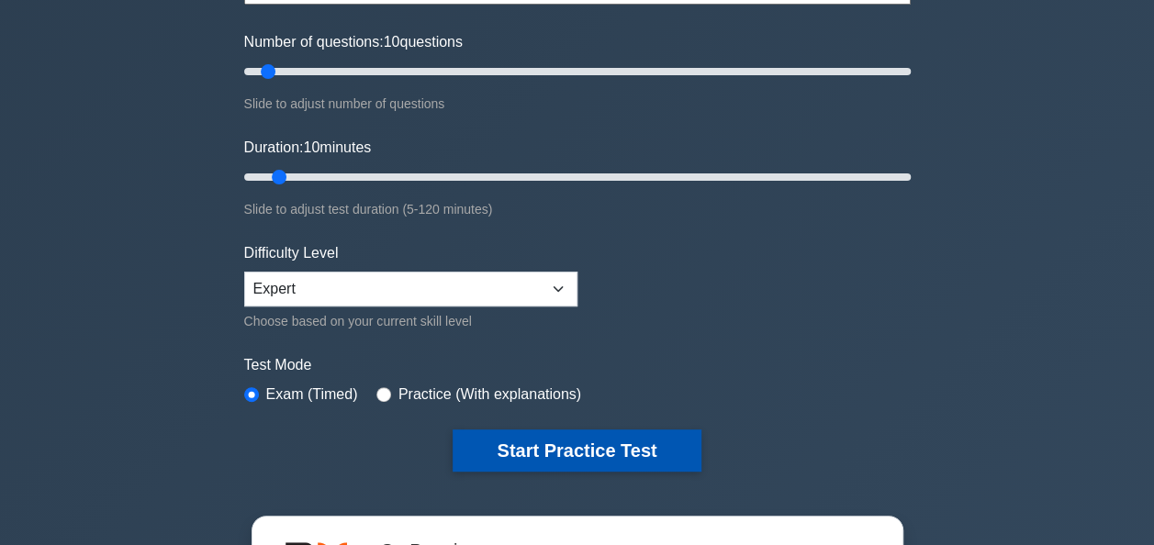
click at [660, 454] on button "Start Practice Test" at bounding box center [577, 451] width 248 height 42
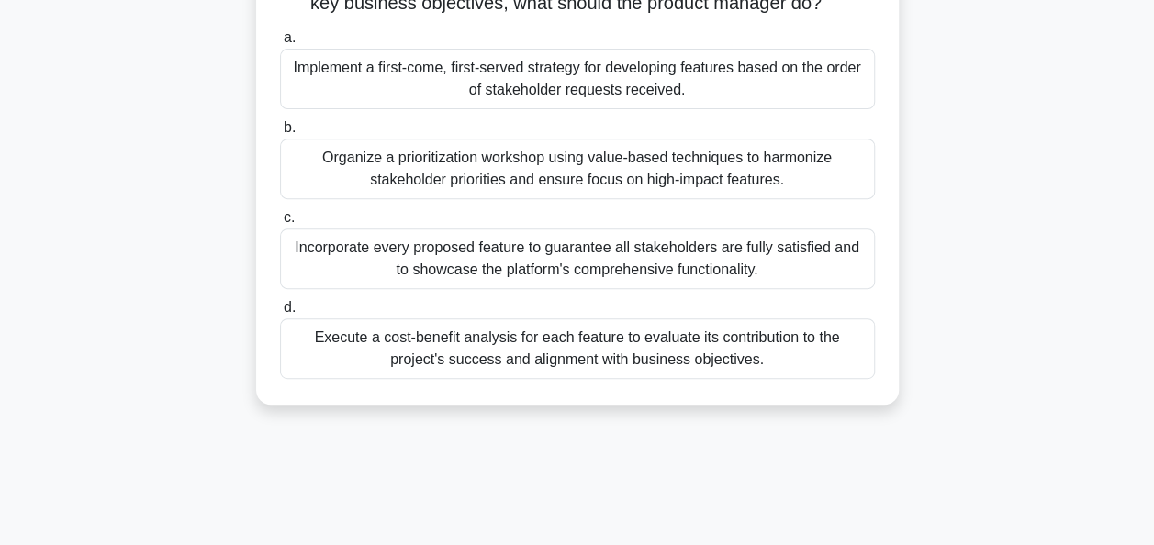
scroll to position [294, 0]
click at [468, 185] on div "Organize a prioritization workshop using value-based techniques to harmonize st…" at bounding box center [577, 170] width 595 height 61
click at [280, 135] on input "b. Organize a prioritization workshop using value-based techniques to harmonize…" at bounding box center [280, 129] width 0 height 12
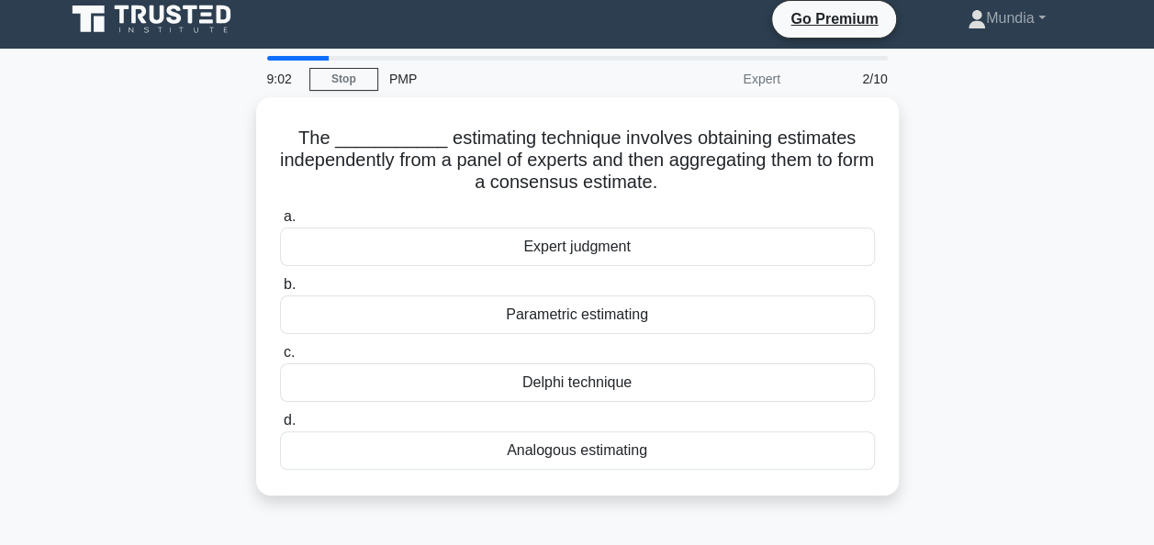
scroll to position [0, 0]
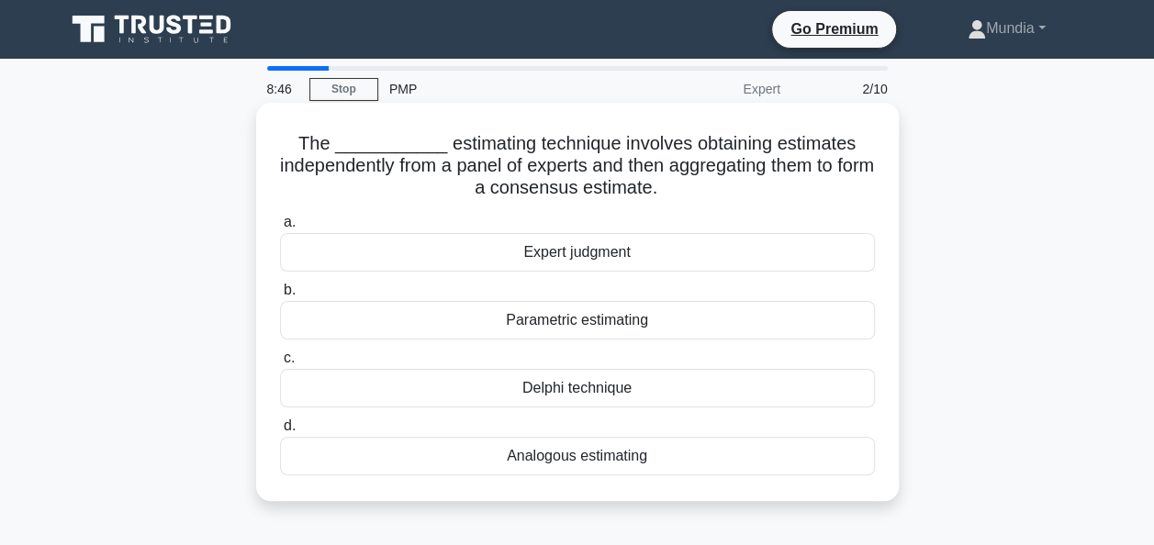
click at [602, 259] on div "Expert judgment" at bounding box center [577, 252] width 595 height 39
click at [280, 229] on input "a. Expert judgment" at bounding box center [280, 223] width 0 height 12
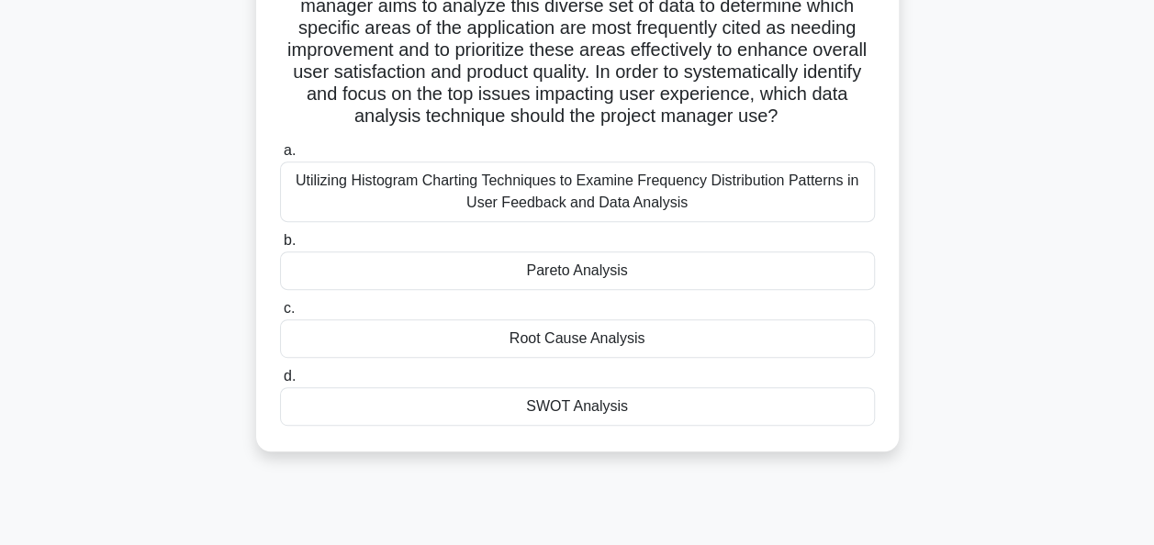
scroll to position [294, 0]
click at [578, 288] on div "Pareto Analysis" at bounding box center [577, 269] width 595 height 39
click at [280, 245] on input "b. Pareto Analysis" at bounding box center [280, 239] width 0 height 12
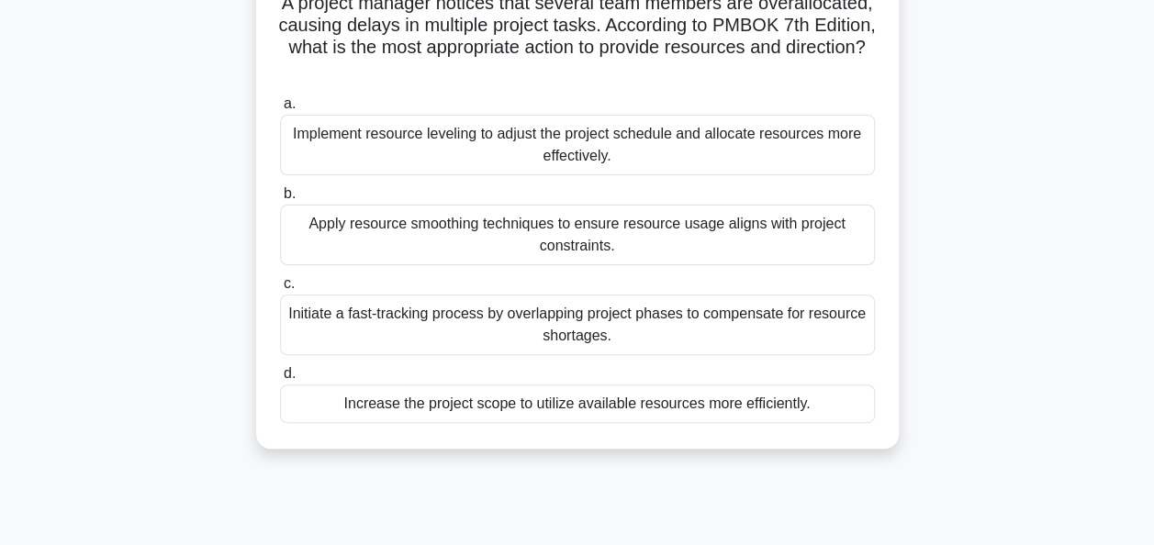
scroll to position [147, 0]
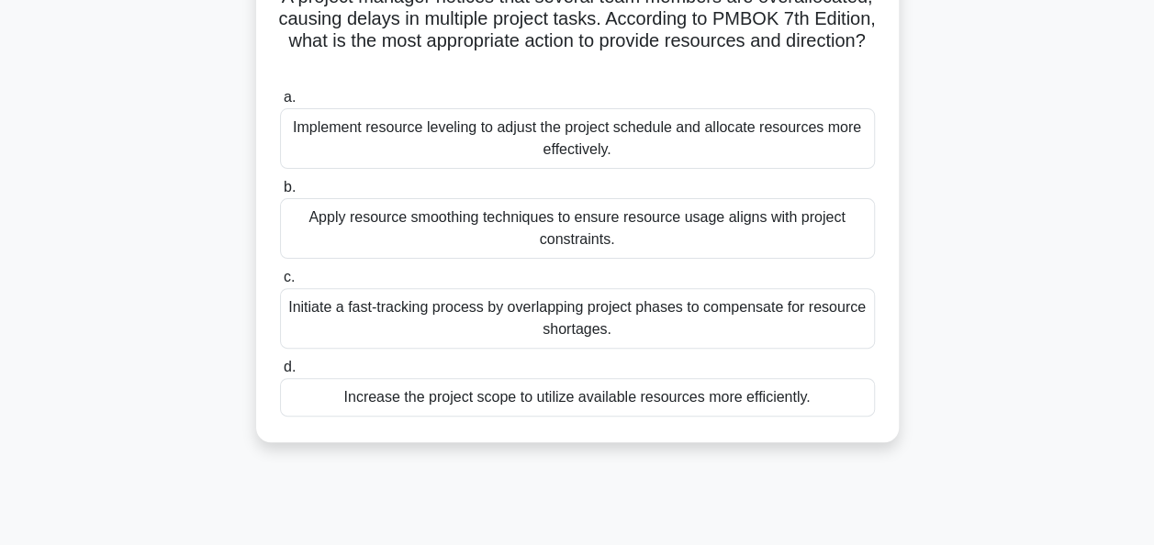
click at [556, 132] on div "Implement resource leveling to adjust the project schedule and allocate resourc…" at bounding box center [577, 138] width 595 height 61
click at [280, 104] on input "a. Implement resource leveling to adjust the project schedule and allocate reso…" at bounding box center [280, 98] width 0 height 12
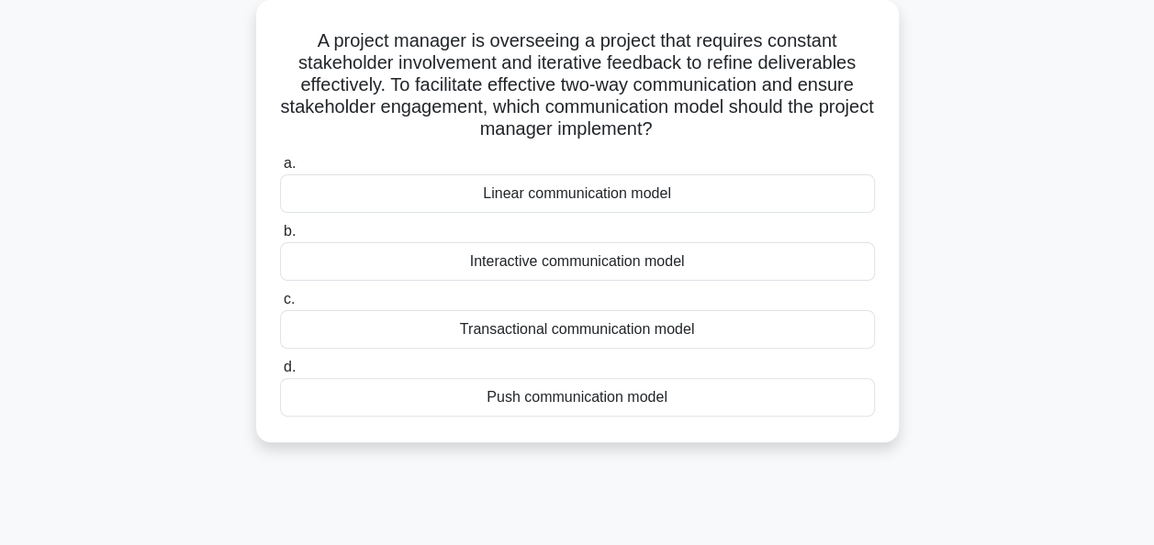
scroll to position [110, 0]
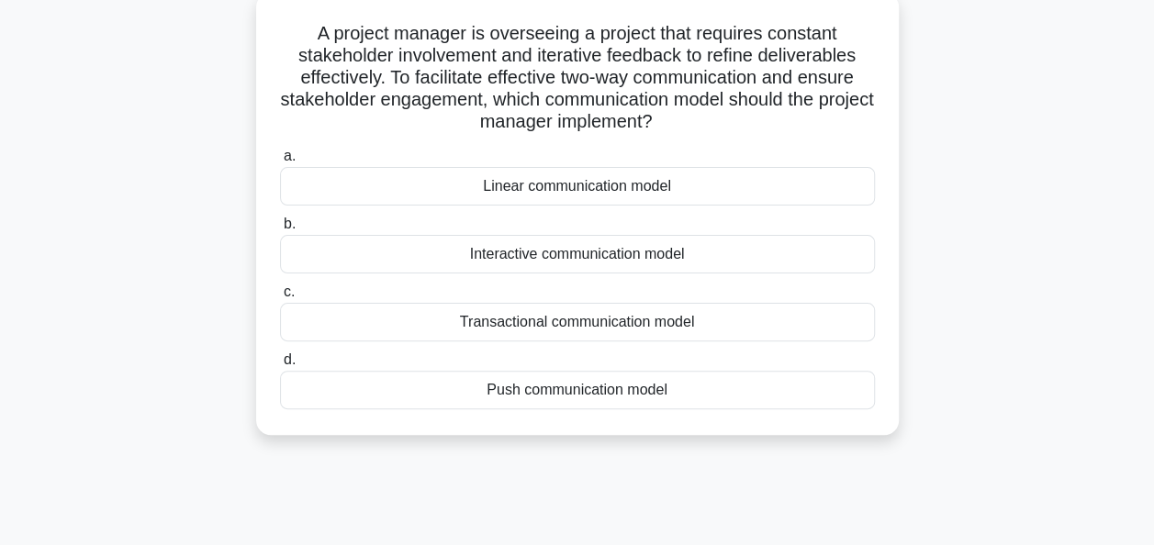
click at [607, 257] on div "Interactive communication model" at bounding box center [577, 254] width 595 height 39
click at [280, 230] on input "b. Interactive communication model" at bounding box center [280, 225] width 0 height 12
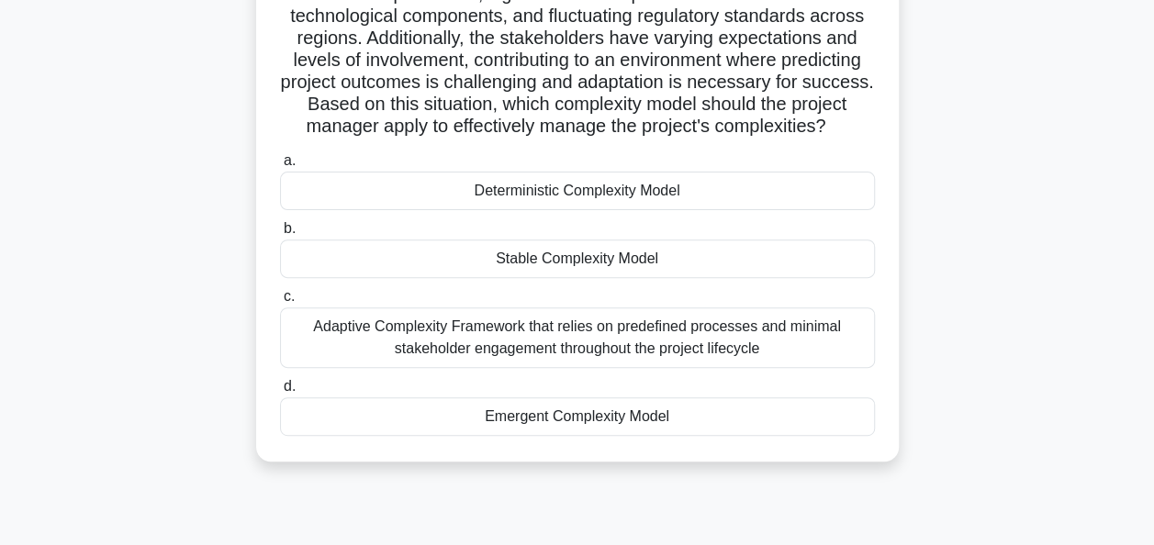
scroll to position [257, 0]
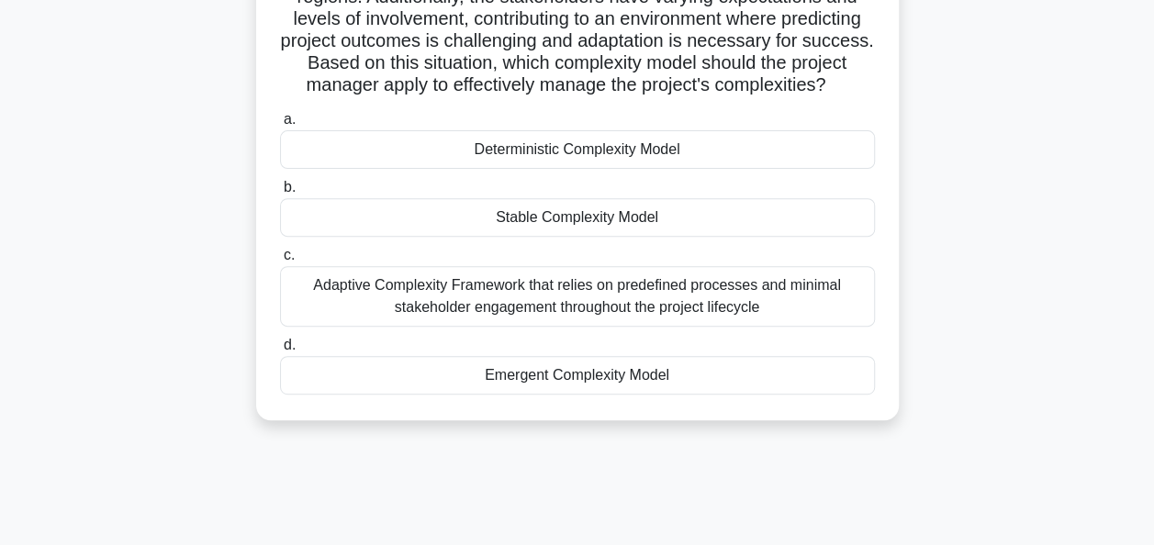
click at [601, 395] on div "Emergent Complexity Model" at bounding box center [577, 375] width 595 height 39
click at [280, 352] on input "d. Emergent Complexity Model" at bounding box center [280, 346] width 0 height 12
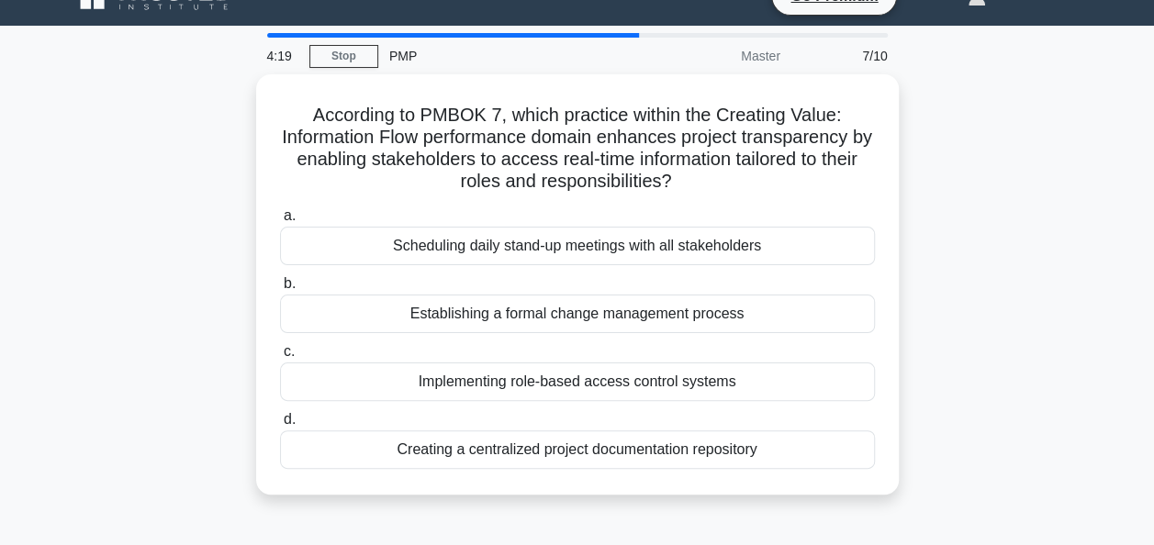
scroll to position [37, 0]
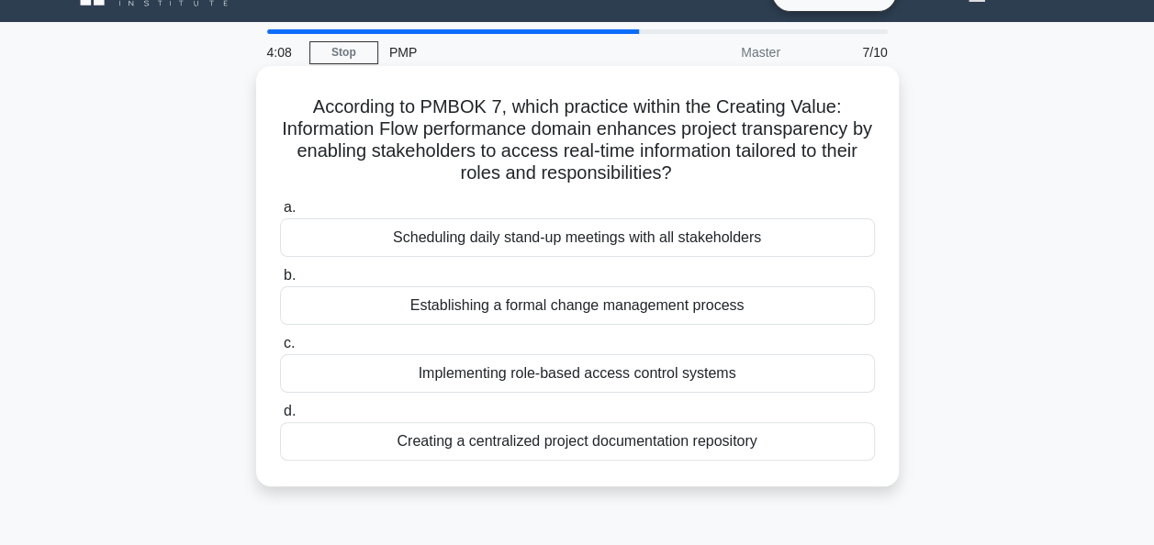
click at [600, 372] on div "Implementing role-based access control systems" at bounding box center [577, 373] width 595 height 39
click at [280, 350] on input "c. Implementing role-based access control systems" at bounding box center [280, 344] width 0 height 12
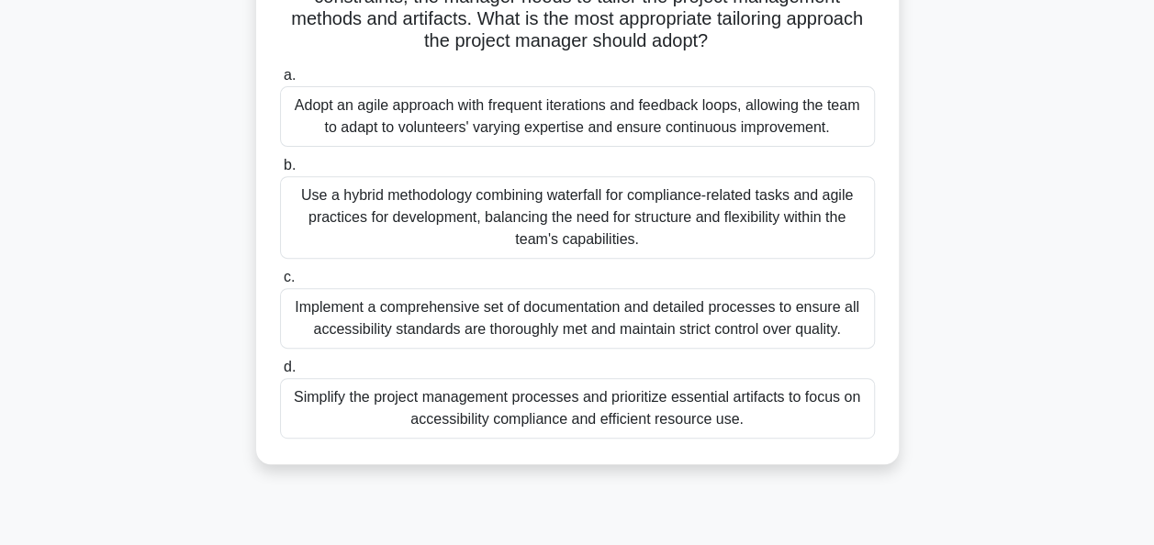
scroll to position [294, 0]
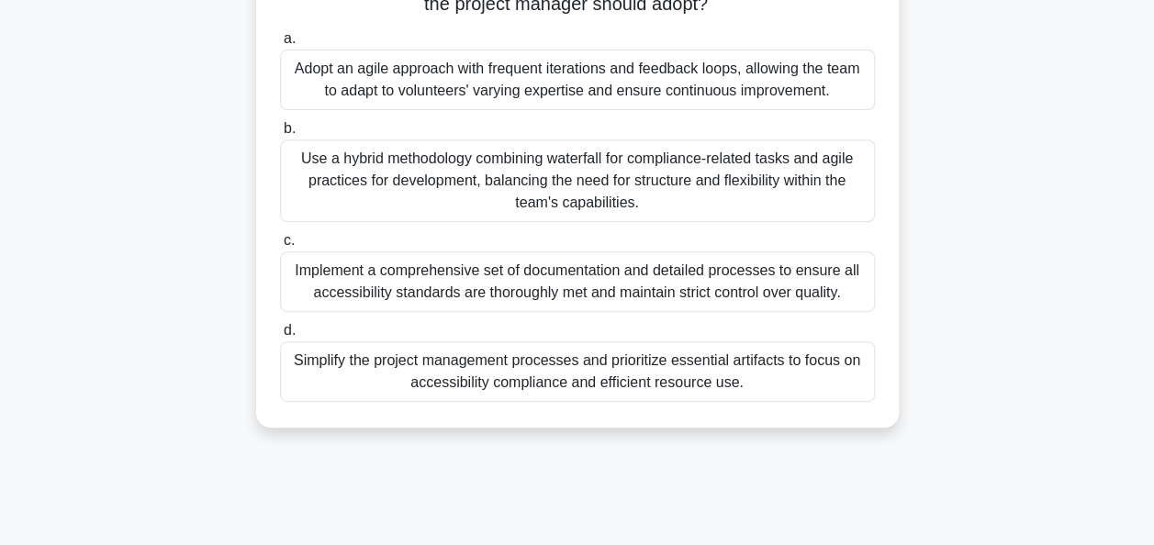
click at [509, 73] on div "Adopt an agile approach with frequent iterations and feedback loops, allowing t…" at bounding box center [577, 80] width 595 height 61
click at [280, 45] on input "a. Adopt an agile approach with frequent iterations and feedback loops, allowin…" at bounding box center [280, 39] width 0 height 12
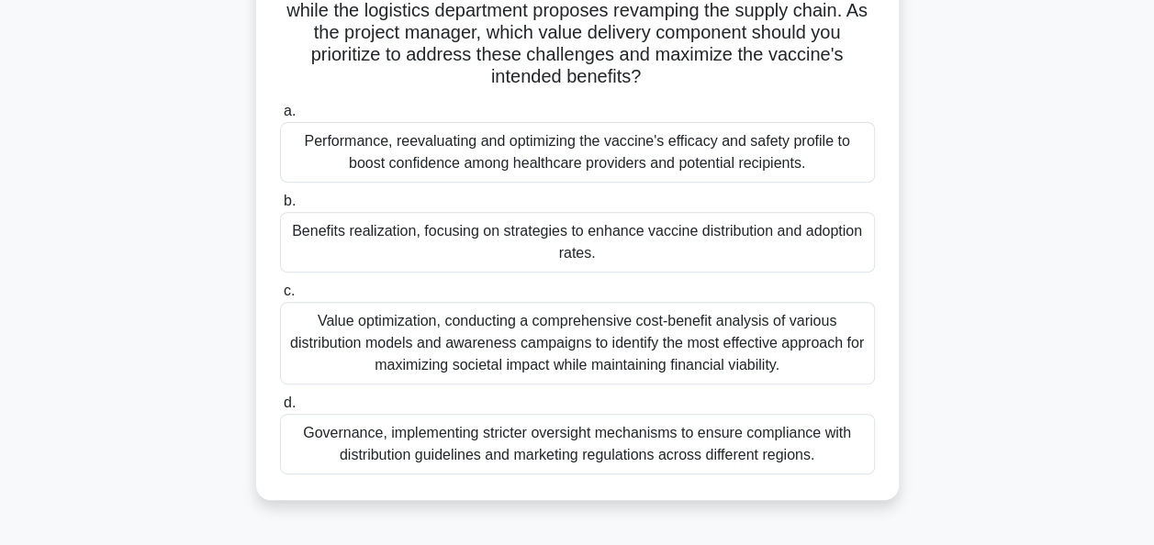
scroll to position [307, 0]
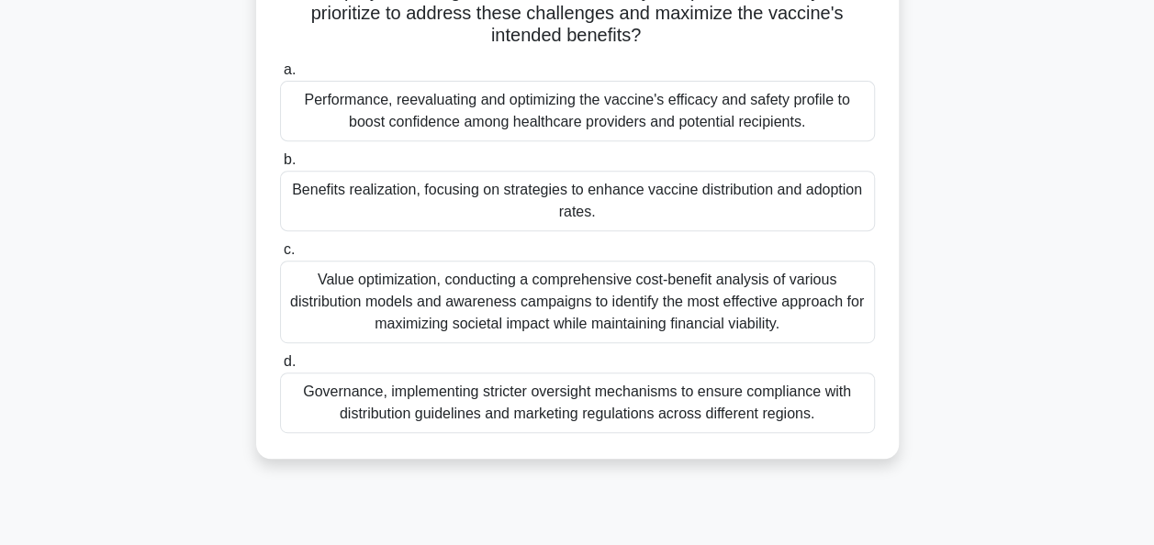
click at [577, 187] on div "Benefits realization, focusing on strategies to enhance vaccine distribution an…" at bounding box center [577, 201] width 595 height 61
click at [280, 166] on input "b. Benefits realization, focusing on strategies to enhance vaccine distribution…" at bounding box center [280, 160] width 0 height 12
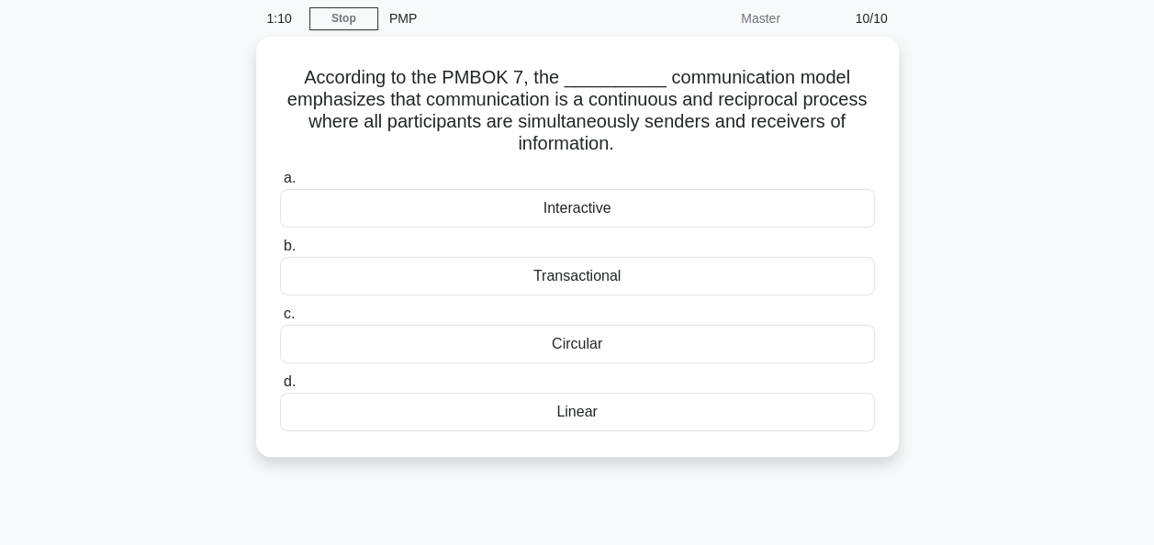
scroll to position [73, 0]
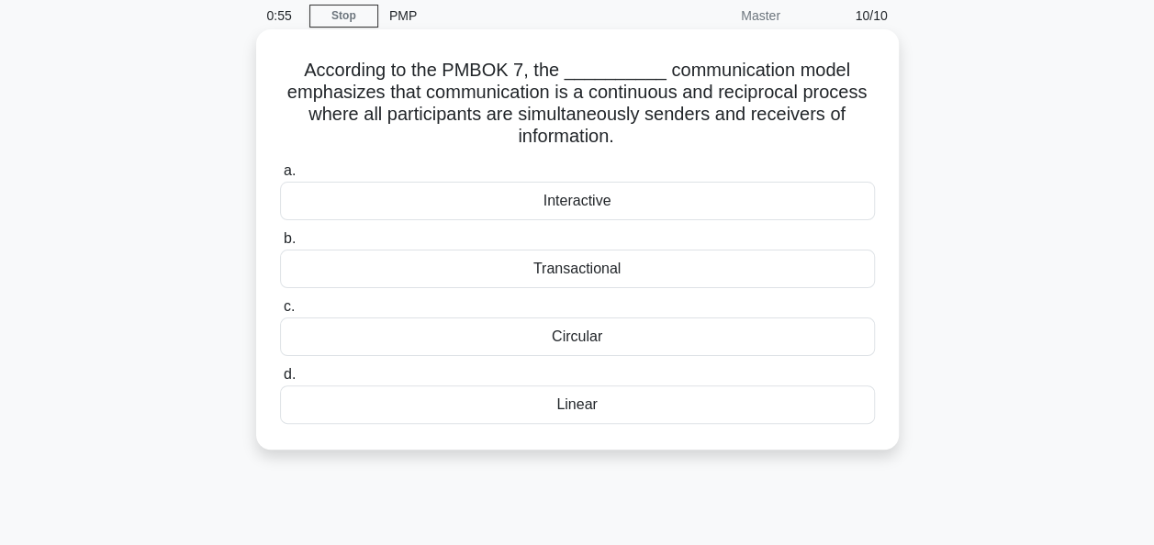
click at [578, 200] on div "Interactive" at bounding box center [577, 201] width 595 height 39
click at [280, 177] on input "a. Interactive" at bounding box center [280, 171] width 0 height 12
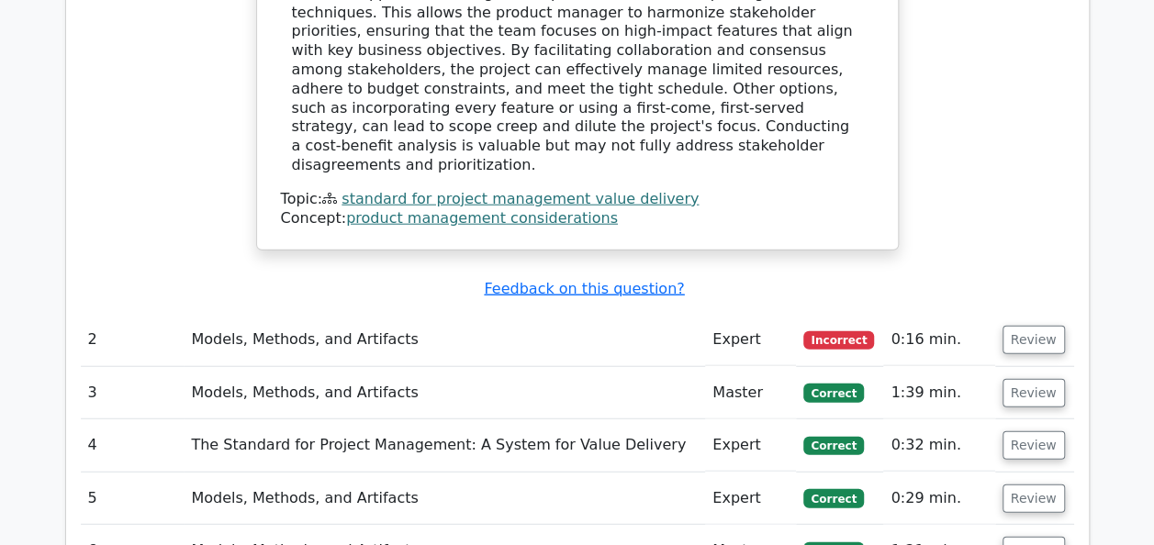
scroll to position [2204, 0]
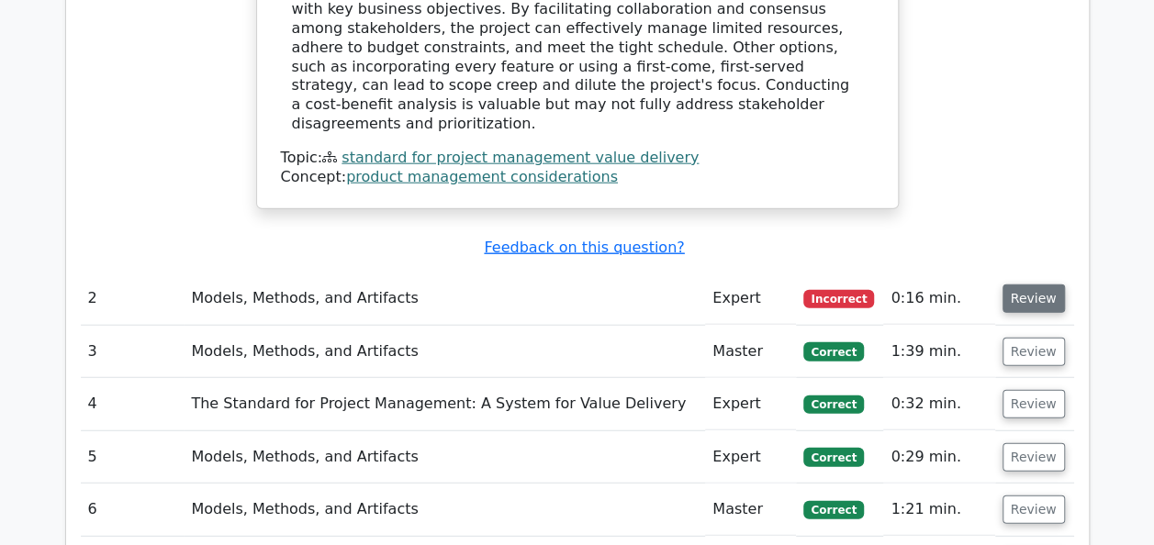
click at [1034, 285] on button "Review" at bounding box center [1034, 299] width 62 height 28
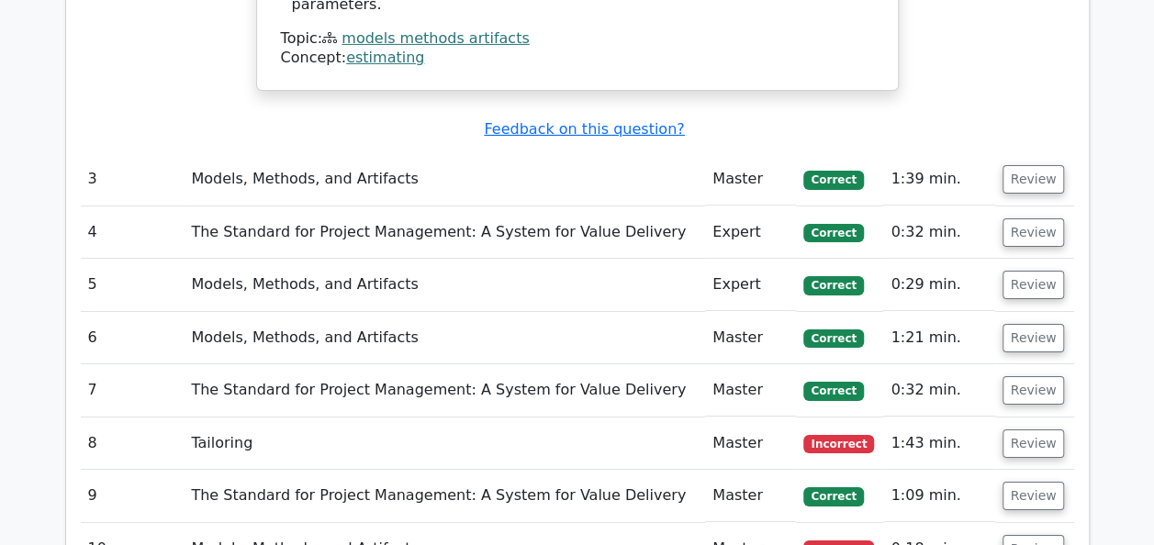
scroll to position [3122, 0]
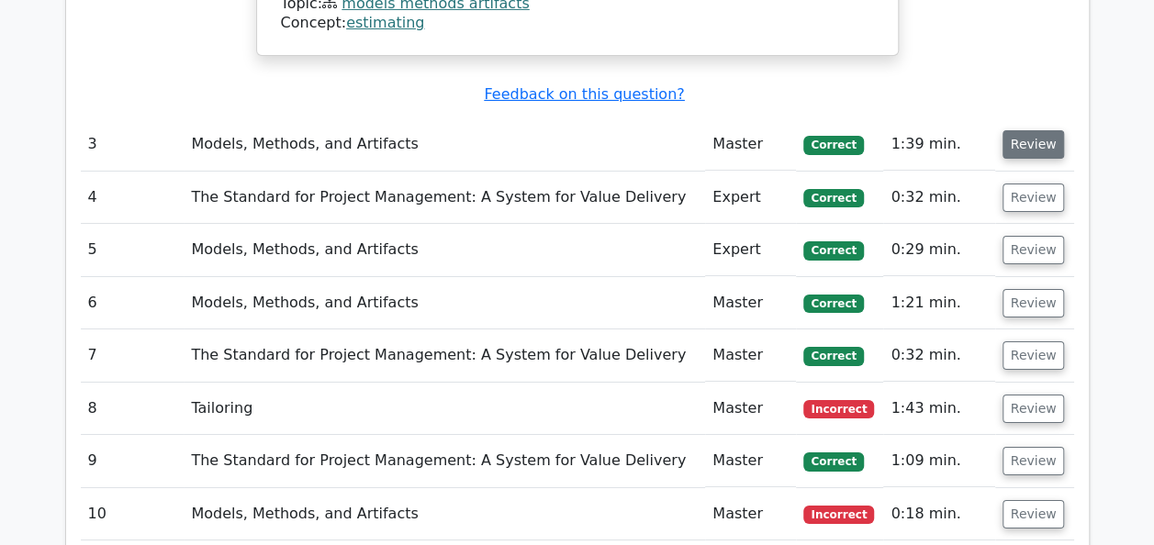
click at [1039, 130] on button "Review" at bounding box center [1034, 144] width 62 height 28
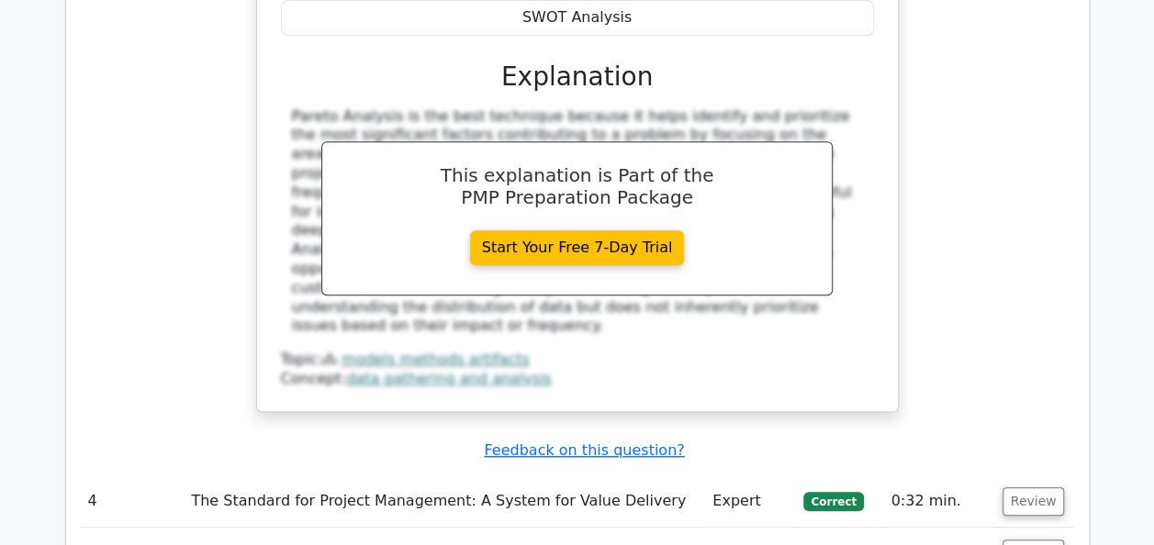
scroll to position [3893, 0]
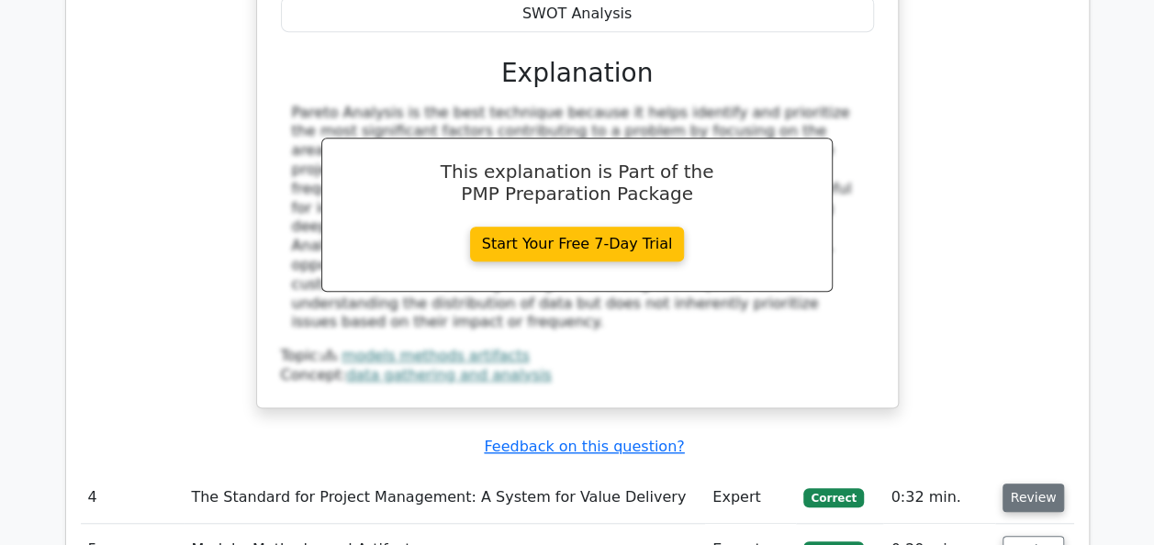
click at [1023, 484] on button "Review" at bounding box center [1034, 498] width 62 height 28
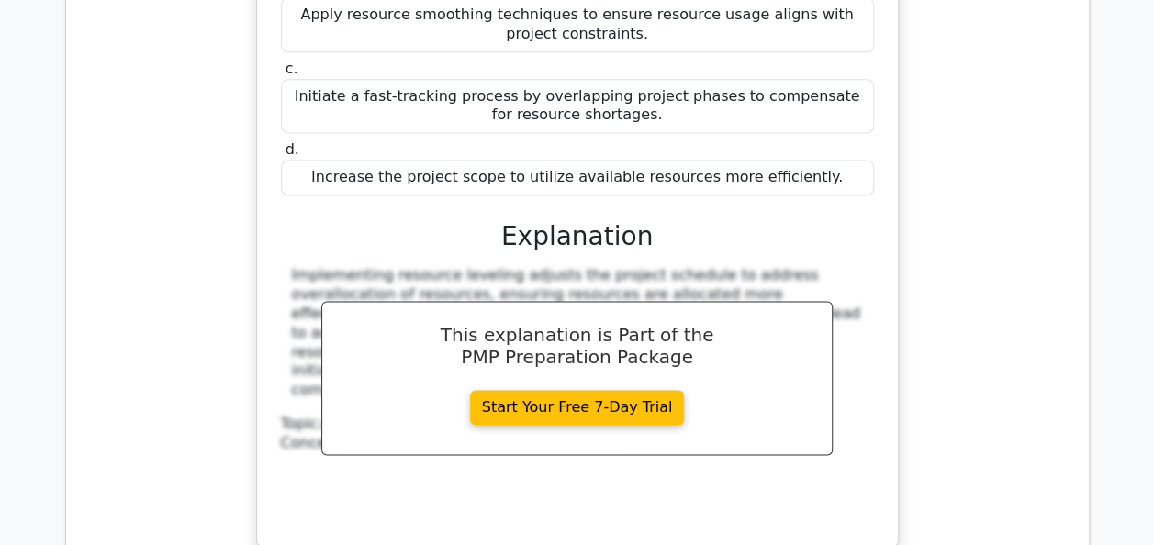
scroll to position [4701, 0]
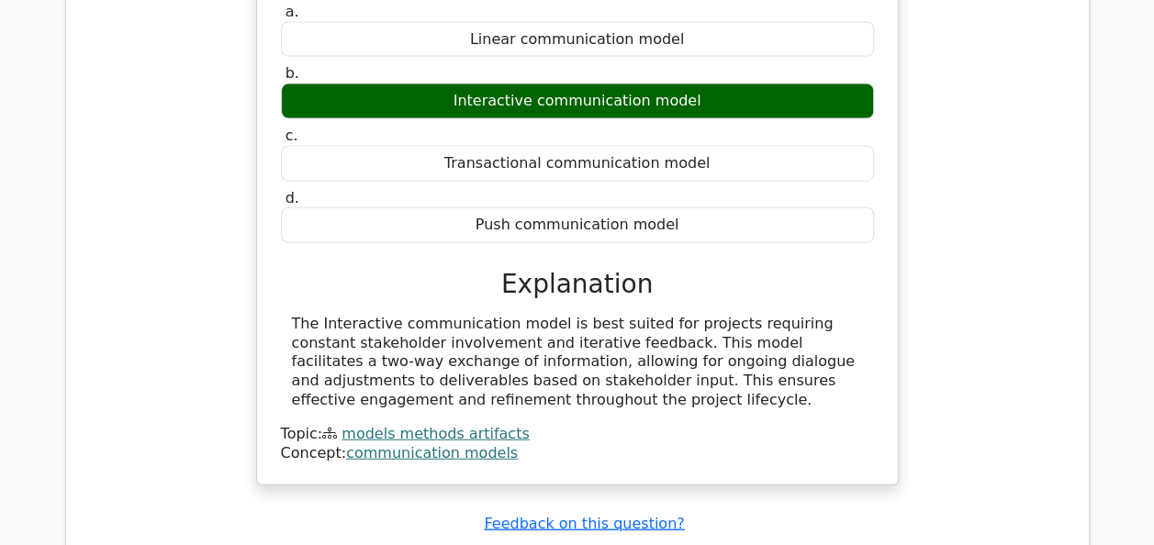
scroll to position [5473, 0]
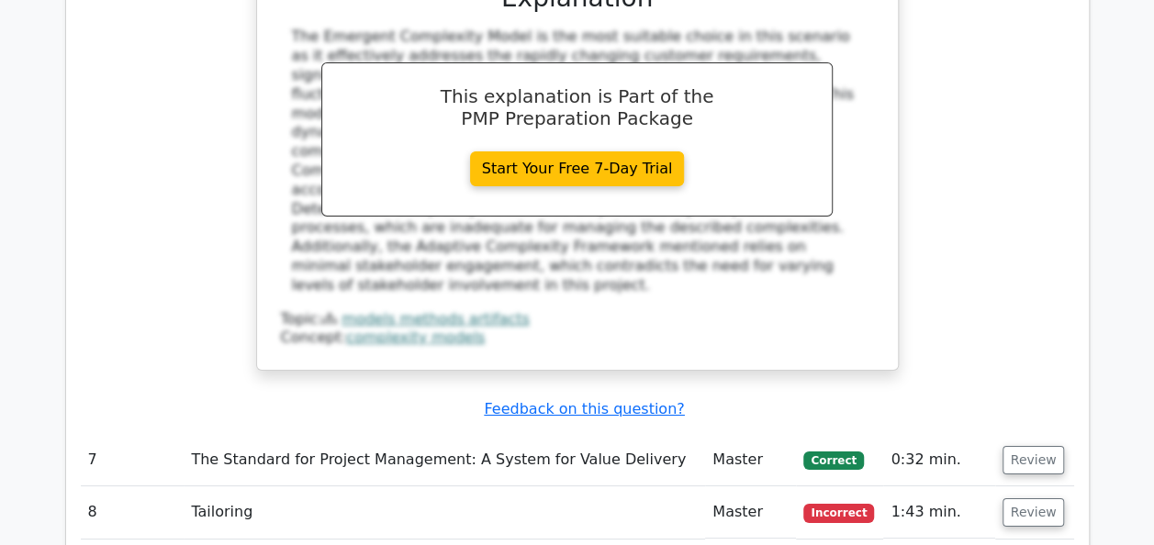
scroll to position [6721, 0]
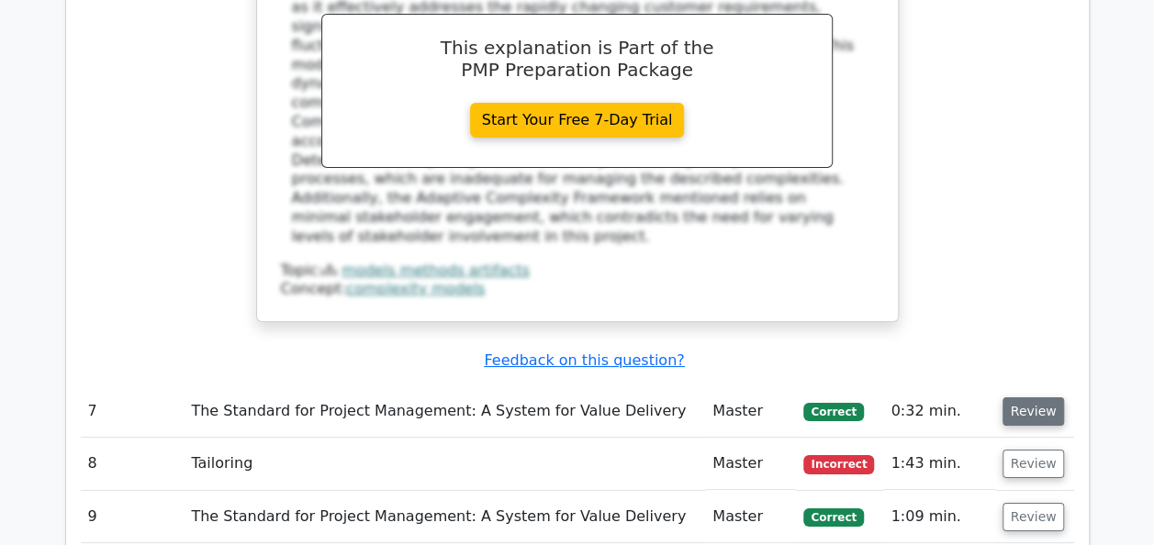
click at [1032, 398] on button "Review" at bounding box center [1034, 412] width 62 height 28
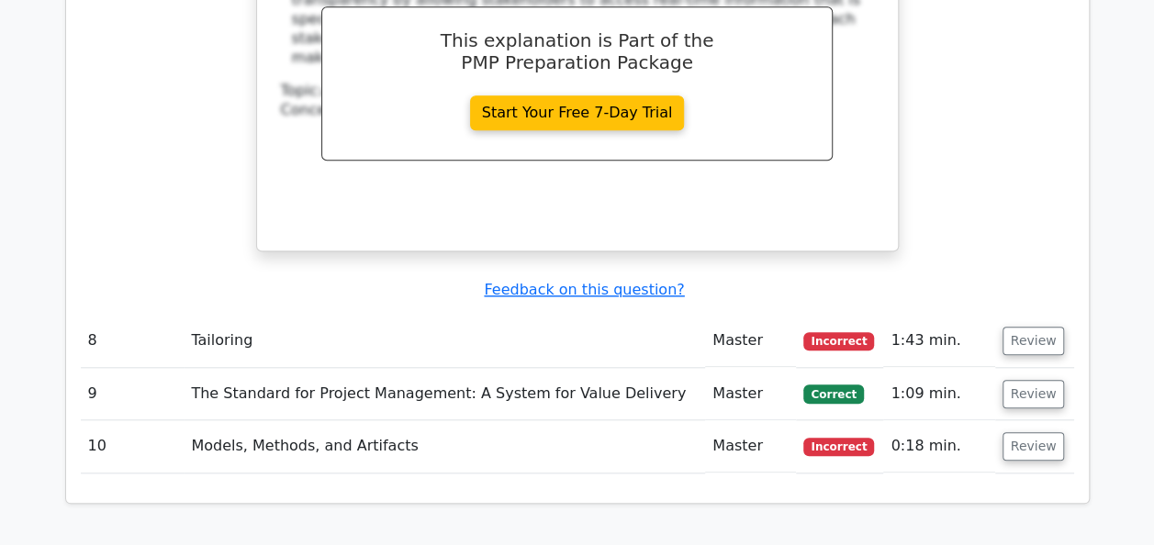
scroll to position [7676, 0]
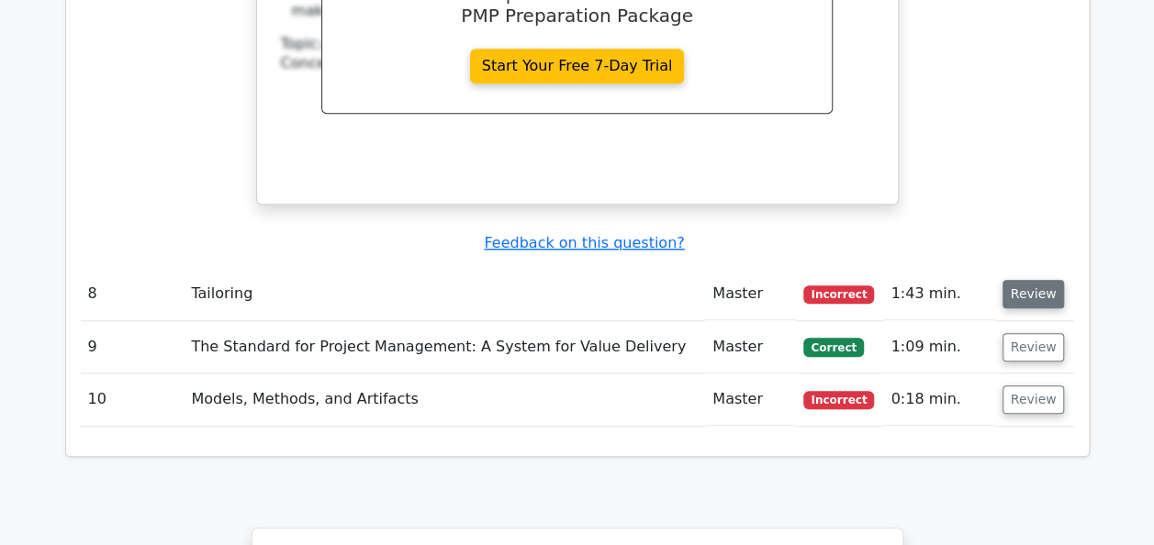
click at [1023, 280] on button "Review" at bounding box center [1034, 294] width 62 height 28
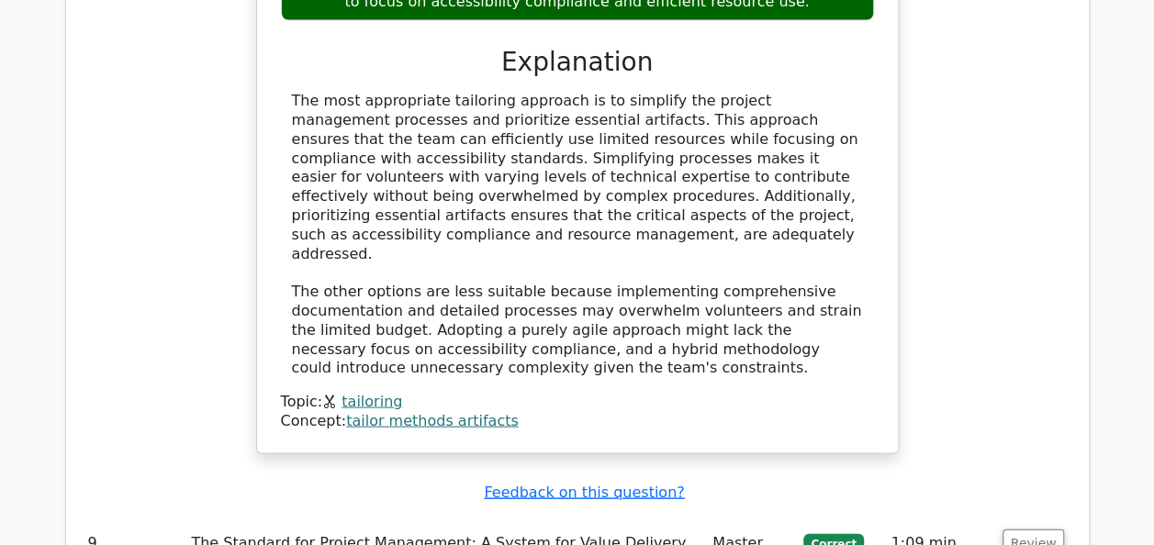
scroll to position [8705, 0]
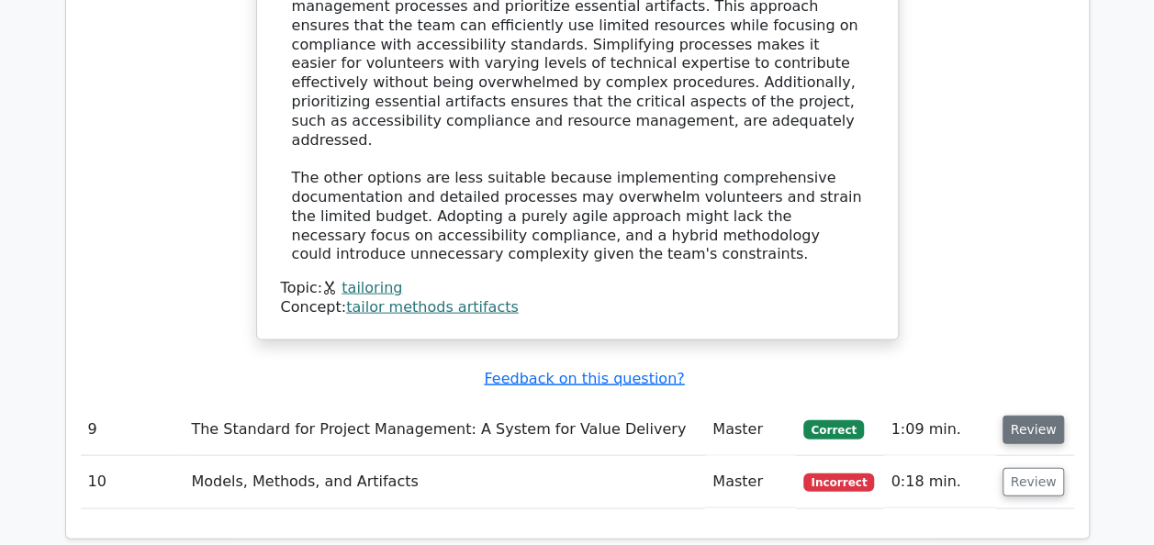
click at [1028, 416] on button "Review" at bounding box center [1034, 430] width 62 height 28
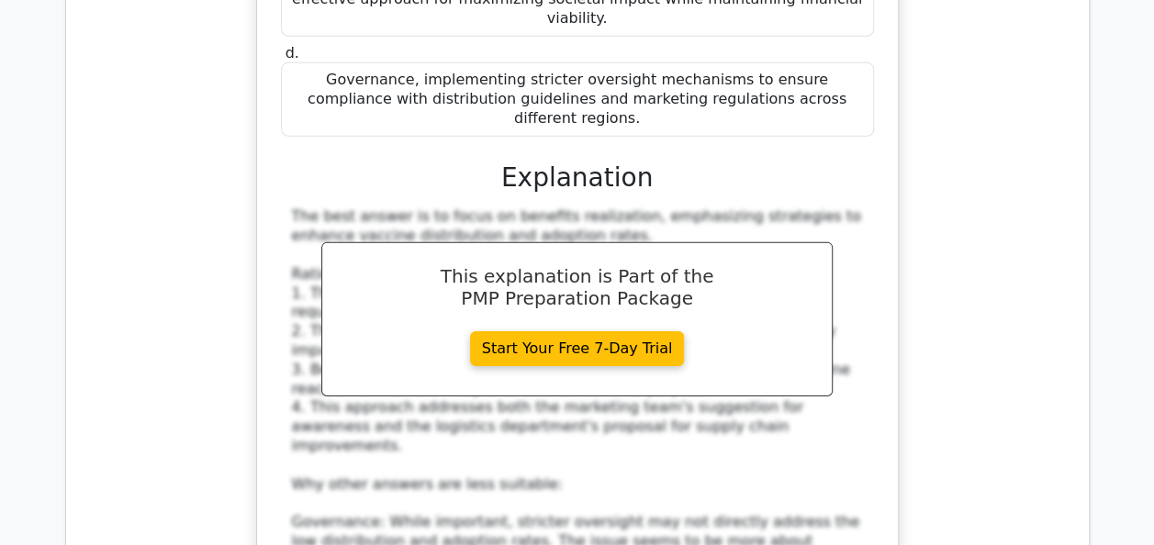
scroll to position [9917, 0]
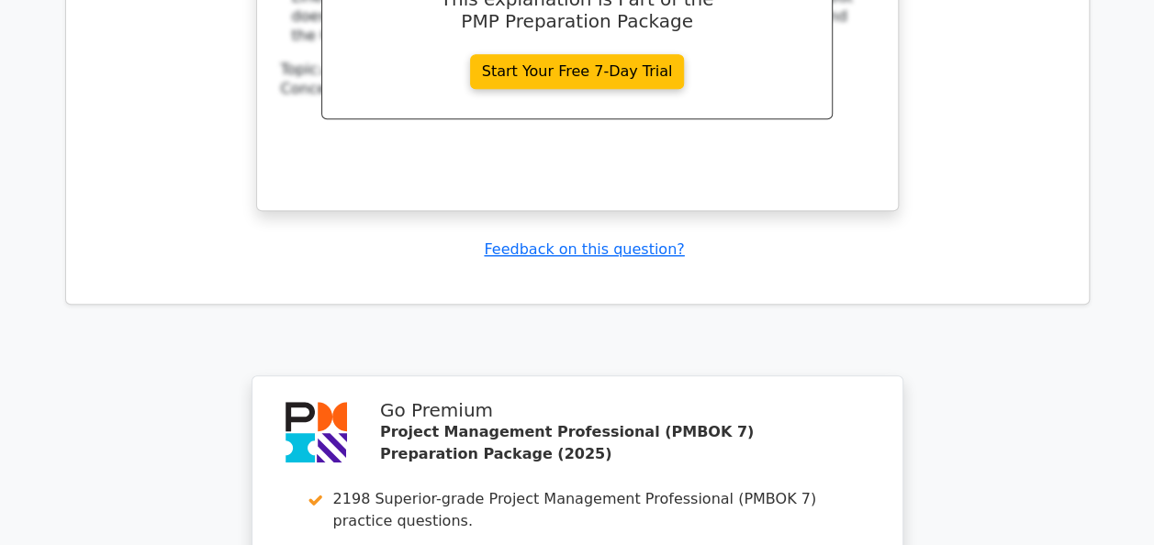
scroll to position [11239, 0]
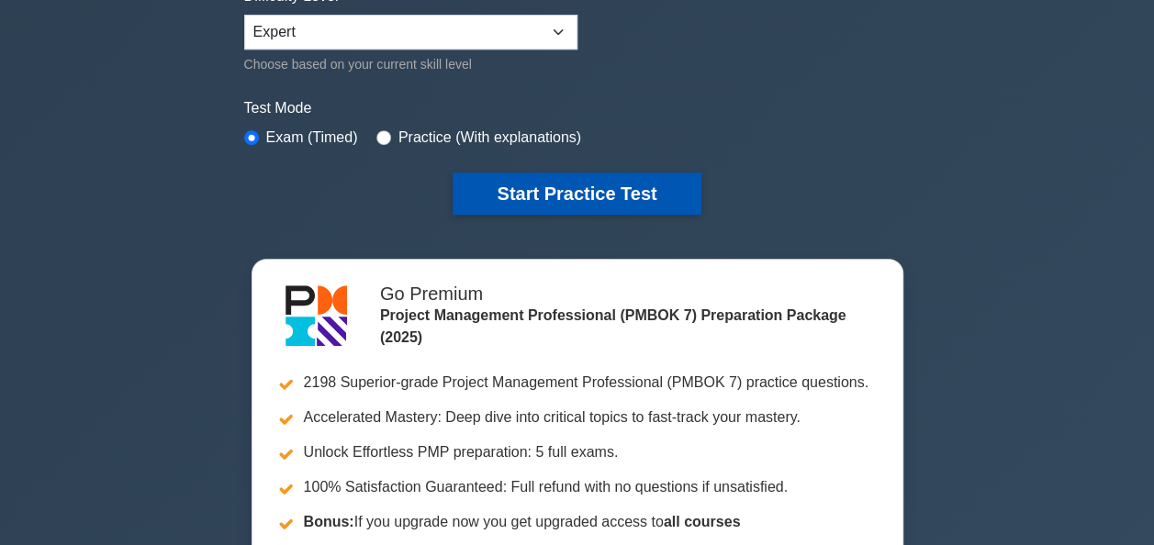
click at [568, 186] on button "Start Practice Test" at bounding box center [577, 194] width 248 height 42
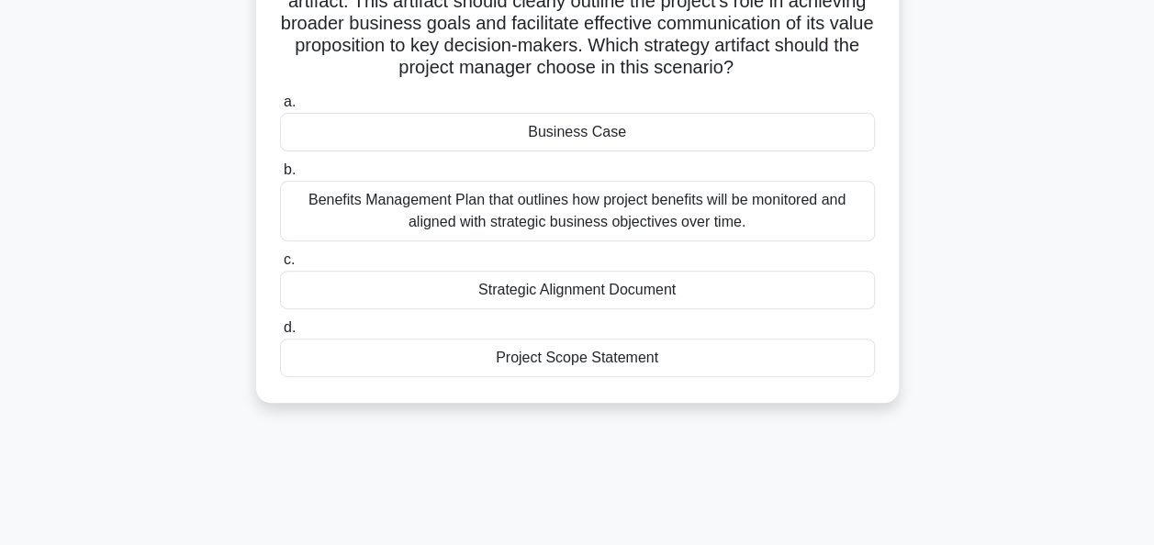
scroll to position [294, 0]
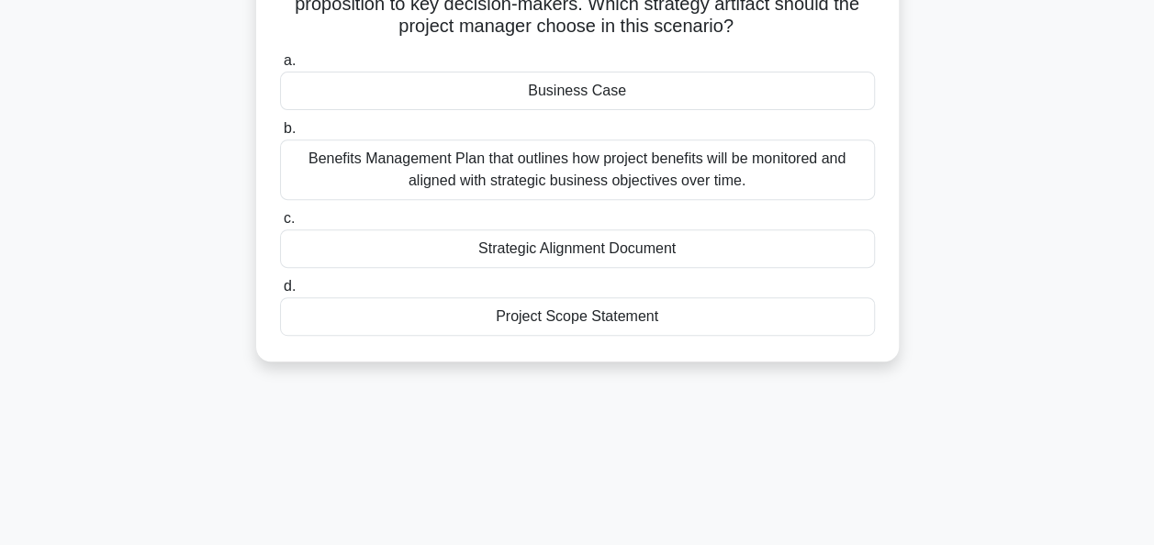
click at [567, 90] on div "Business Case" at bounding box center [577, 91] width 595 height 39
click at [280, 67] on input "a. Business Case" at bounding box center [280, 61] width 0 height 12
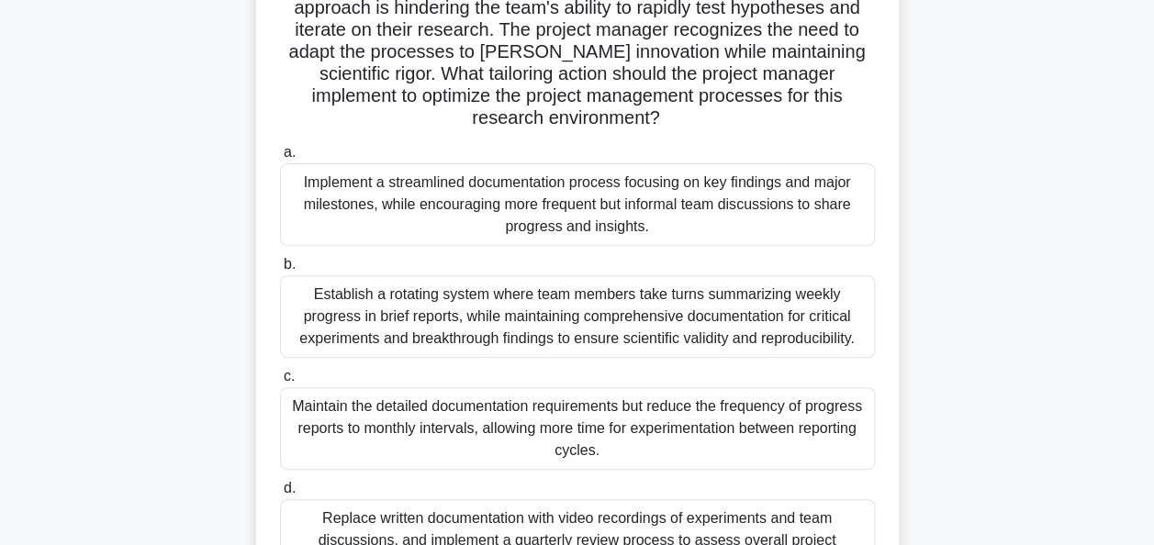
scroll to position [226, 0]
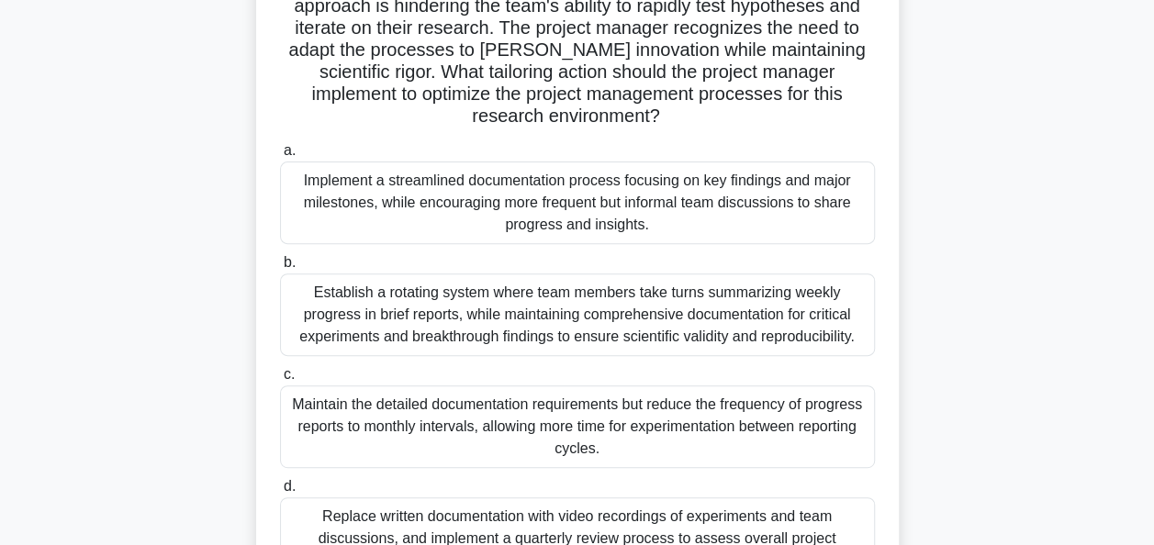
click at [578, 191] on div "Implement a streamlined documentation process focusing on key findings and majo…" at bounding box center [577, 203] width 595 height 83
click at [280, 157] on input "a. Implement a streamlined documentation process focusing on key findings and m…" at bounding box center [280, 151] width 0 height 12
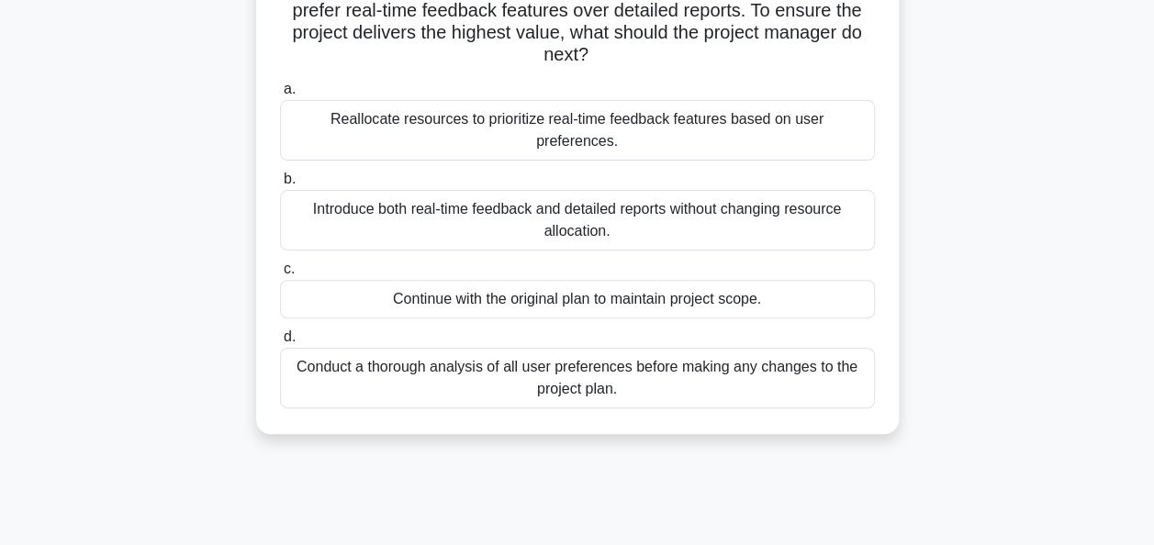
scroll to position [184, 0]
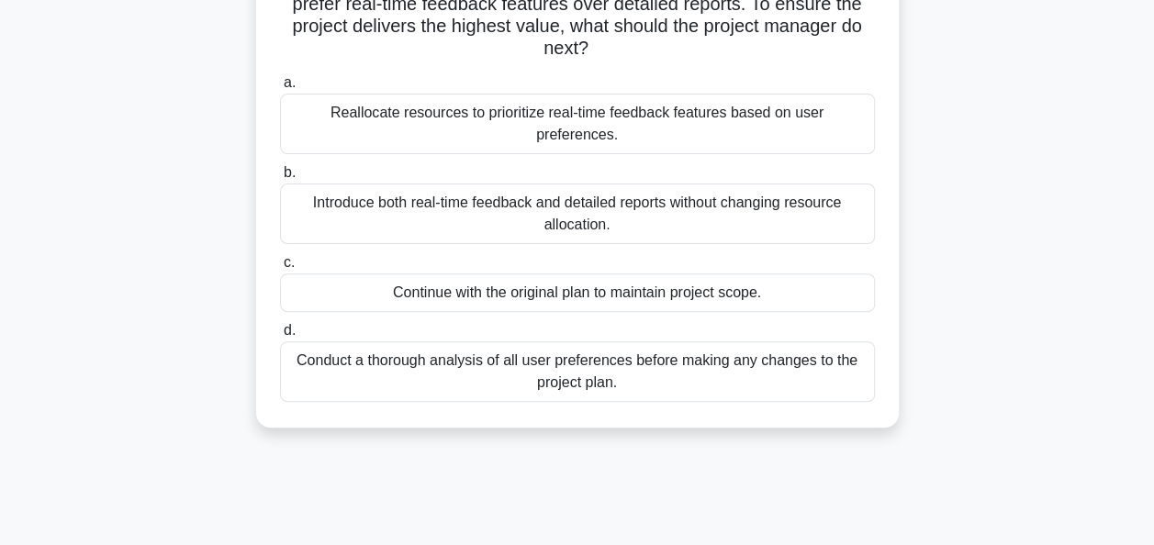
click at [545, 119] on div "Reallocate resources to prioritize real-time feedback features based on user pr…" at bounding box center [577, 124] width 595 height 61
click at [280, 89] on input "a. Reallocate resources to prioritize real-time feedback features based on user…" at bounding box center [280, 83] width 0 height 12
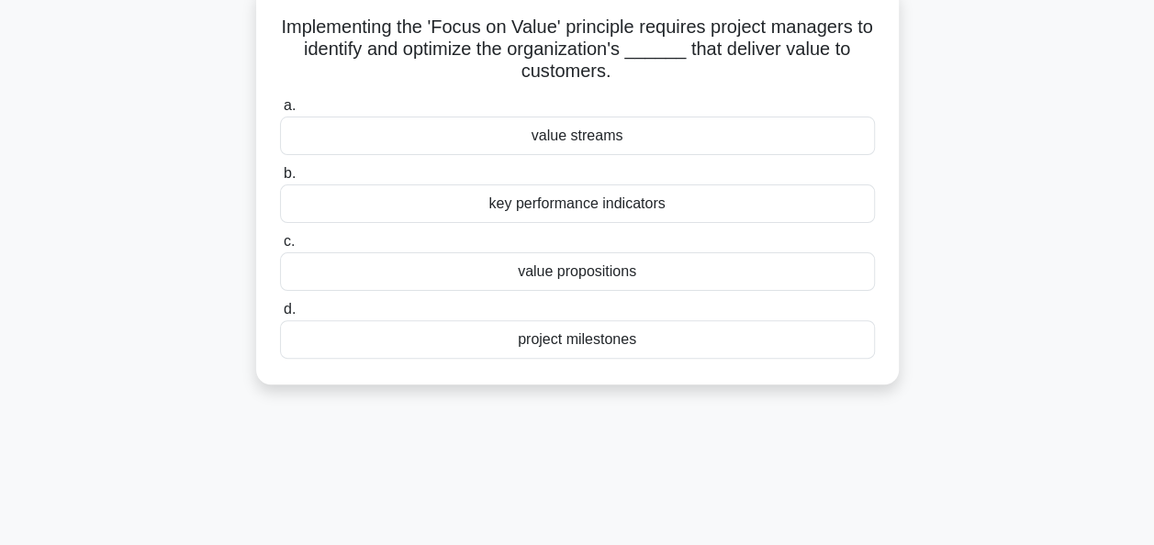
scroll to position [0, 0]
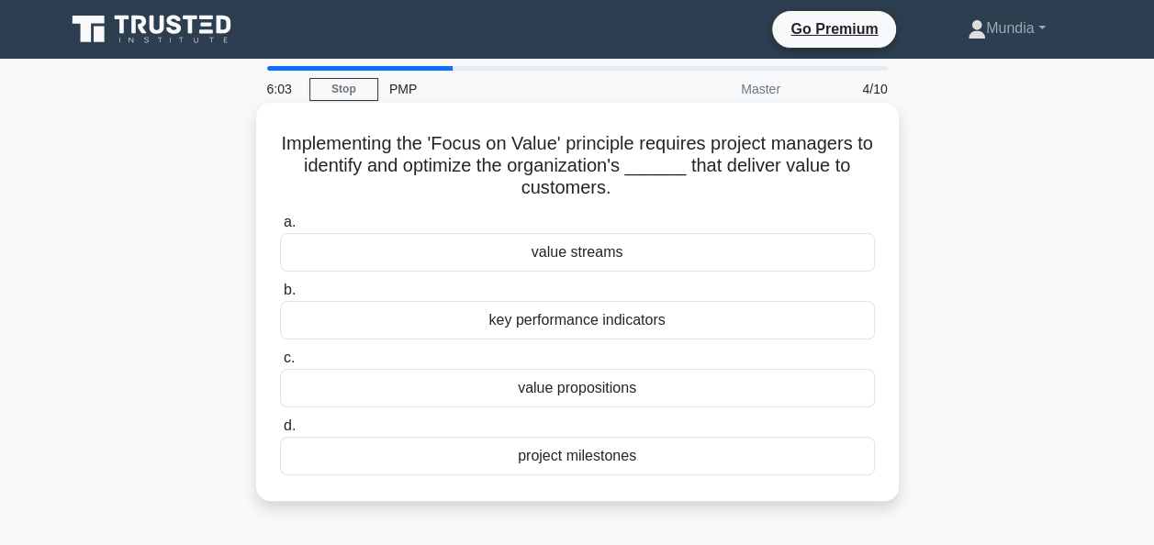
click at [571, 263] on div "value streams" at bounding box center [577, 252] width 595 height 39
click at [280, 229] on input "a. value streams" at bounding box center [280, 223] width 0 height 12
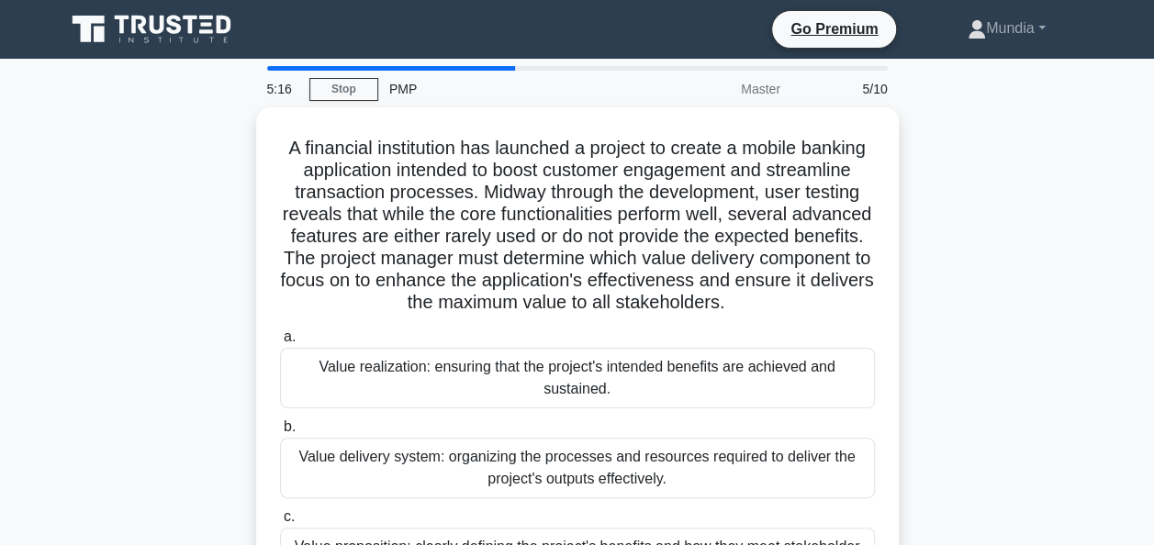
click at [571, 263] on h5 "A financial institution has launched a project to create a mobile banking appli…" at bounding box center [577, 226] width 599 height 178
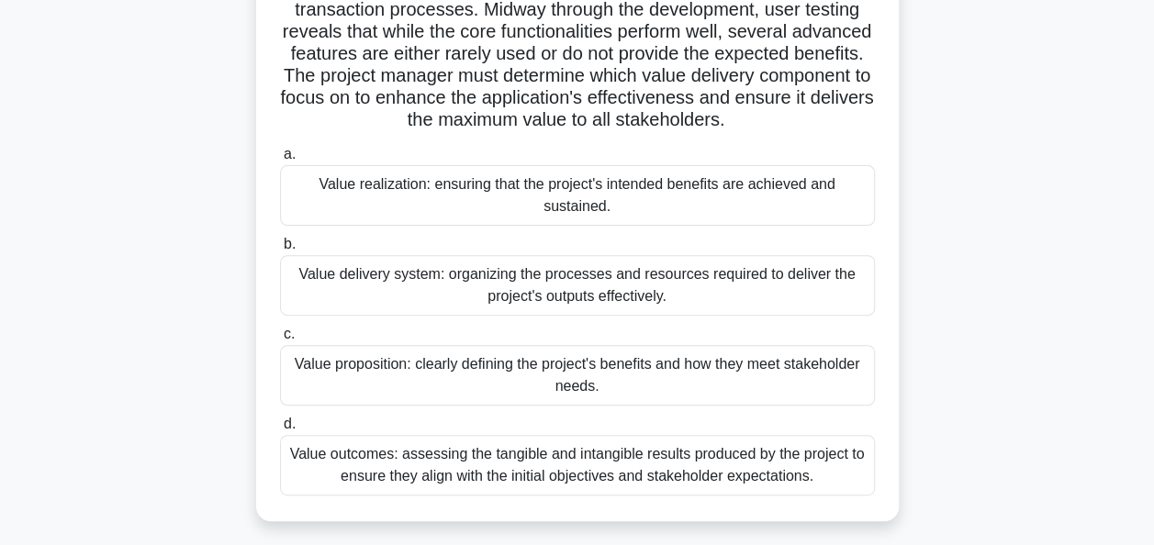
scroll to position [184, 0]
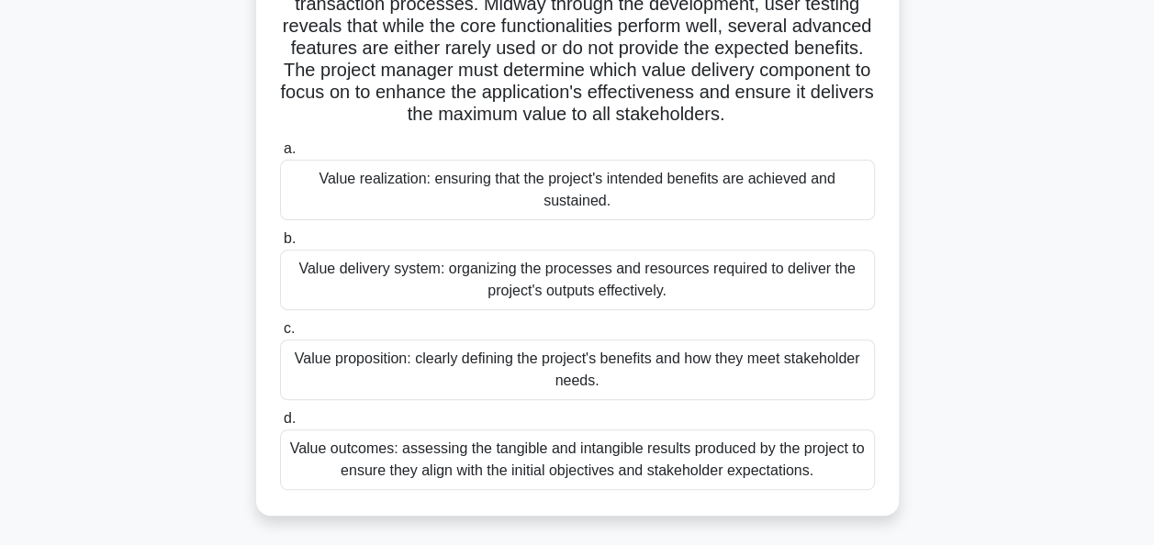
click at [555, 177] on div "Value realization: ensuring that the project's intended benefits are achieved a…" at bounding box center [577, 190] width 595 height 61
click at [280, 155] on input "a. Value realization: ensuring that the project's intended benefits are achieve…" at bounding box center [280, 149] width 0 height 12
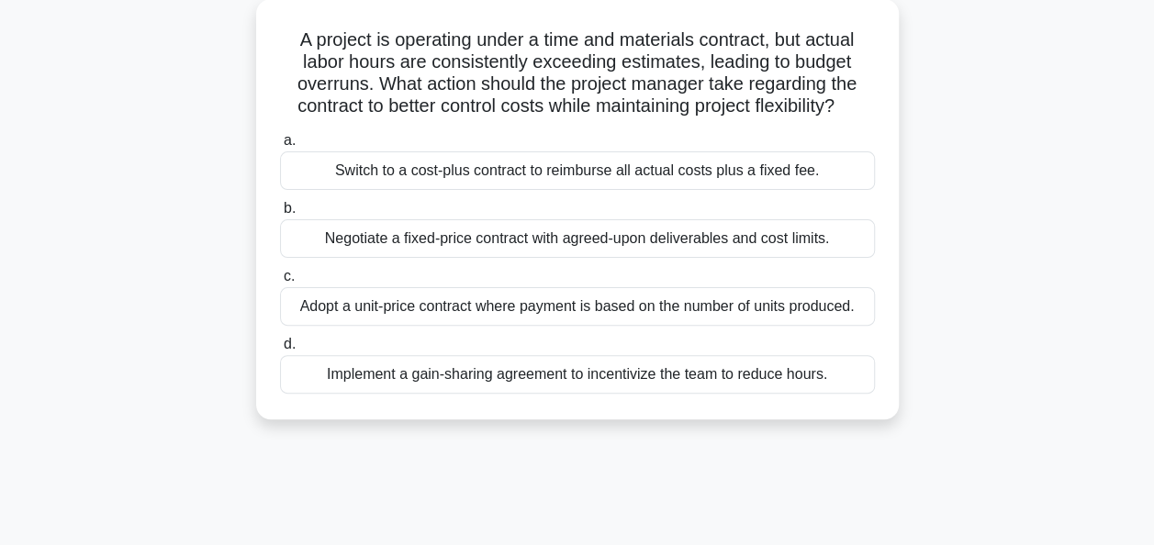
scroll to position [110, 0]
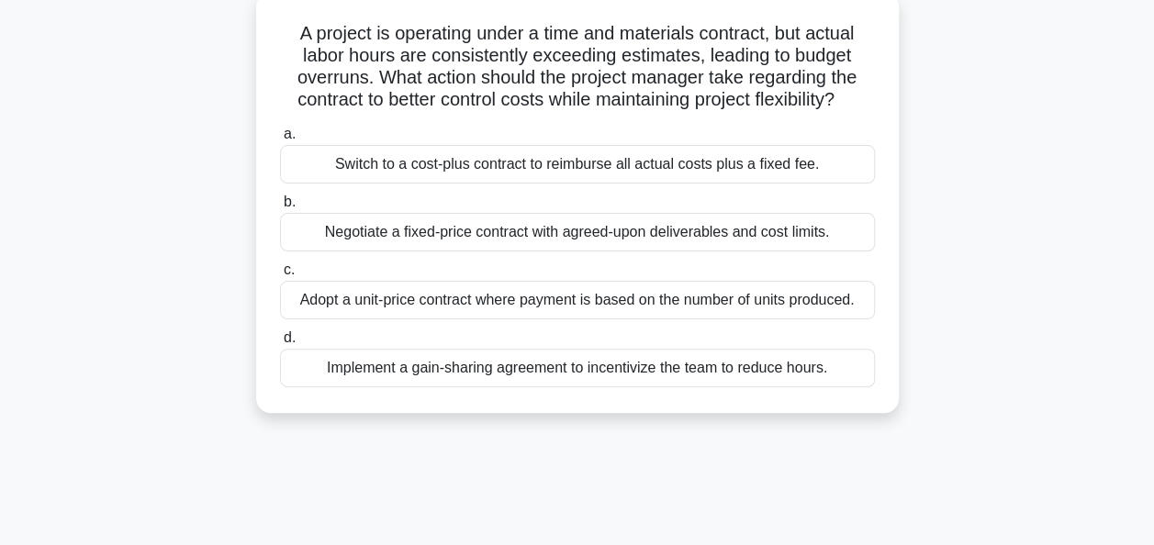
click at [569, 234] on div "Negotiate a fixed-price contract with agreed-upon deliverables and cost limits." at bounding box center [577, 232] width 595 height 39
click at [280, 208] on input "b. Negotiate a fixed-price contract with agreed-upon deliverables and cost limi…" at bounding box center [280, 202] width 0 height 12
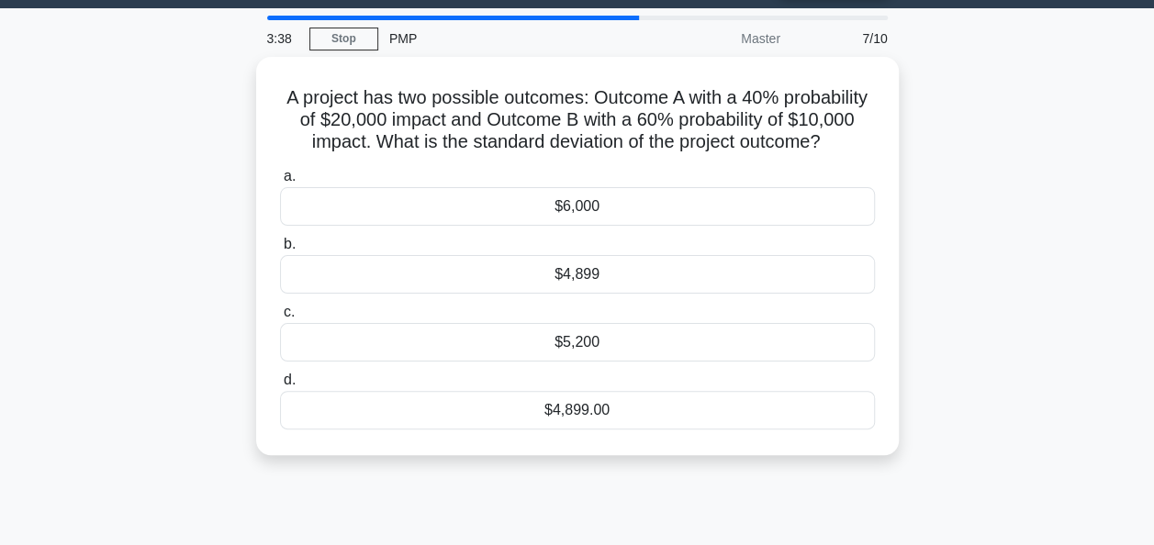
scroll to position [0, 0]
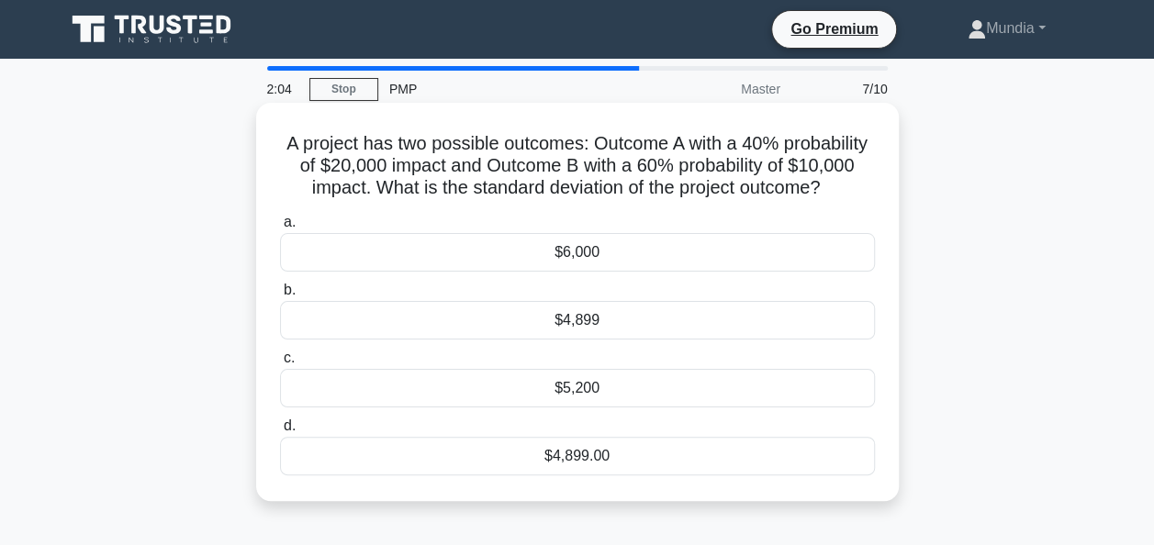
click at [573, 339] on div "$4,899" at bounding box center [577, 320] width 595 height 39
click at [280, 297] on input "b. $4,899" at bounding box center [280, 291] width 0 height 12
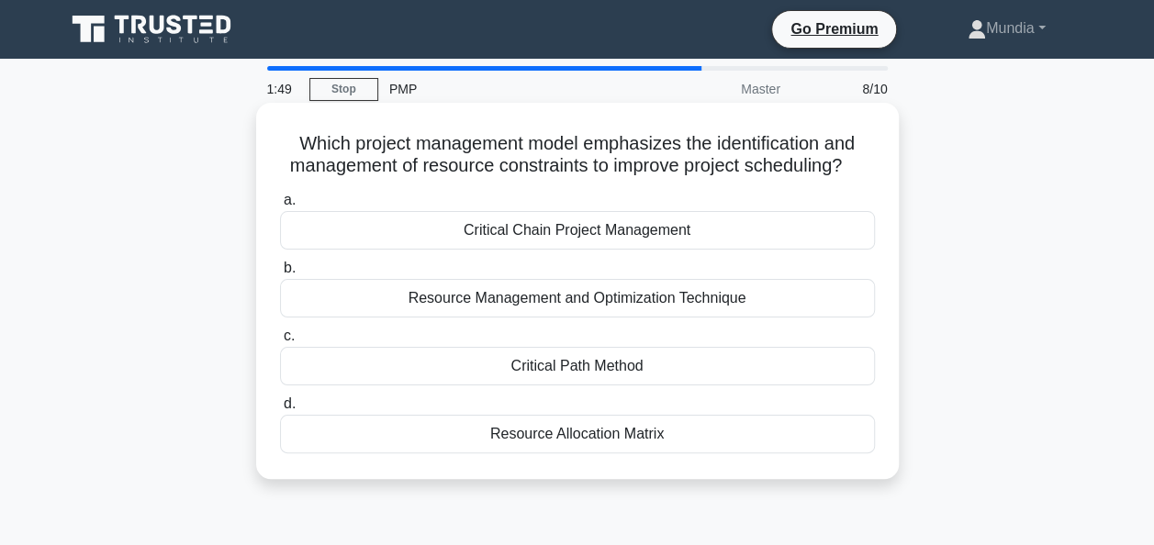
click at [581, 365] on div "Critical Path Method" at bounding box center [577, 366] width 595 height 39
click at [280, 342] on input "c. Critical Path Method" at bounding box center [280, 337] width 0 height 12
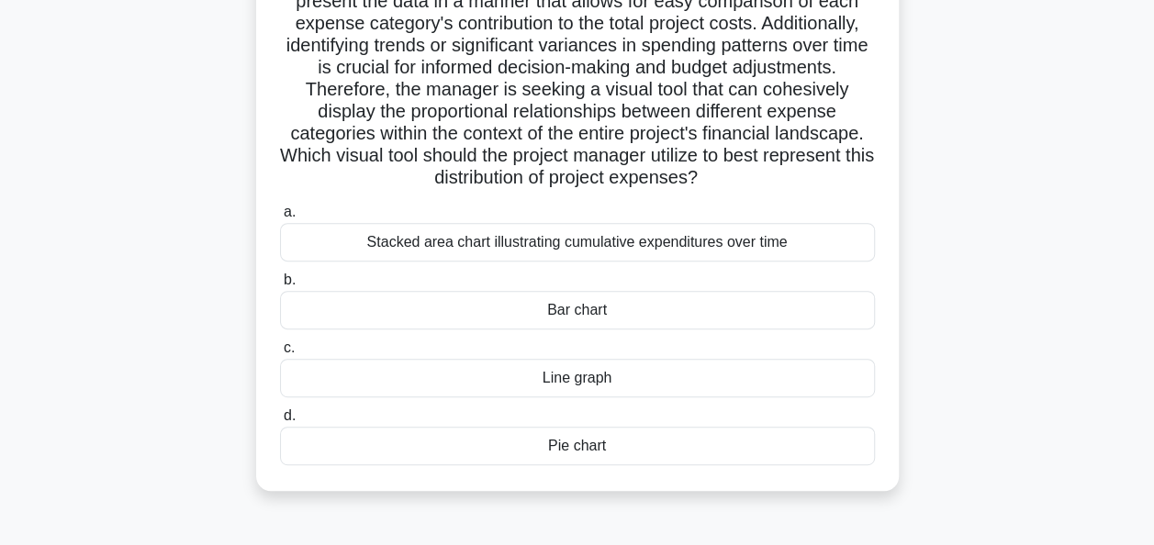
scroll to position [294, 0]
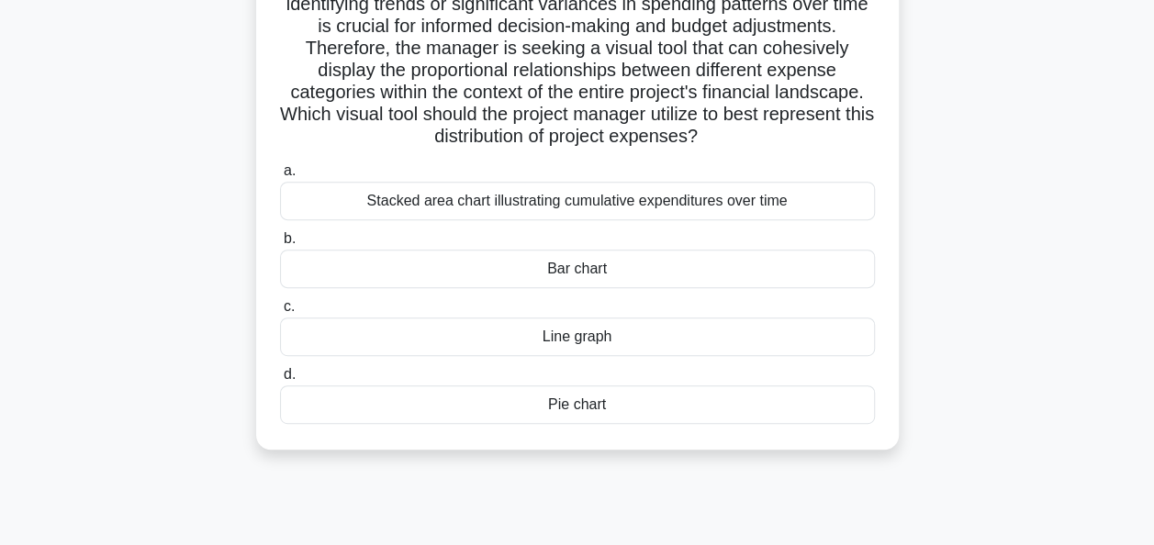
click at [584, 264] on div "Bar chart" at bounding box center [577, 269] width 595 height 39
click at [280, 245] on input "b. Bar chart" at bounding box center [280, 239] width 0 height 12
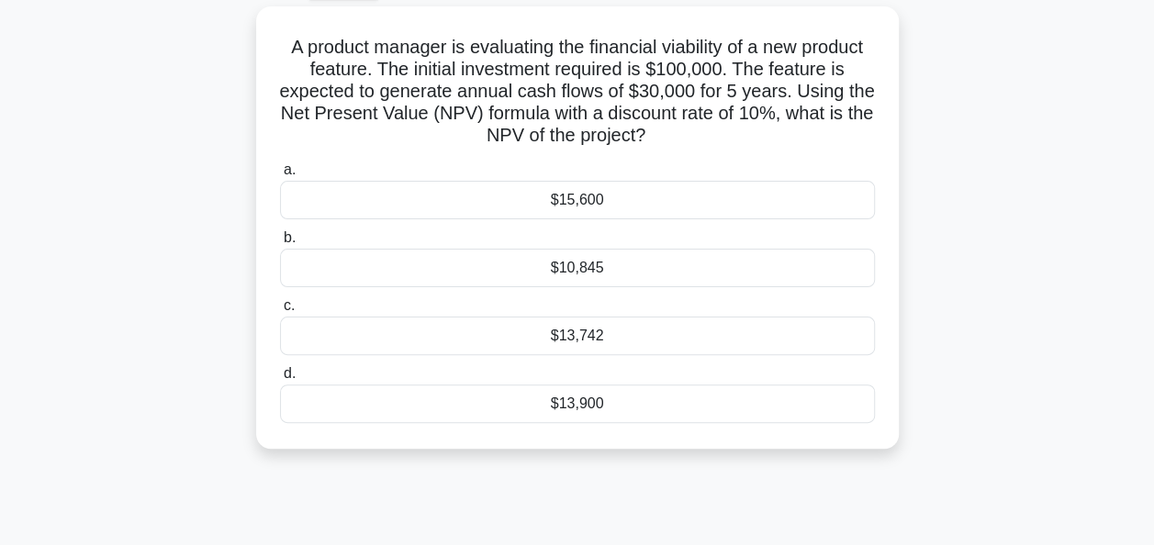
scroll to position [0, 0]
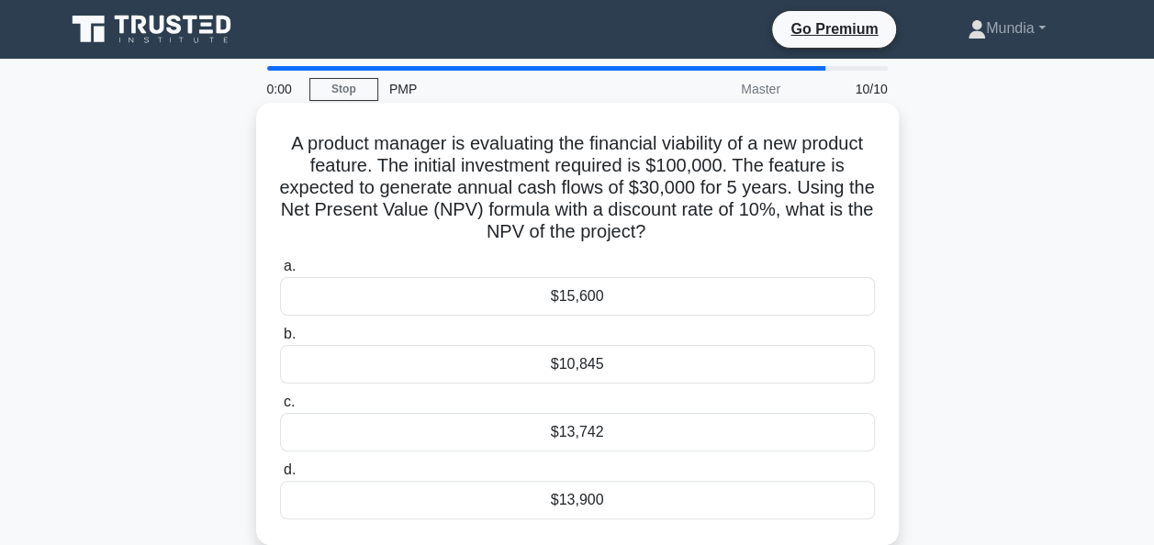
click at [567, 363] on div "$10,845" at bounding box center [577, 364] width 595 height 39
click at [280, 341] on input "b. $10,845" at bounding box center [280, 335] width 0 height 12
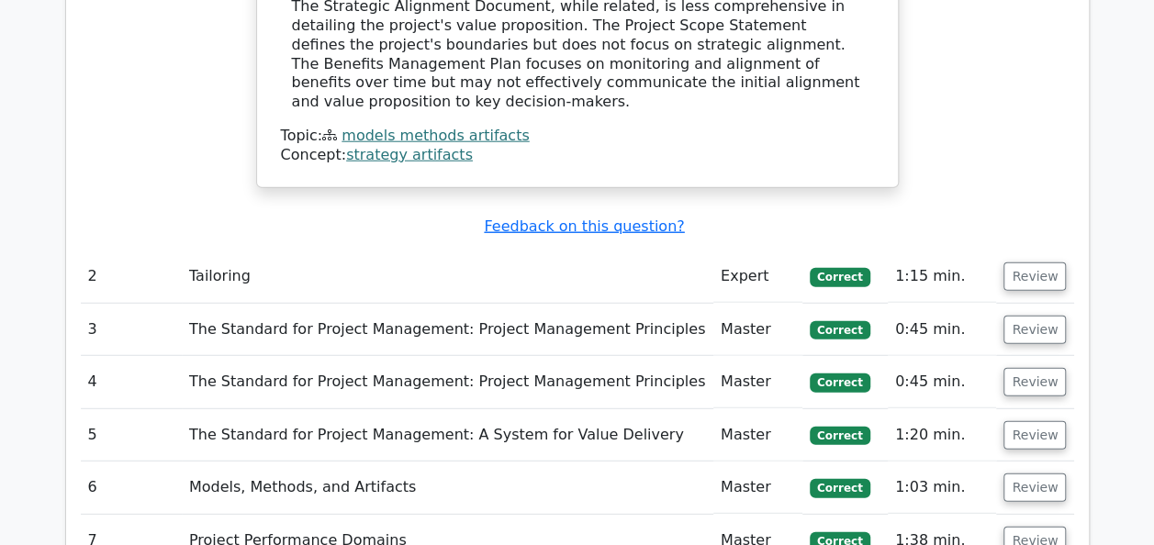
scroll to position [2277, 0]
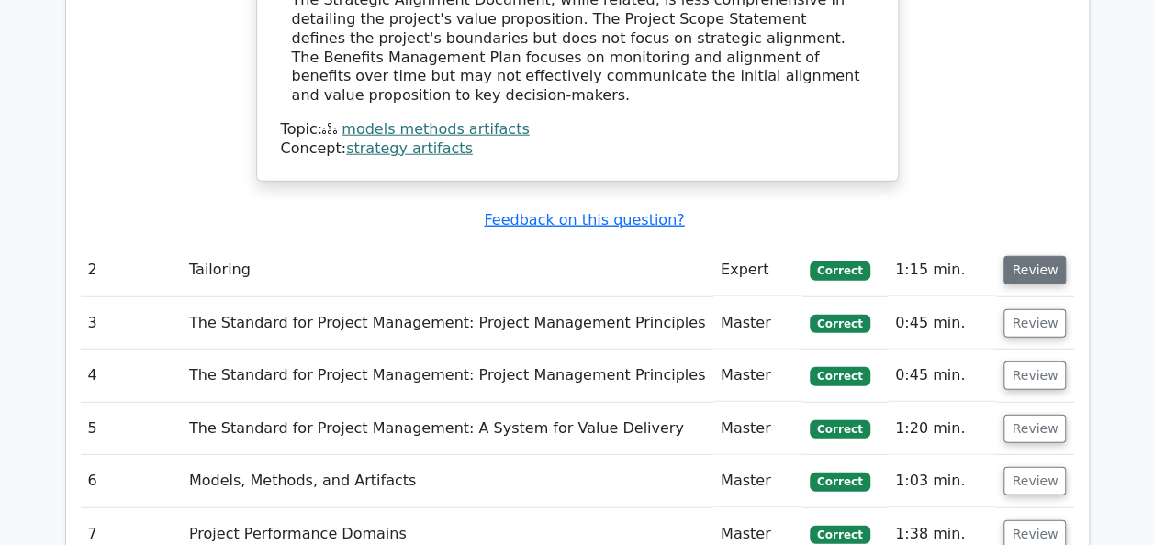
click at [1045, 256] on button "Review" at bounding box center [1035, 270] width 62 height 28
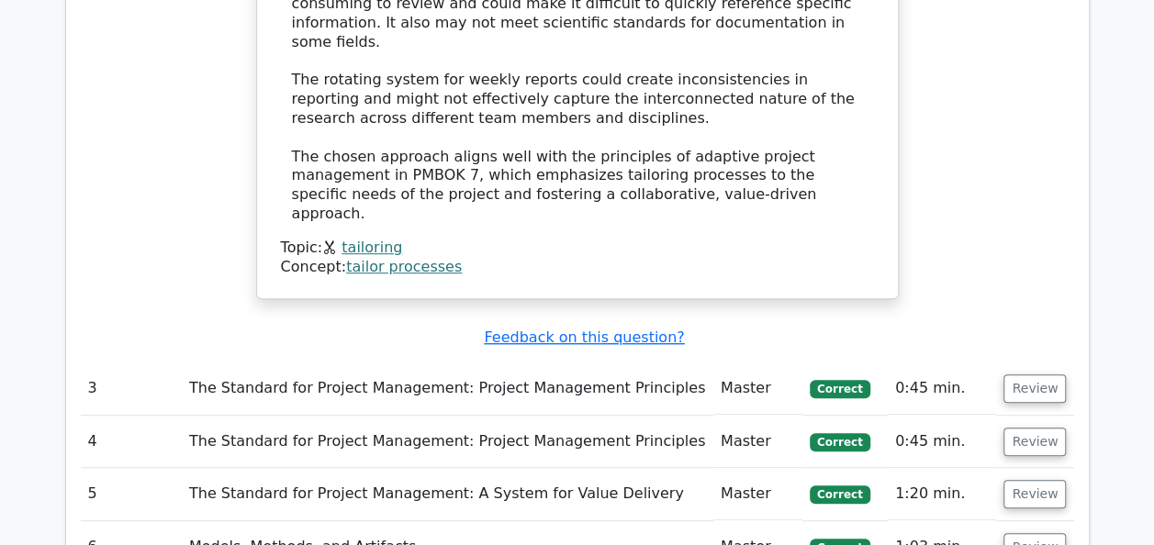
scroll to position [3893, 0]
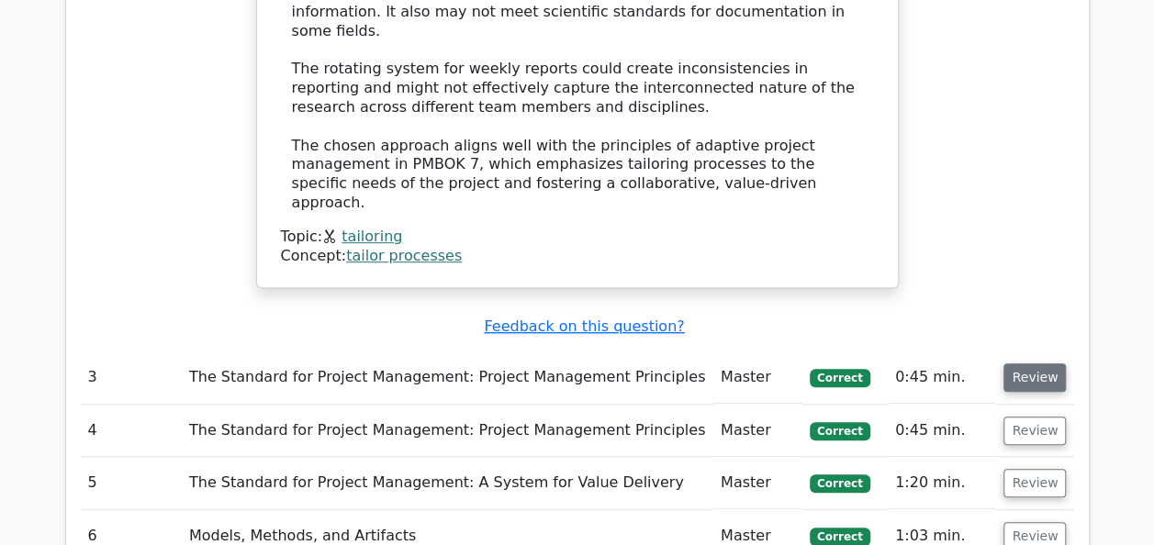
click at [1029, 364] on button "Review" at bounding box center [1035, 378] width 62 height 28
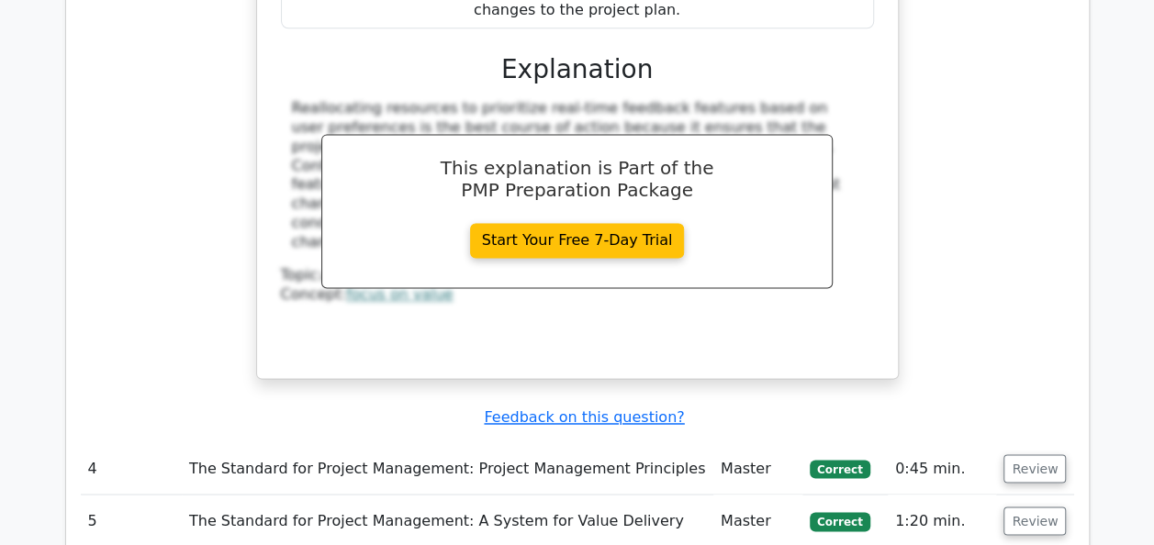
scroll to position [4885, 0]
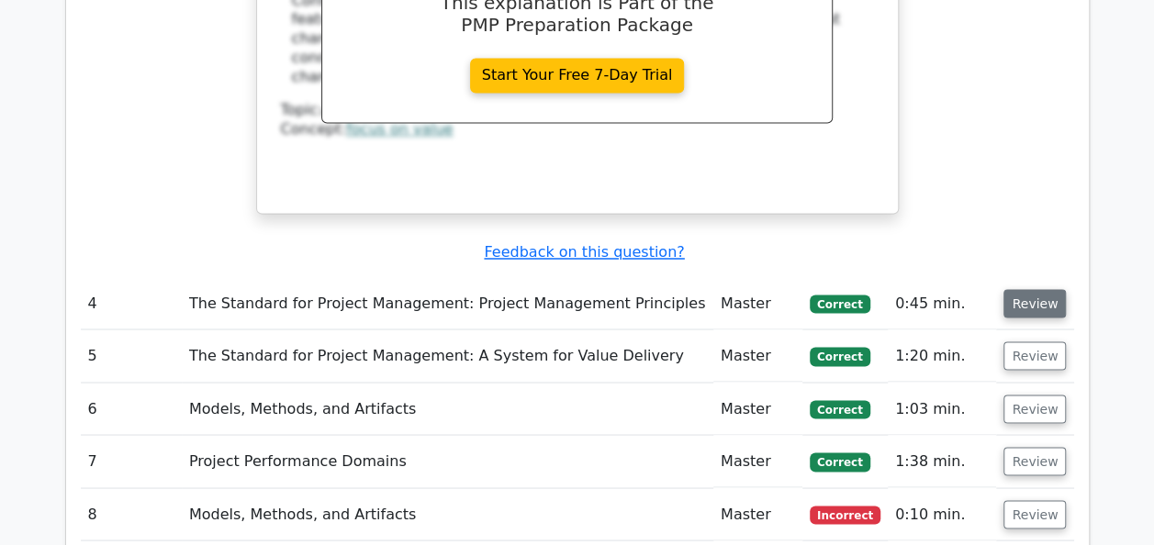
click at [1041, 289] on button "Review" at bounding box center [1035, 303] width 62 height 28
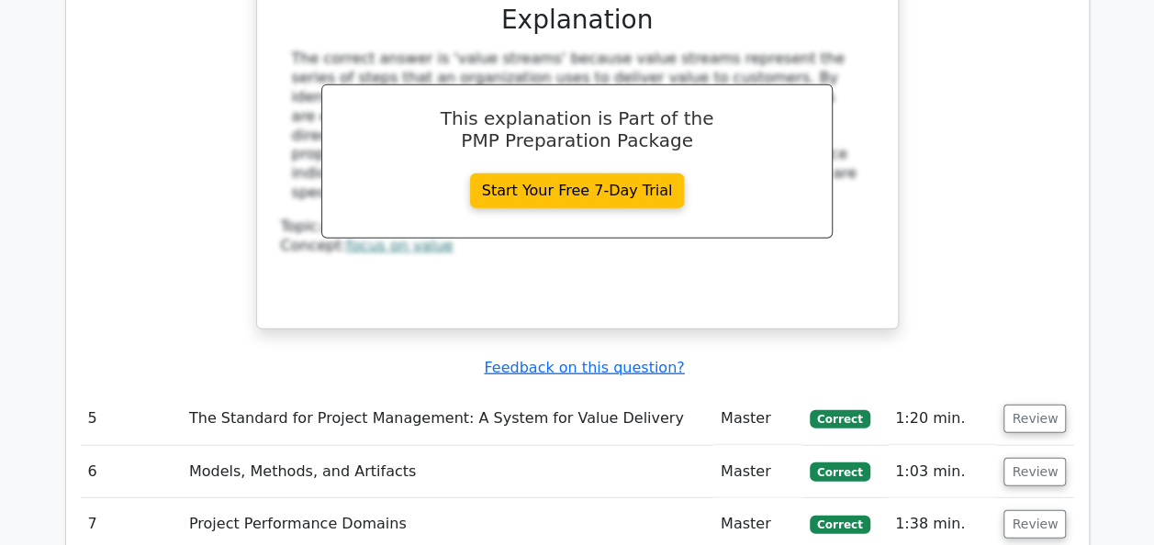
scroll to position [5583, 0]
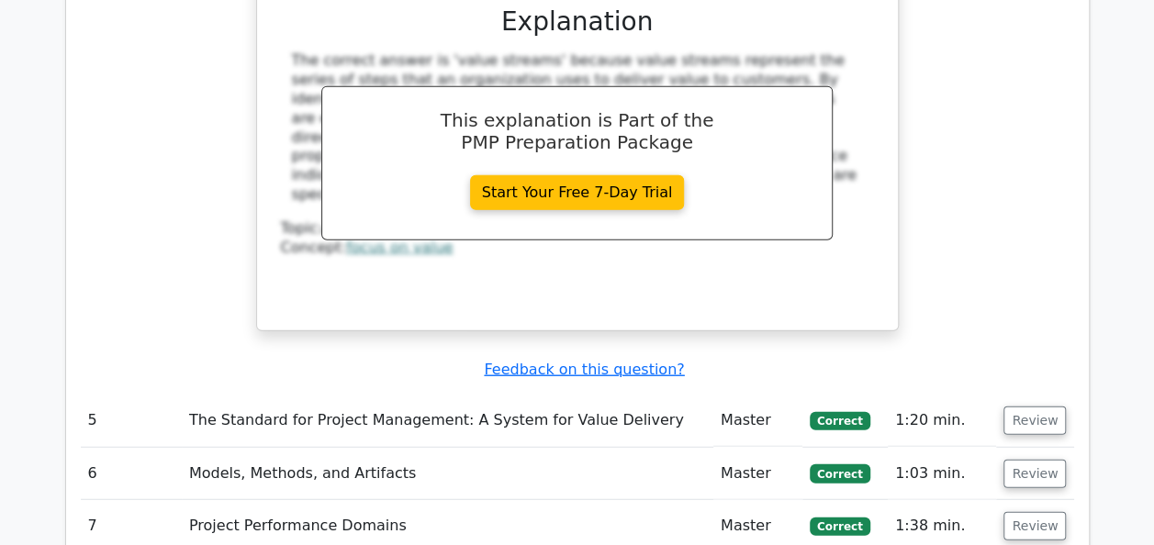
click at [1016, 395] on td "Review" at bounding box center [1034, 421] width 77 height 52
click at [1019, 407] on button "Review" at bounding box center [1035, 421] width 62 height 28
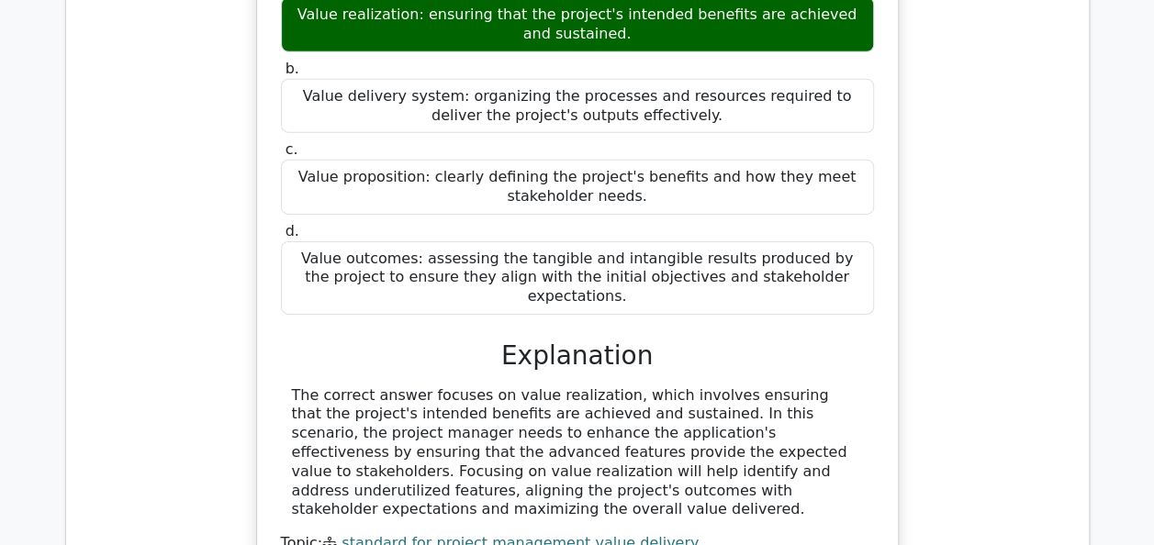
scroll to position [6317, 0]
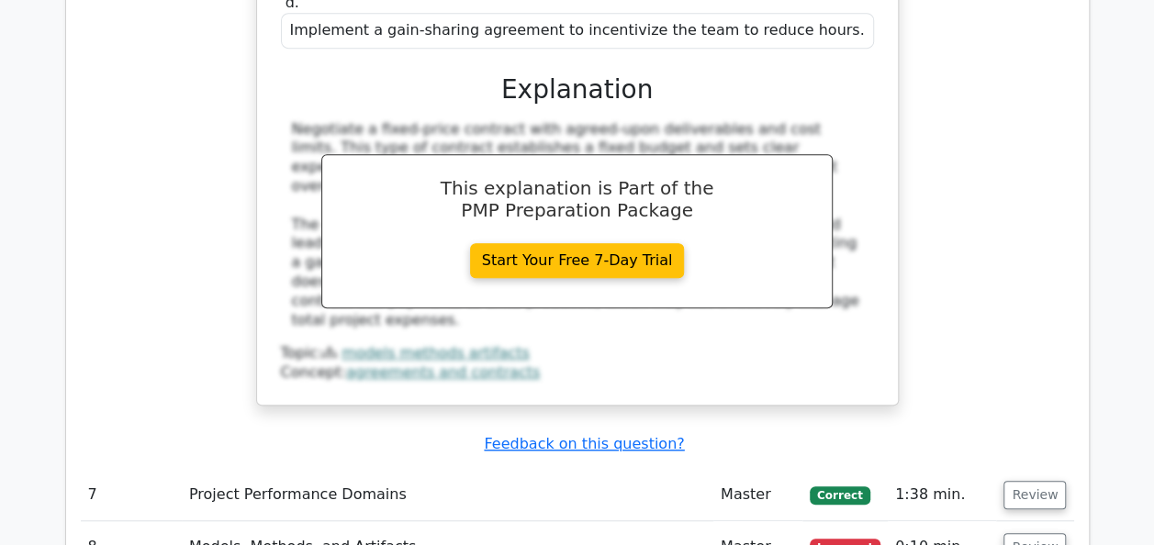
scroll to position [7419, 0]
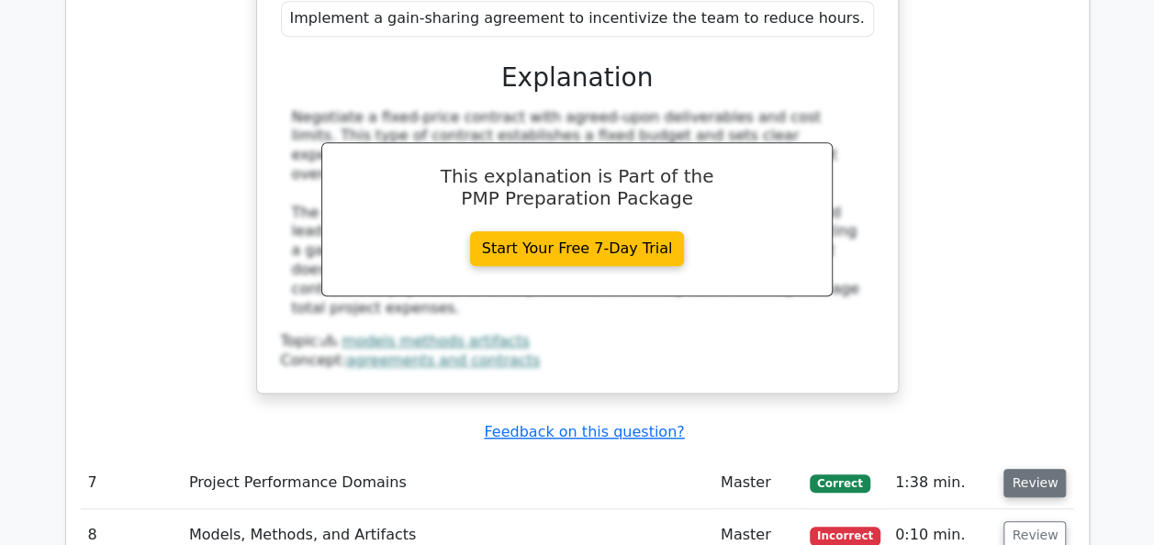
click at [1031, 469] on button "Review" at bounding box center [1035, 483] width 62 height 28
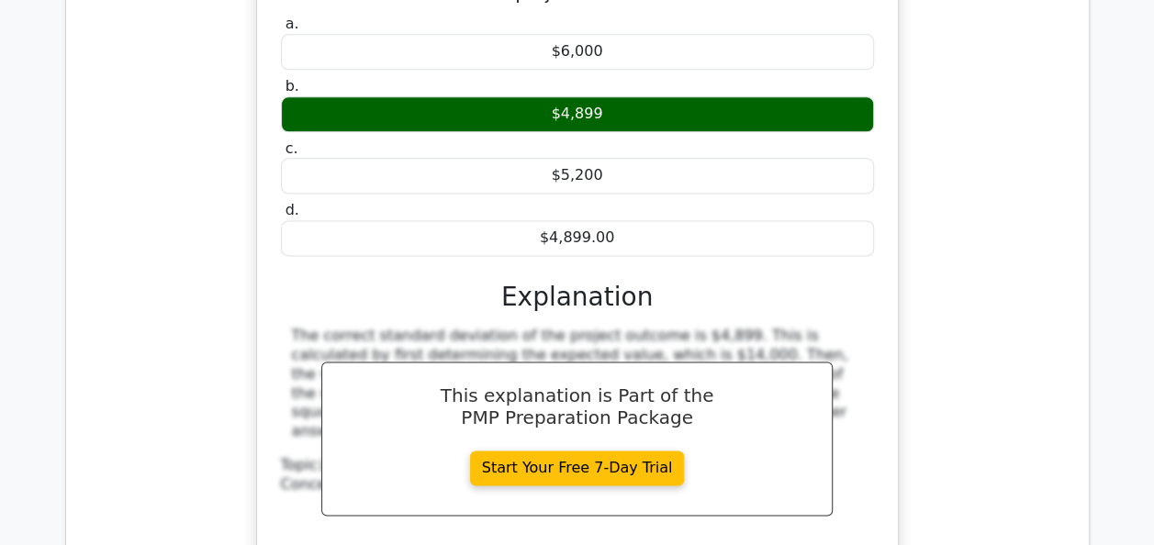
scroll to position [8080, 0]
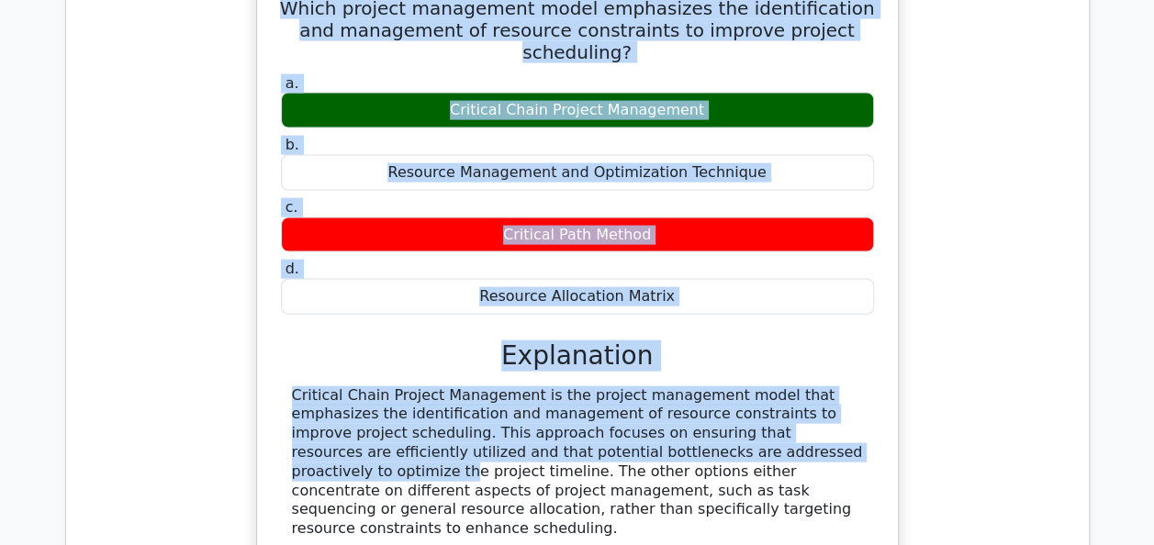
scroll to position [8795, 0]
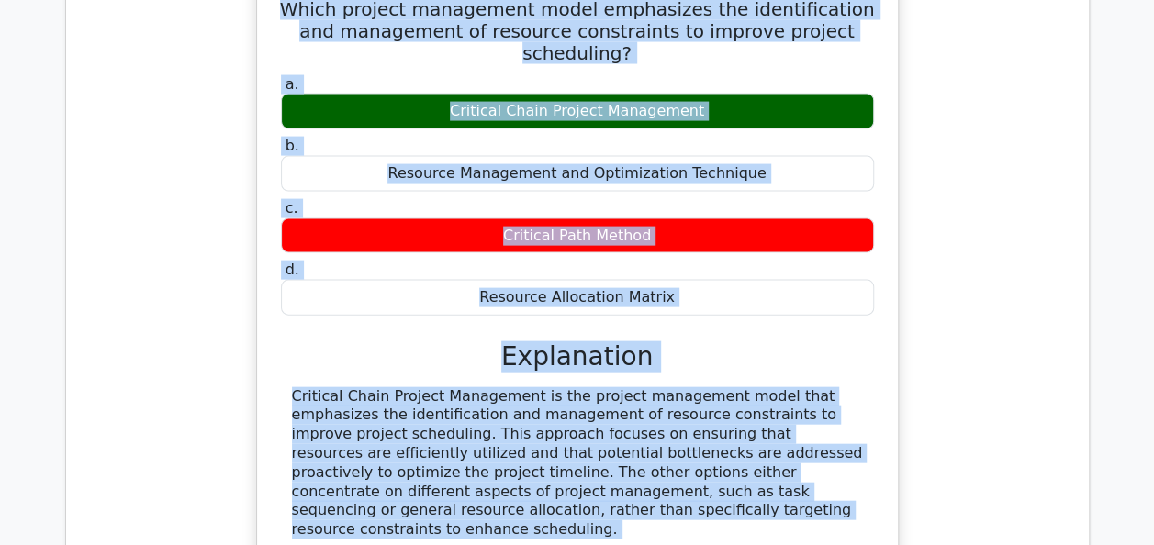
drag, startPoint x: 294, startPoint y: 272, endPoint x: 621, endPoint y: 94, distance: 372.3
click at [621, 94] on div "Which project management model emphasizes the identification and management of …" at bounding box center [577, 292] width 626 height 632
copy div "Which project management model emphasizes the identification and management of …"
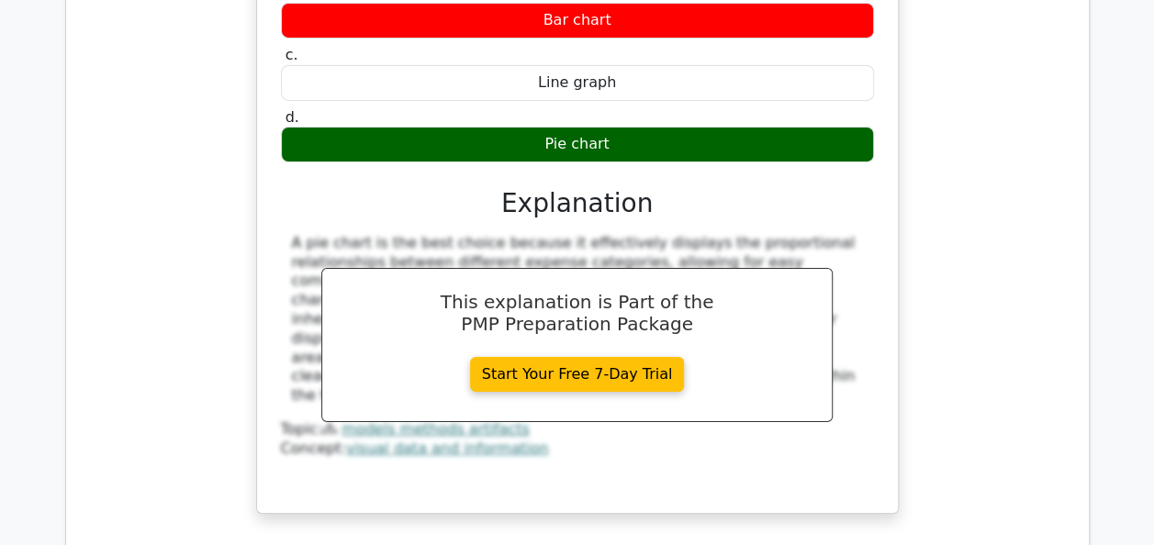
scroll to position [10007, 0]
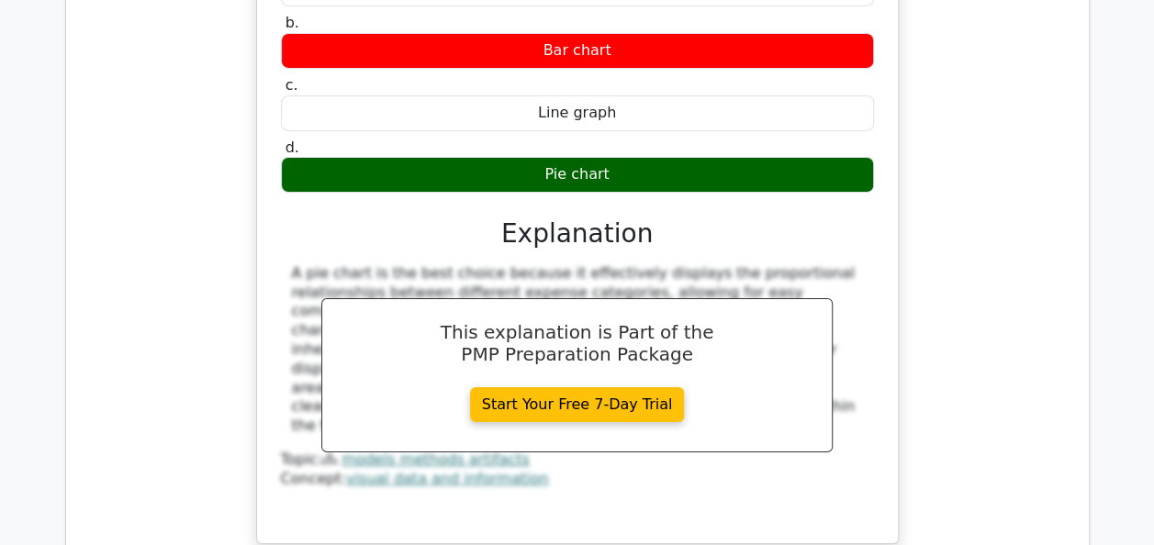
scroll to position [9786, 0]
